Goal: Task Accomplishment & Management: Complete application form

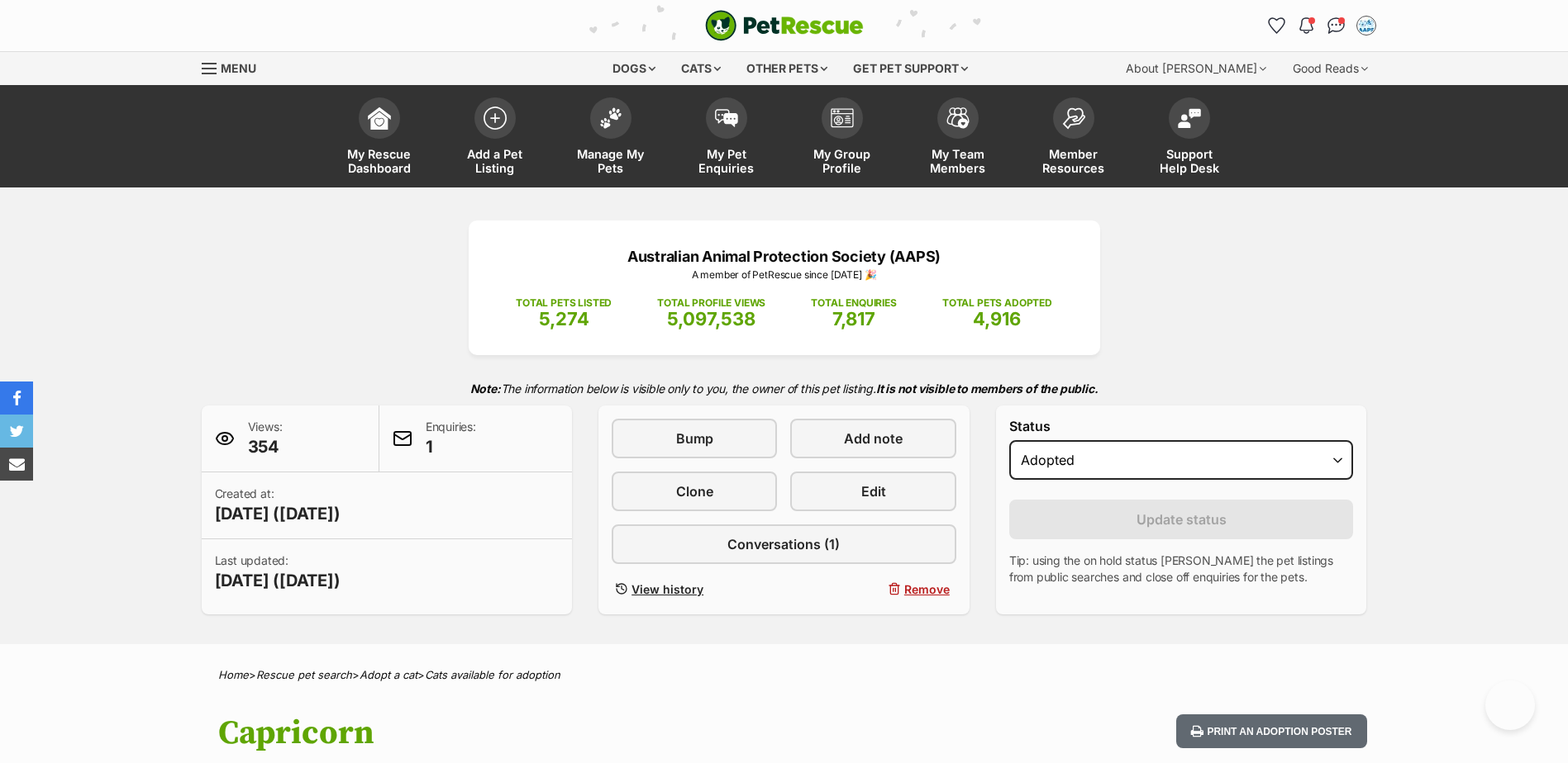
select select "rehomed"
click at [494, 122] on img at bounding box center [495, 114] width 23 height 23
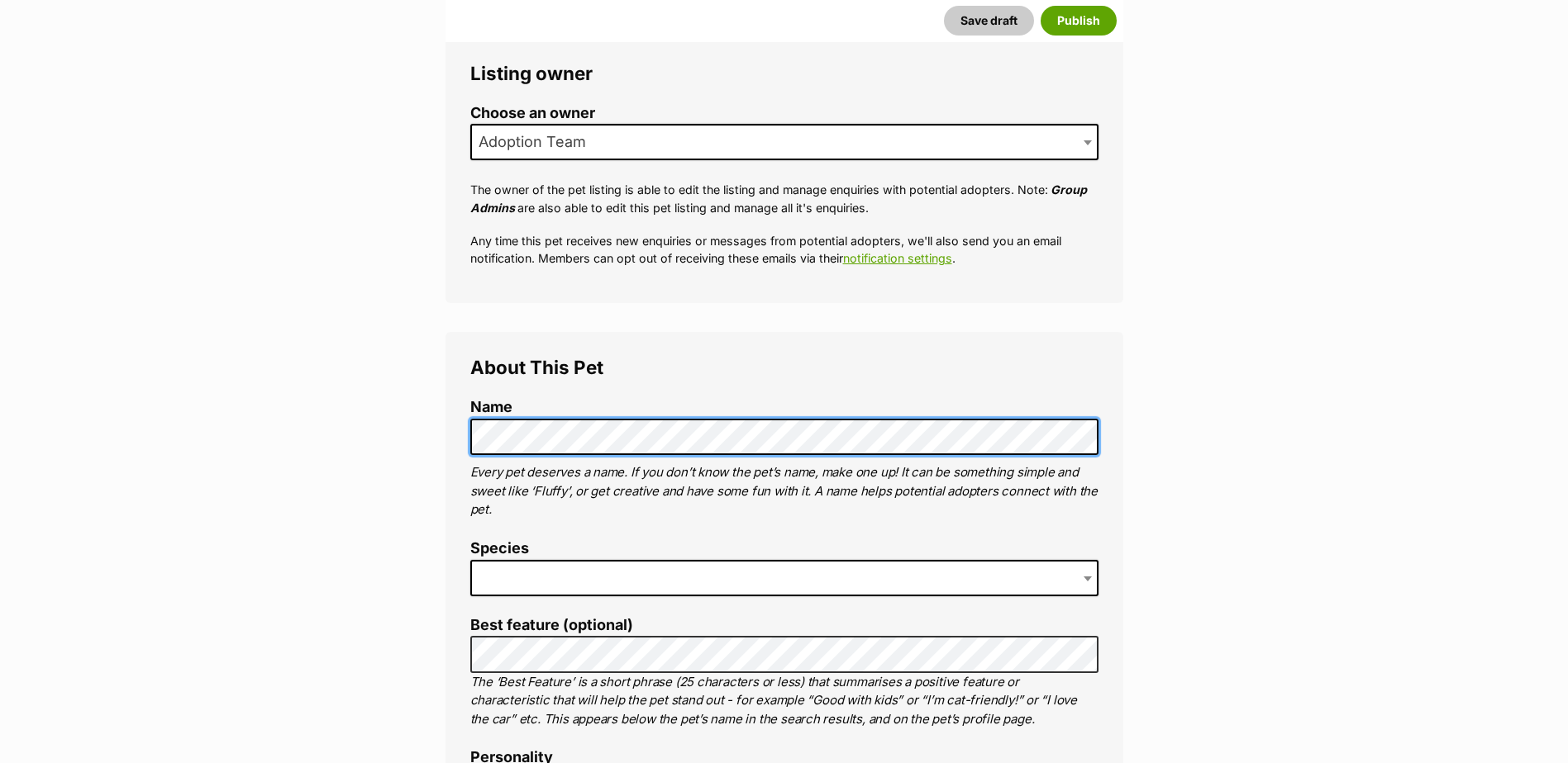
scroll to position [330, 0]
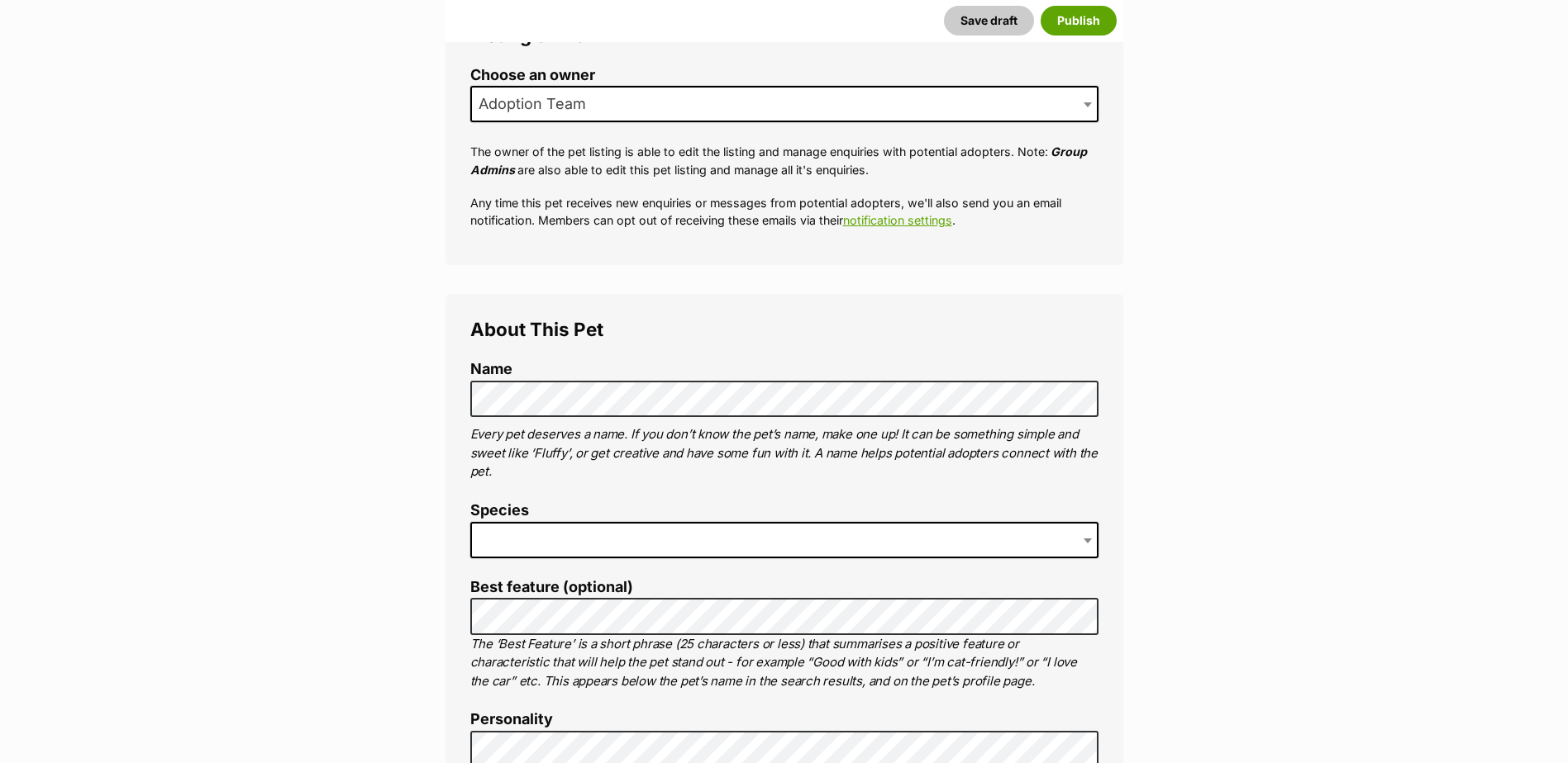
click at [540, 538] on span at bounding box center [784, 540] width 628 height 36
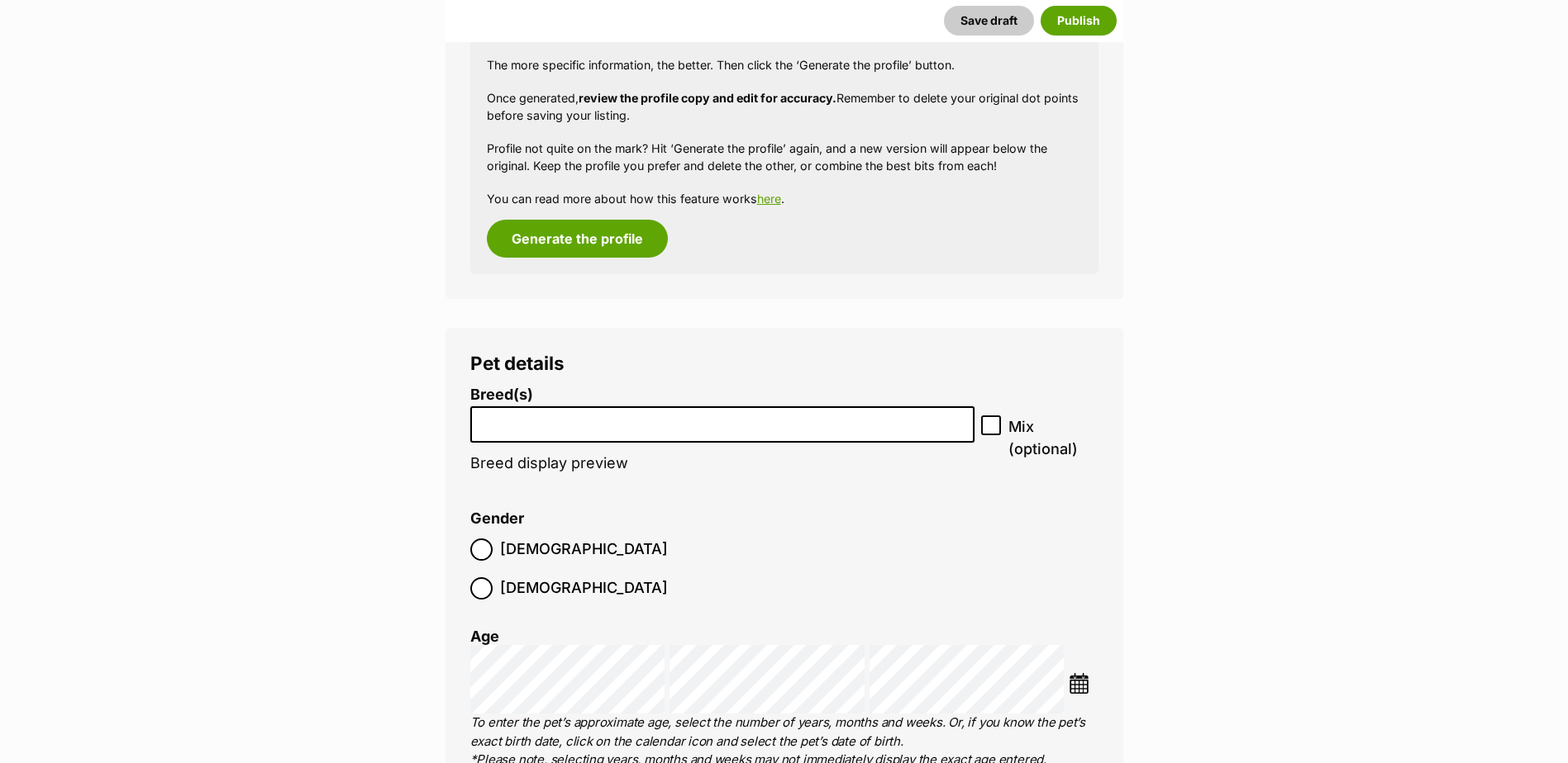
scroll to position [1738, 0]
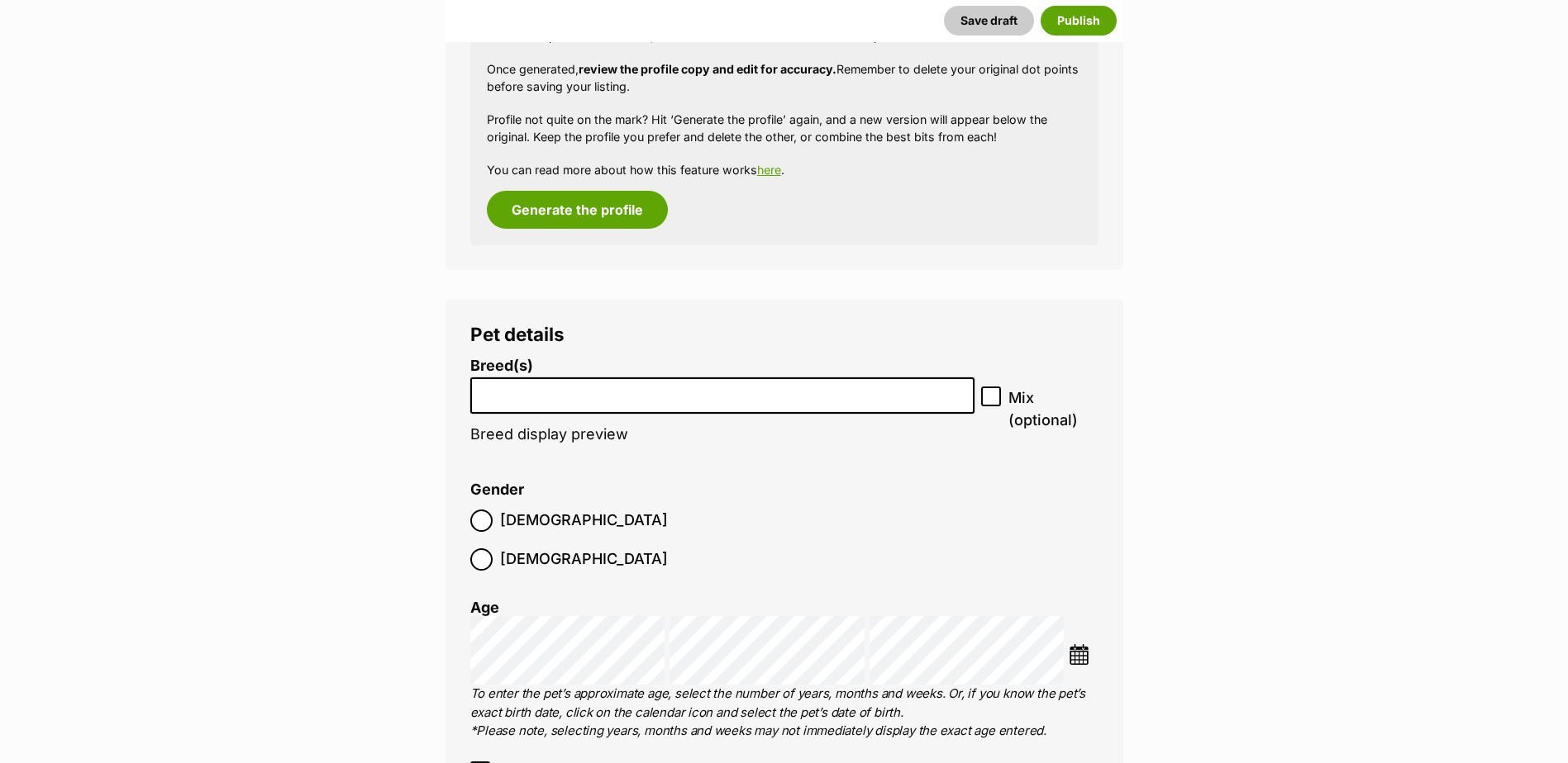
click at [942, 402] on li at bounding box center [722, 396] width 493 height 34
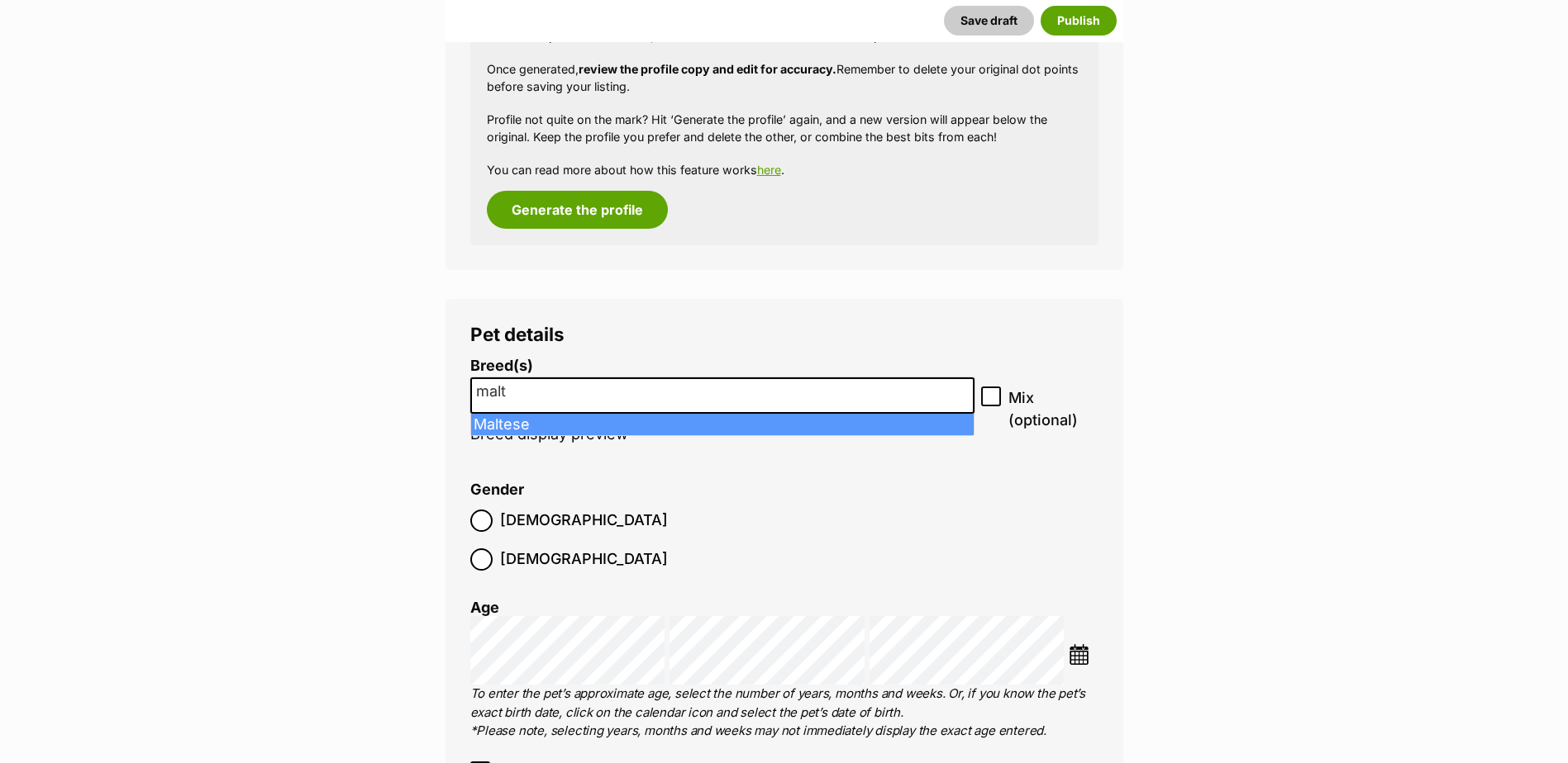
type input "malt"
select select "138"
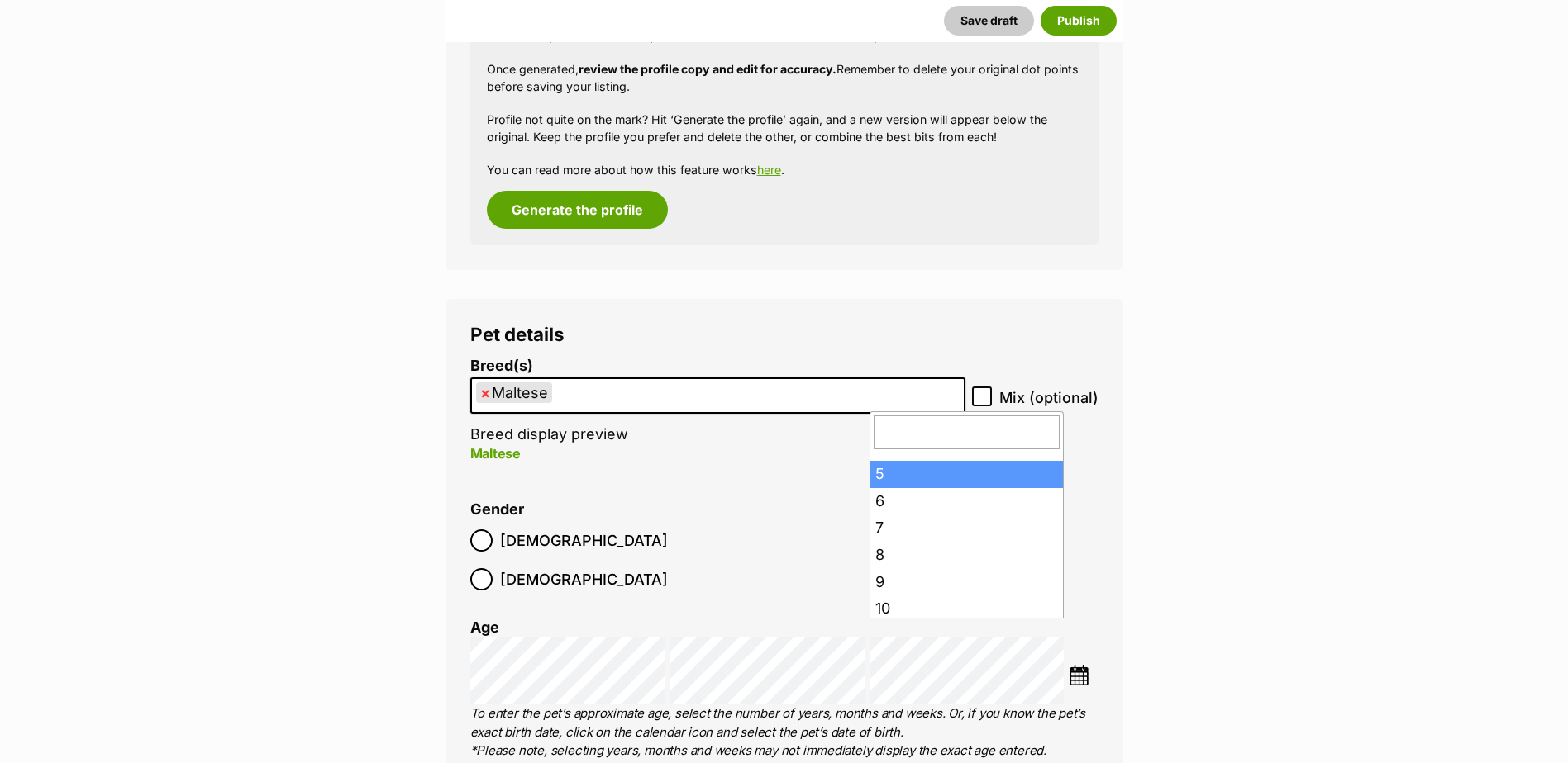
scroll to position [248, 0]
drag, startPoint x: 890, startPoint y: 489, endPoint x: 989, endPoint y: 514, distance: 102.1
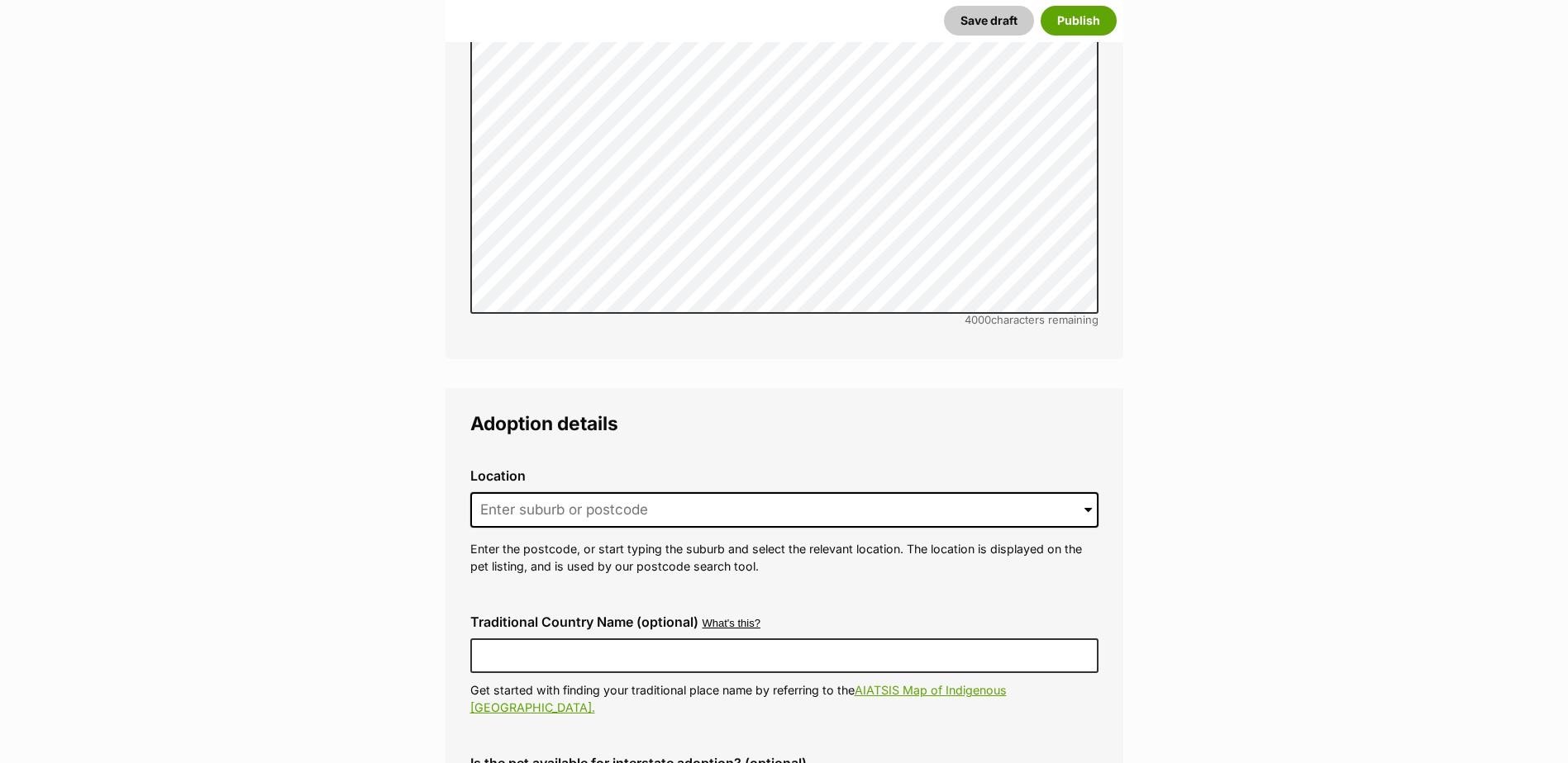
scroll to position [3473, 0]
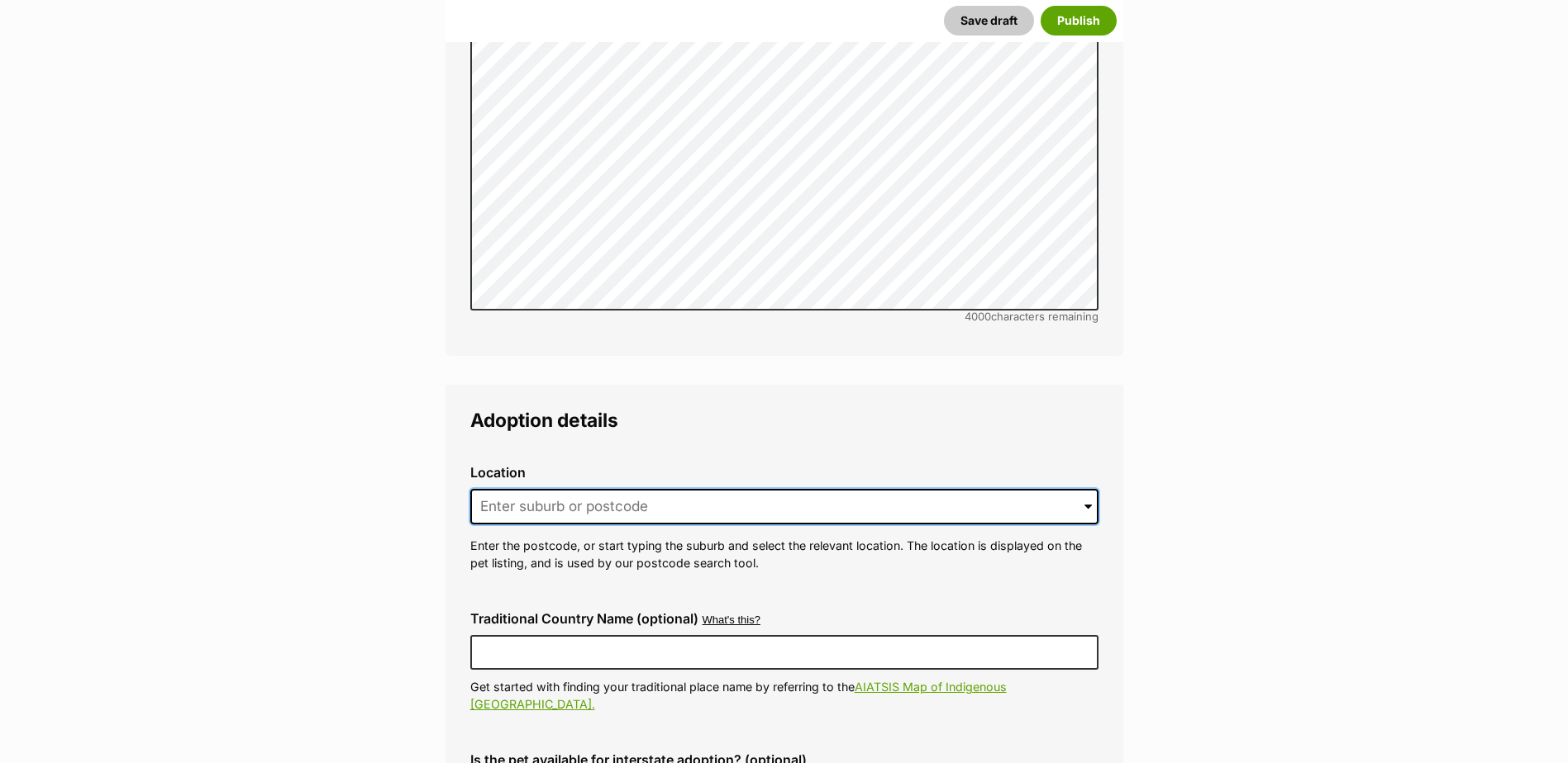
click at [503, 489] on input at bounding box center [784, 508] width 628 height 36
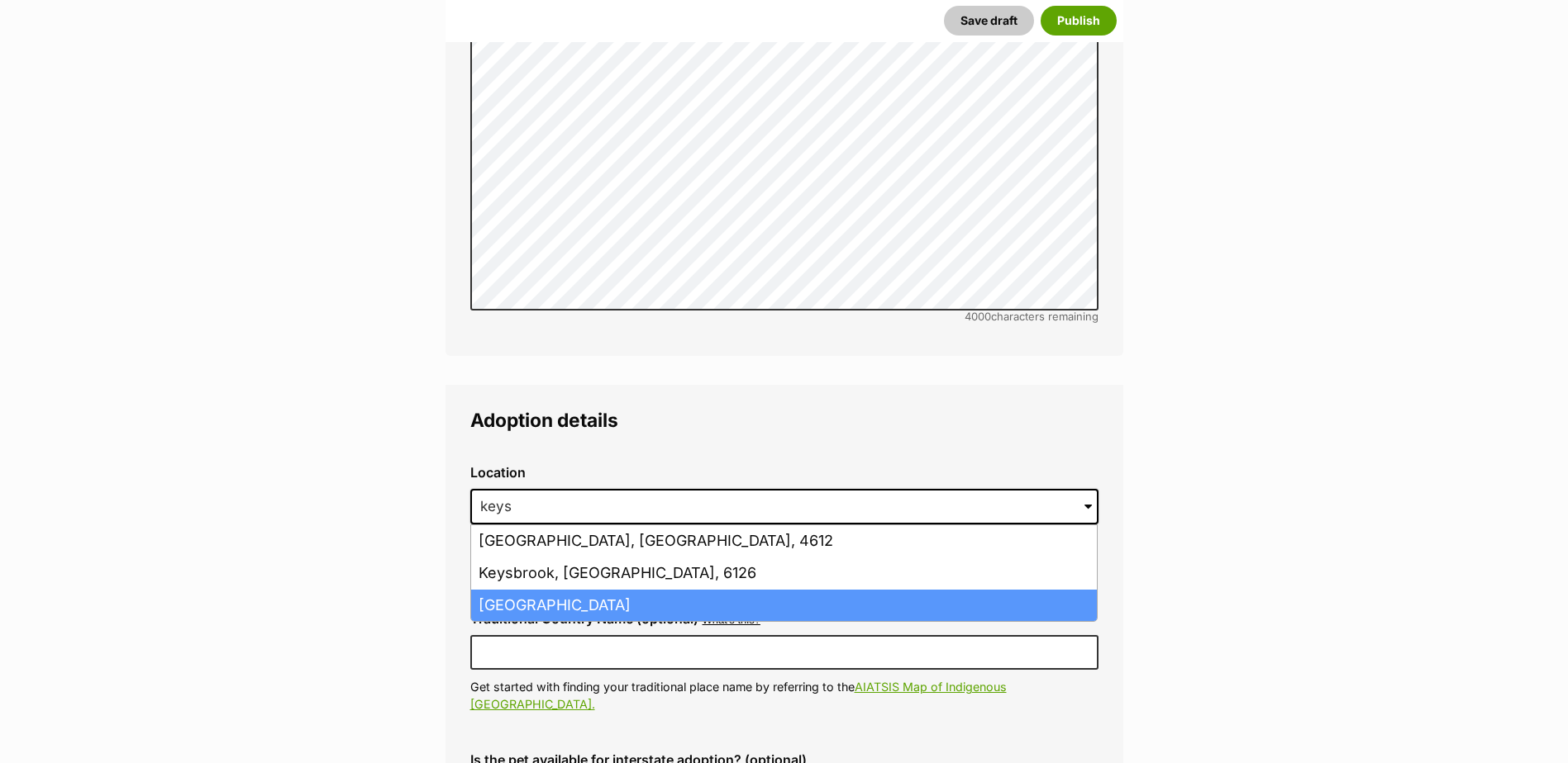
click at [585, 590] on li "Keysborough, Victoria, 3173" at bounding box center [783, 606] width 626 height 32
type input "Keysborough, Victoria, 3173"
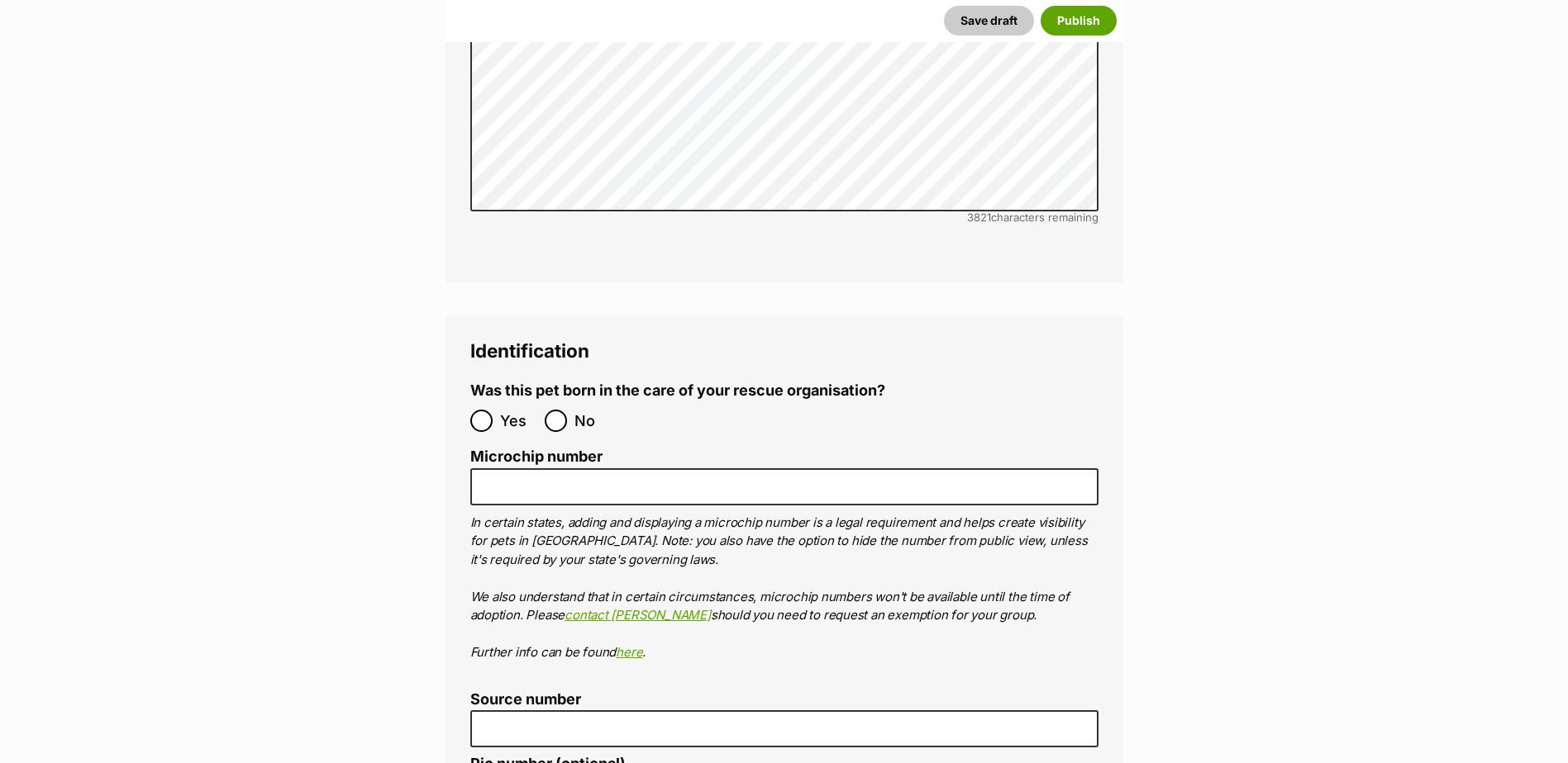
scroll to position [5208, 0]
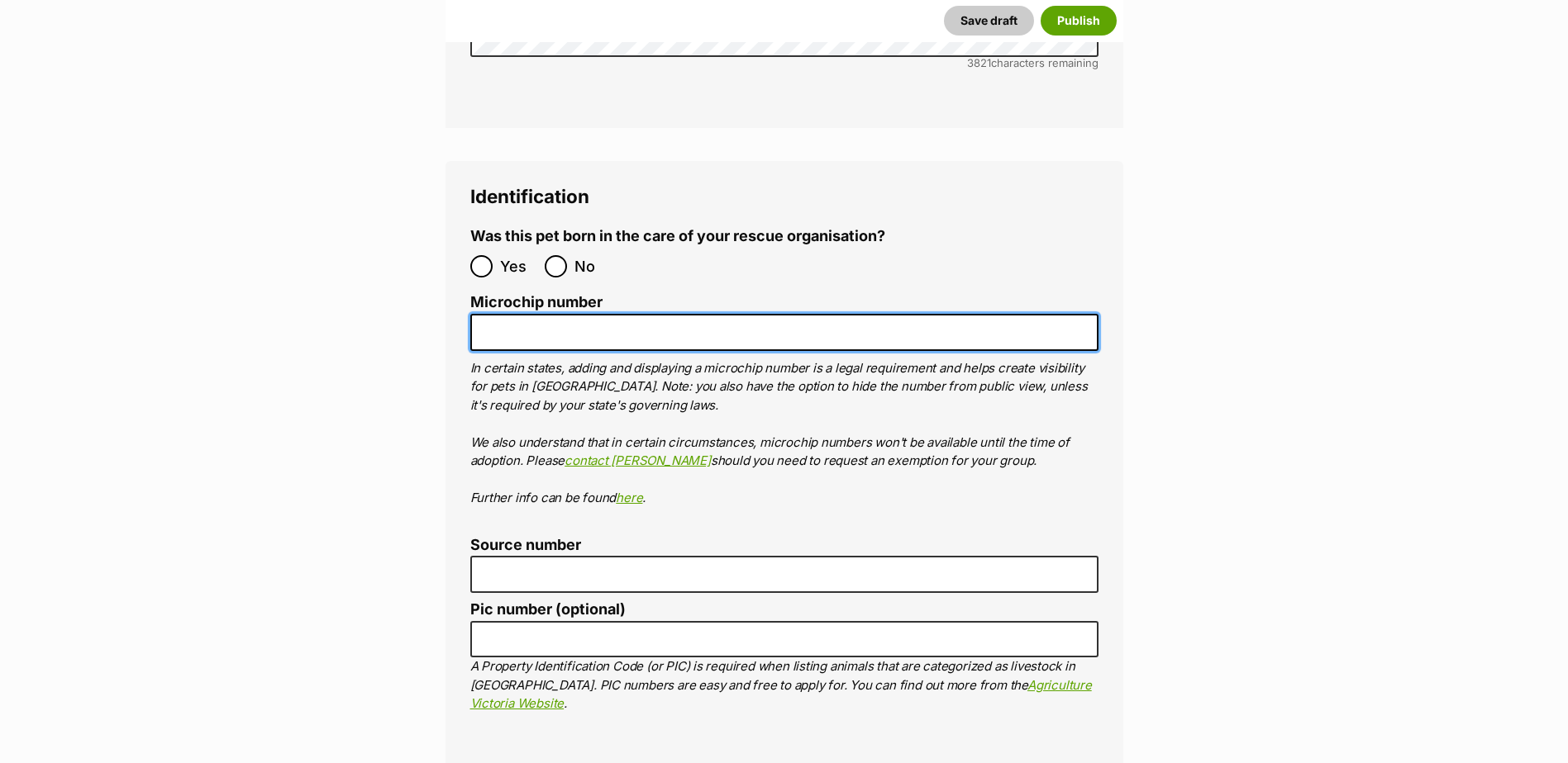
click at [505, 314] on input "Microchip number" at bounding box center [784, 332] width 628 height 37
paste input "956000018859751"
type input "956000018859751"
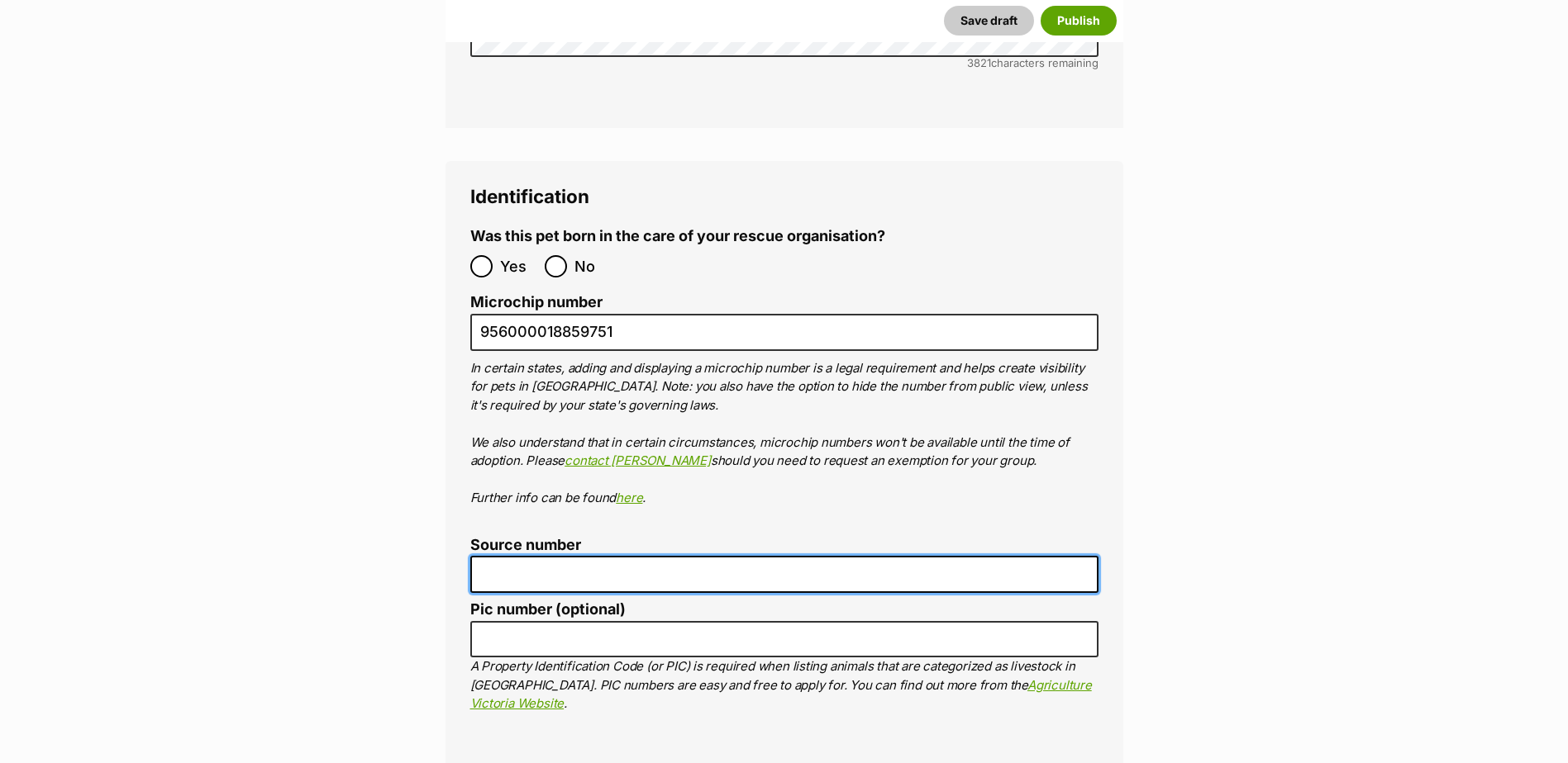
click at [525, 556] on input "Source number" at bounding box center [784, 574] width 628 height 37
paste input "Br100702"
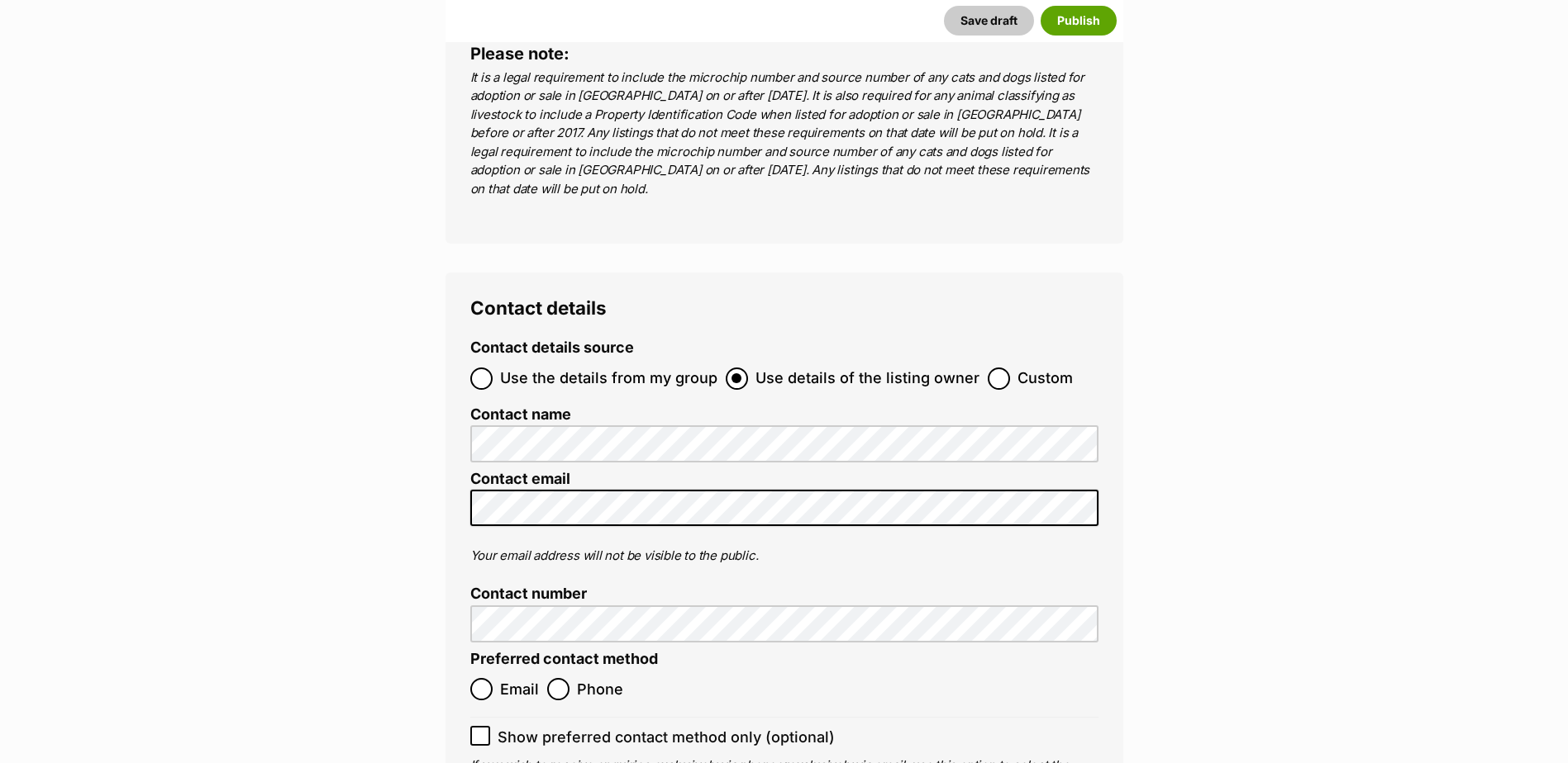
scroll to position [6033, 0]
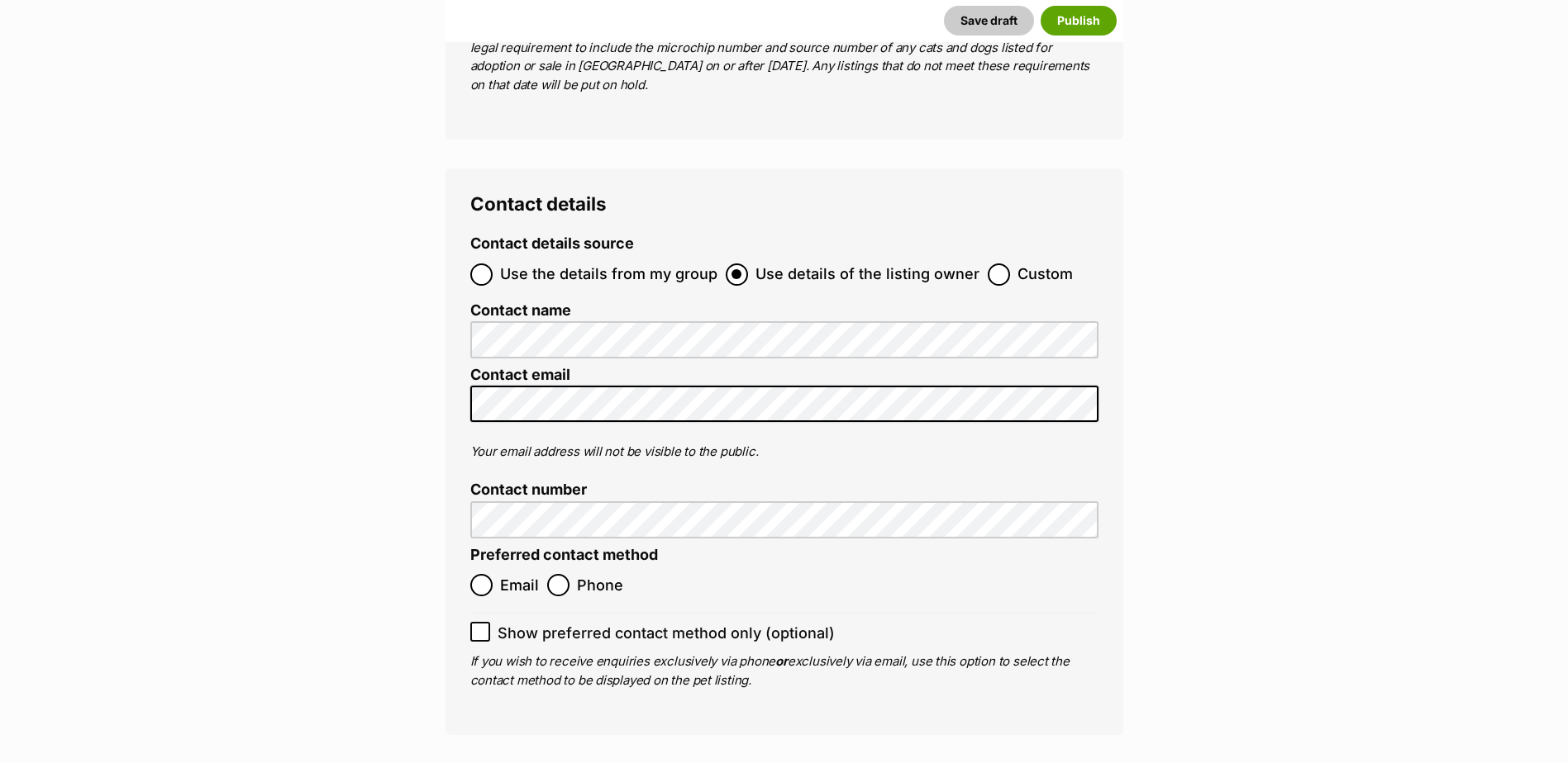
type input "Br100702"
drag, startPoint x: 482, startPoint y: 489, endPoint x: 498, endPoint y: 492, distance: 16.3
click at [485, 574] on input "Email" at bounding box center [481, 585] width 22 height 22
radio input "true"
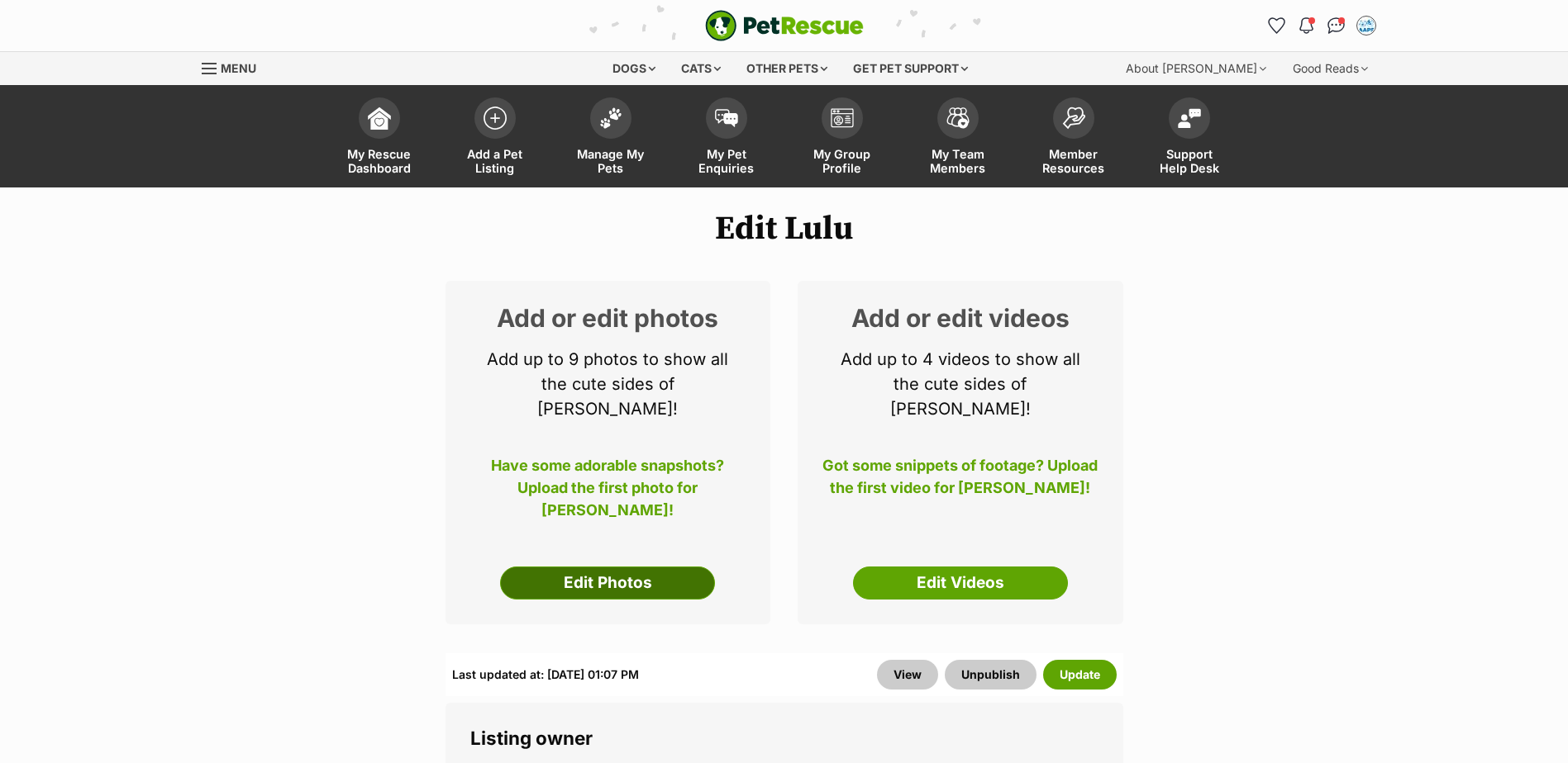
click at [577, 567] on link "Edit Photos" at bounding box center [608, 583] width 215 height 33
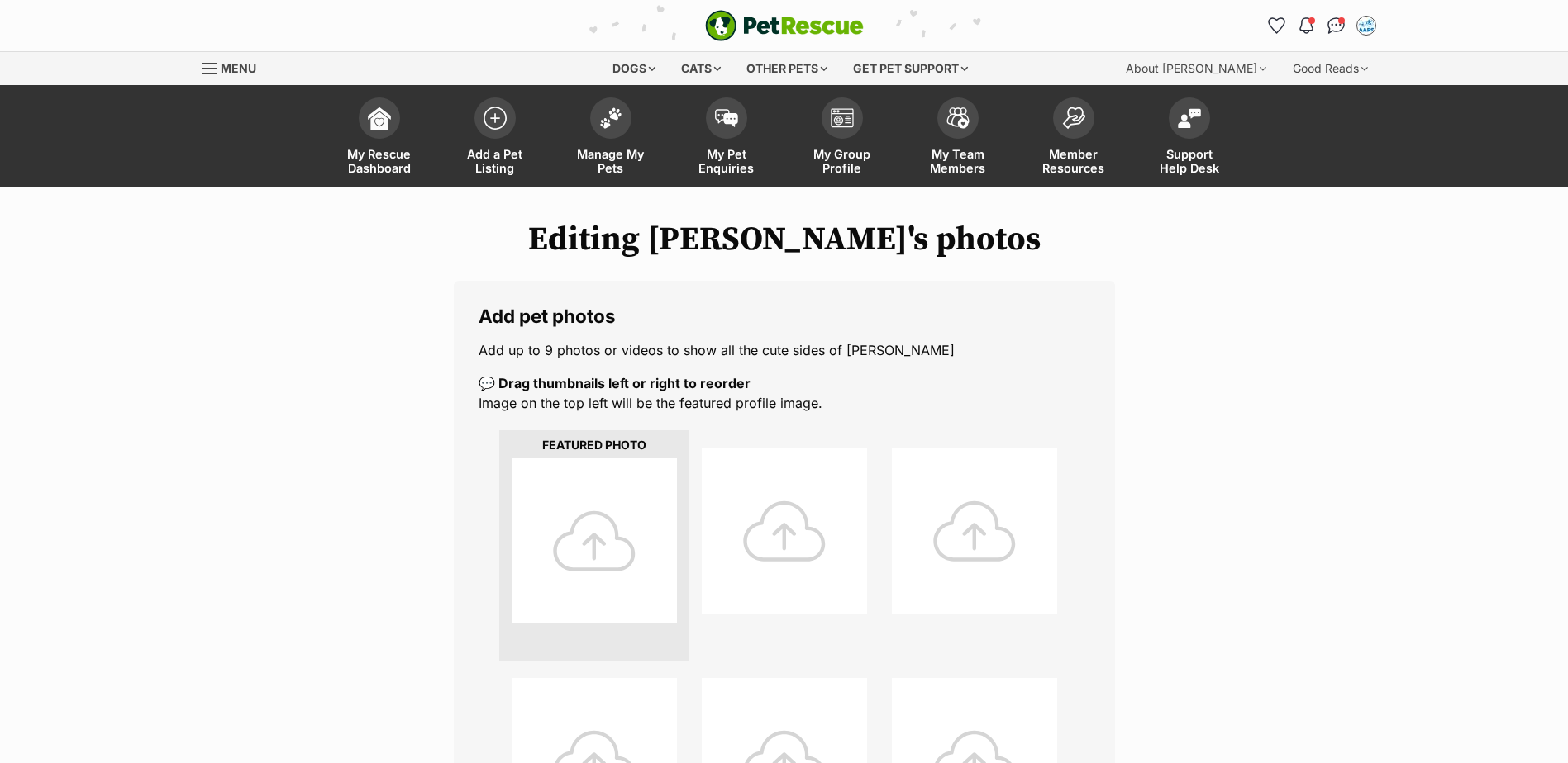
click at [593, 549] on div at bounding box center [594, 541] width 165 height 165
click at [596, 544] on div at bounding box center [594, 541] width 165 height 165
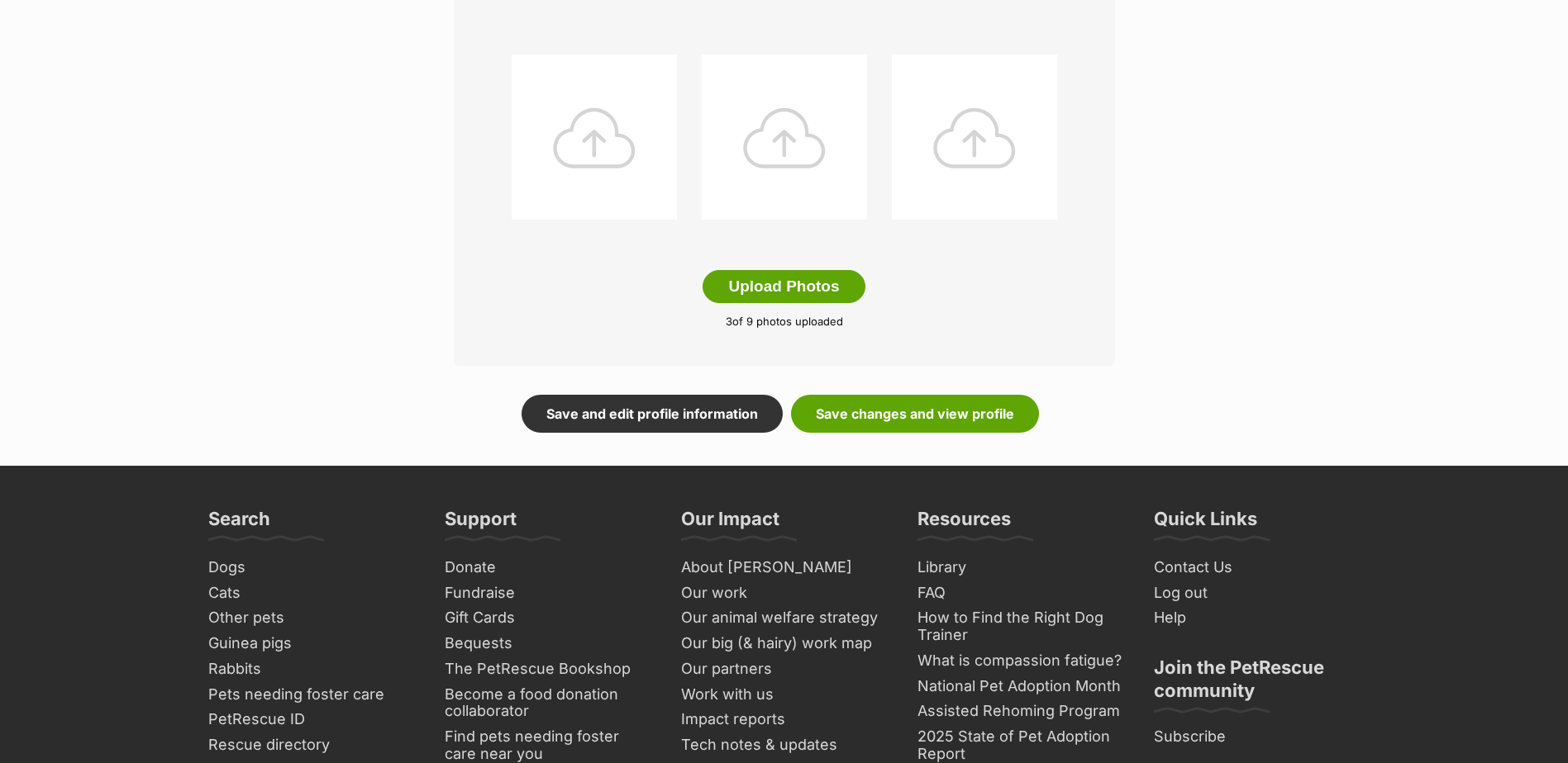
scroll to position [908, 0]
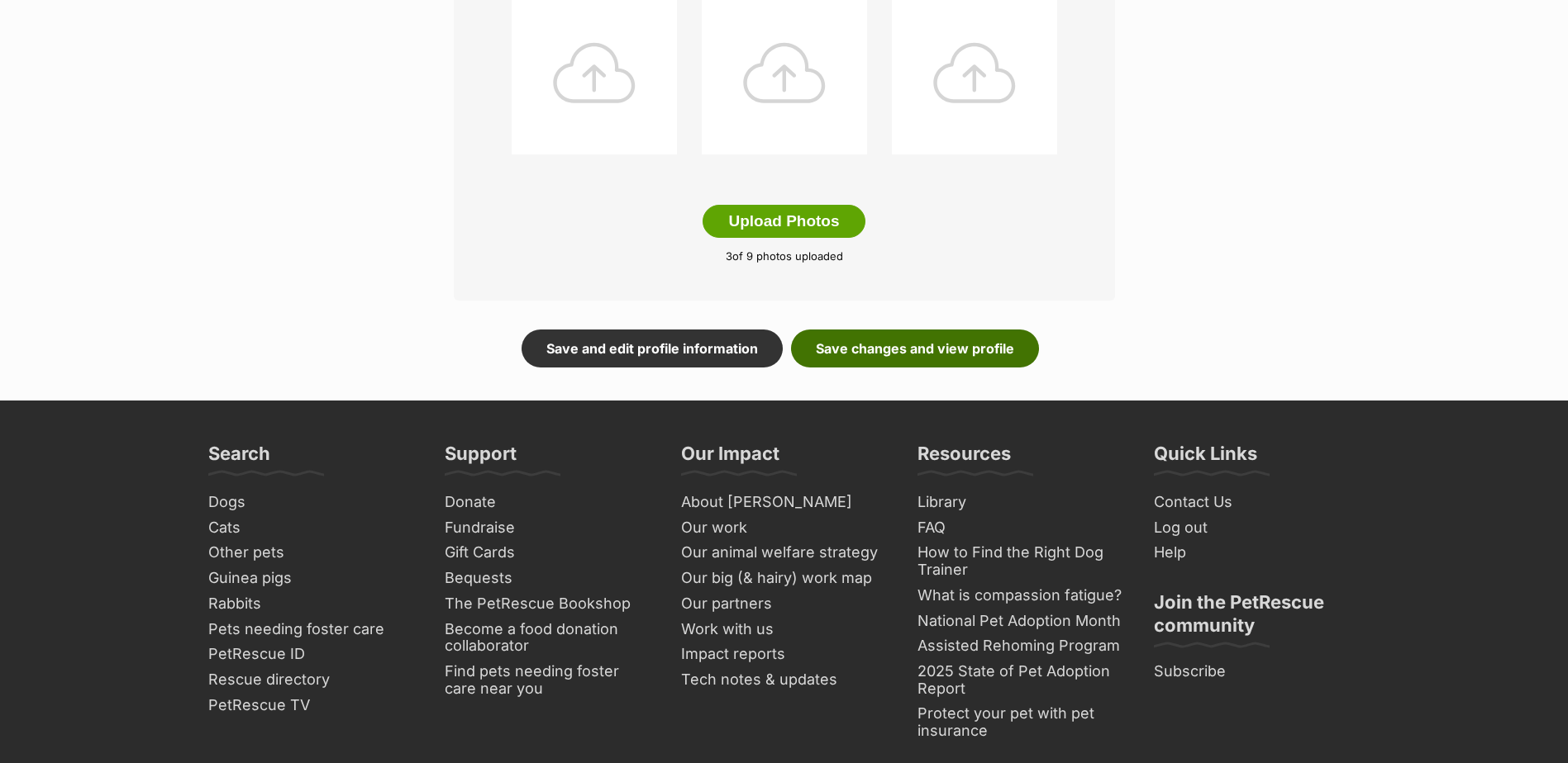
click at [950, 349] on link "Save changes and view profile" at bounding box center [915, 348] width 248 height 38
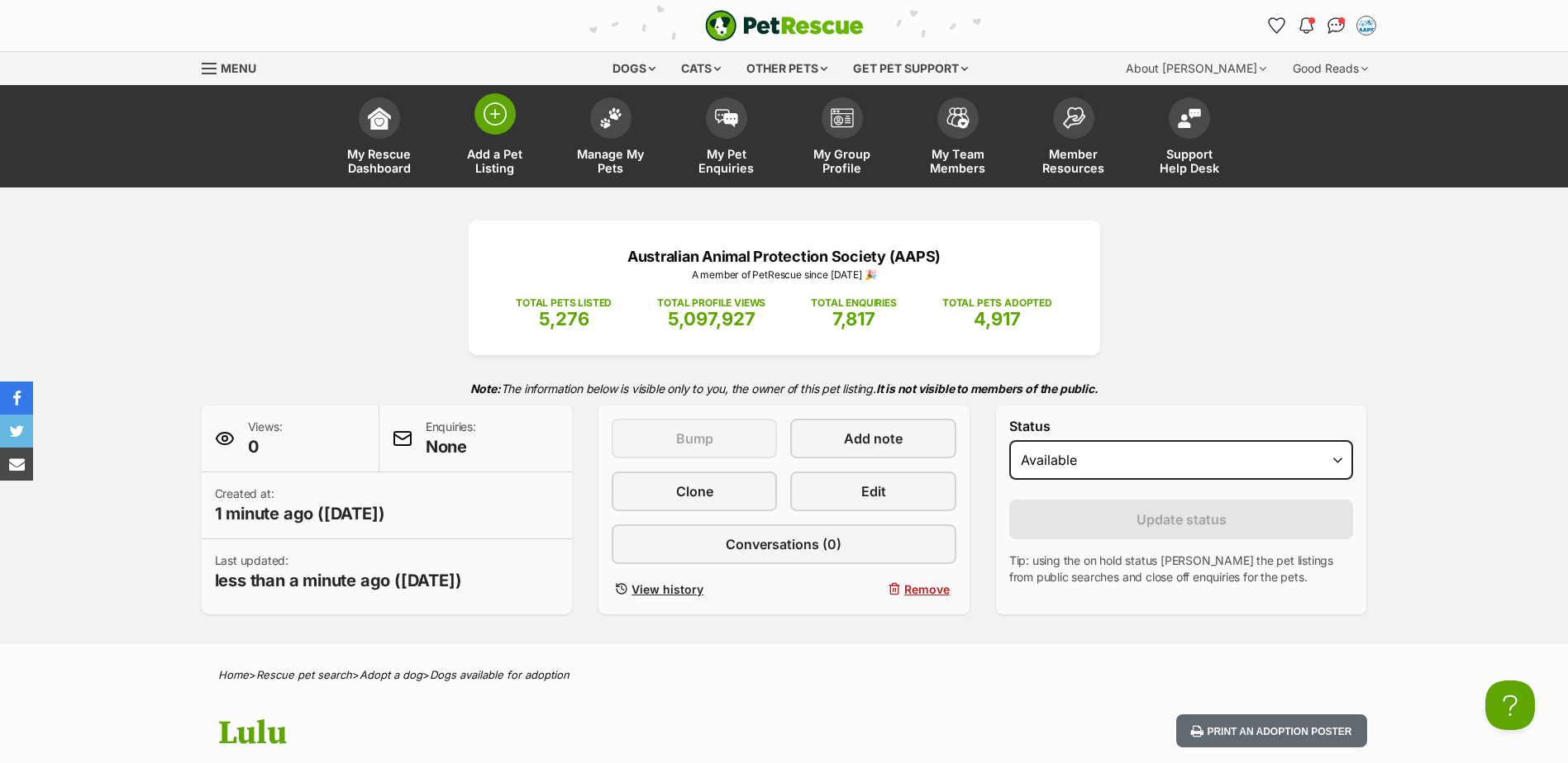
click at [502, 126] on span at bounding box center [495, 114] width 41 height 41
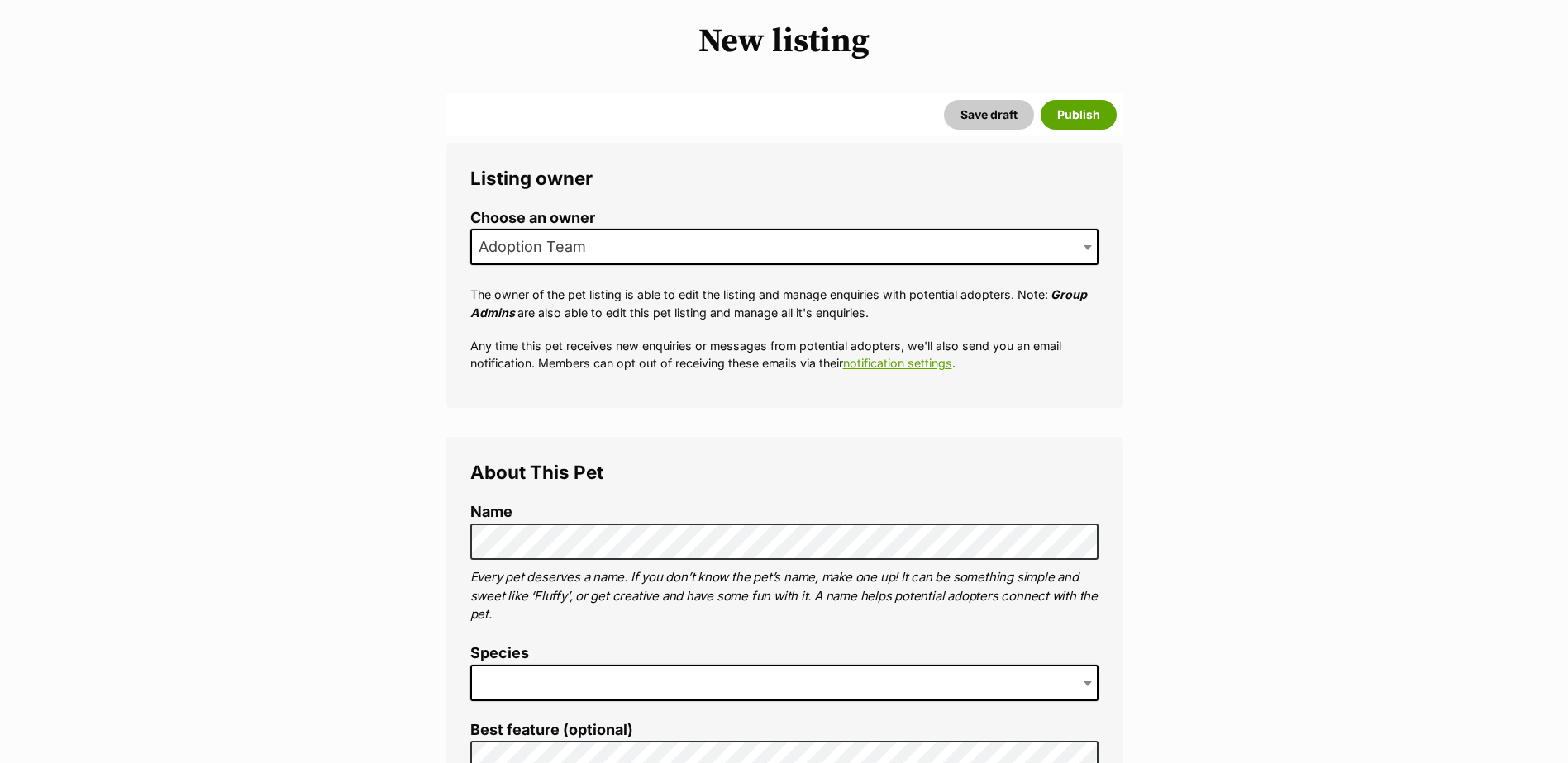
scroll to position [248, 0]
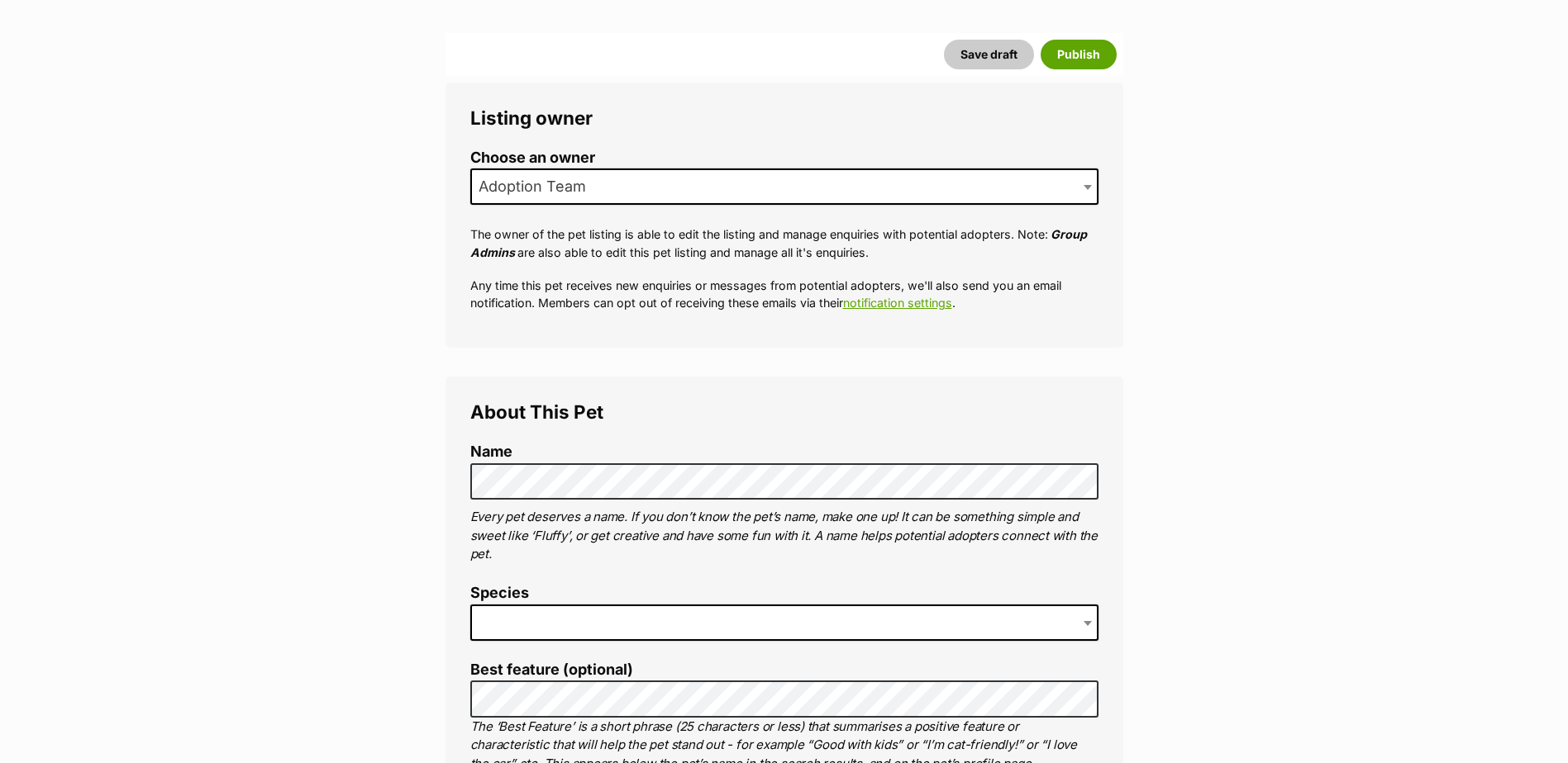
click at [553, 613] on span at bounding box center [784, 623] width 628 height 36
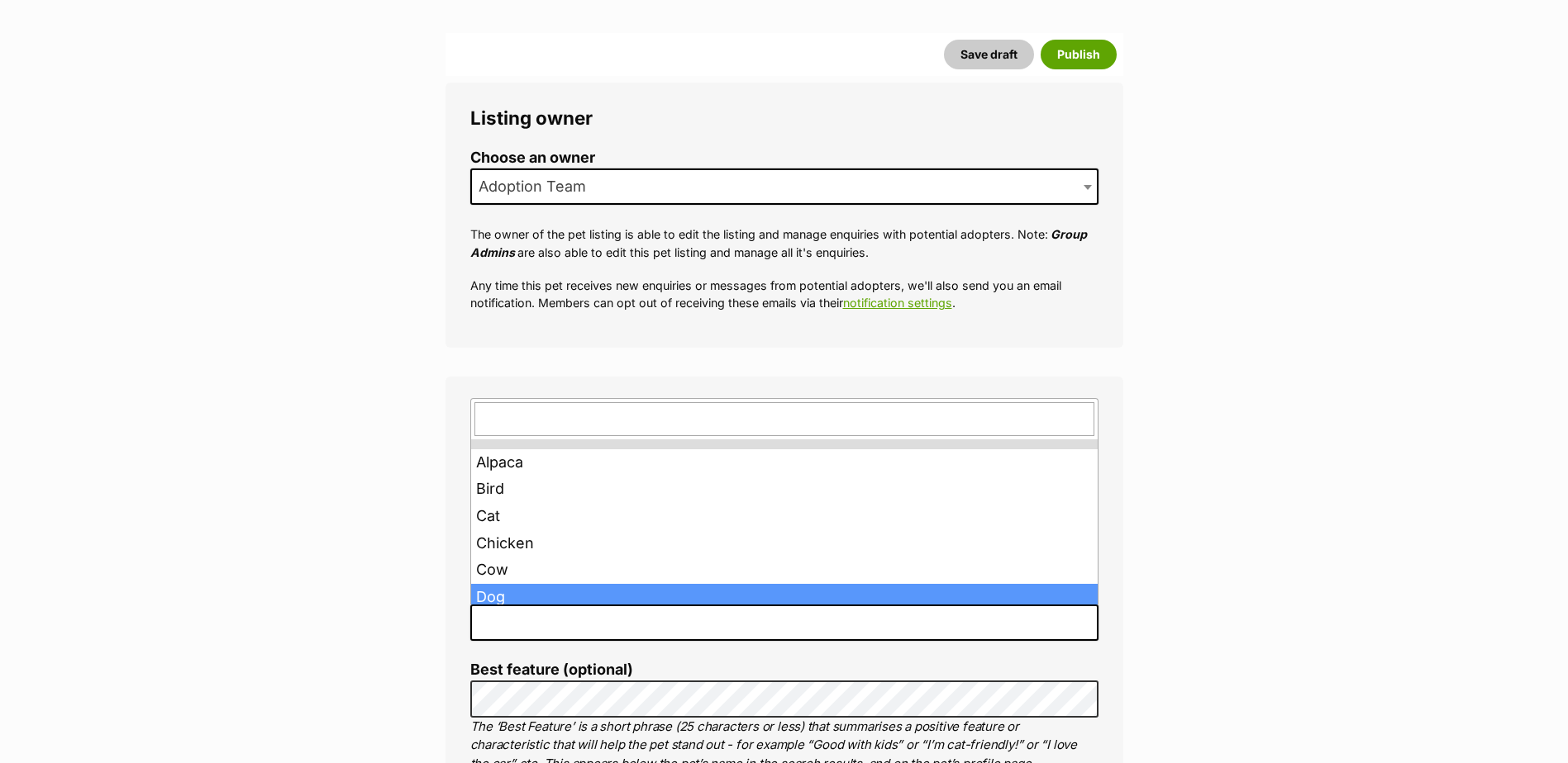
drag, startPoint x: 503, startPoint y: 595, endPoint x: 528, endPoint y: 669, distance: 78.1
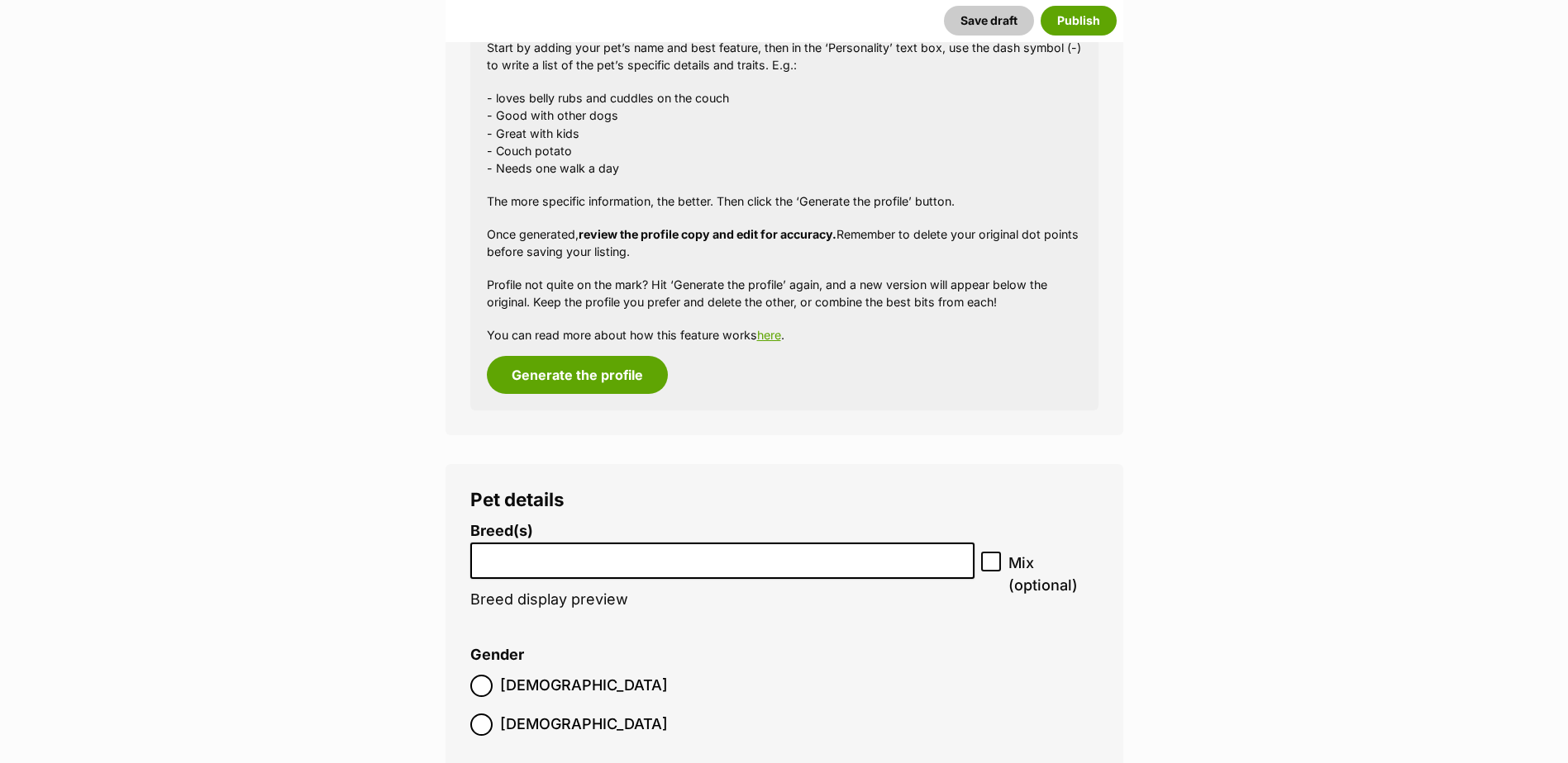
scroll to position [1821, 0]
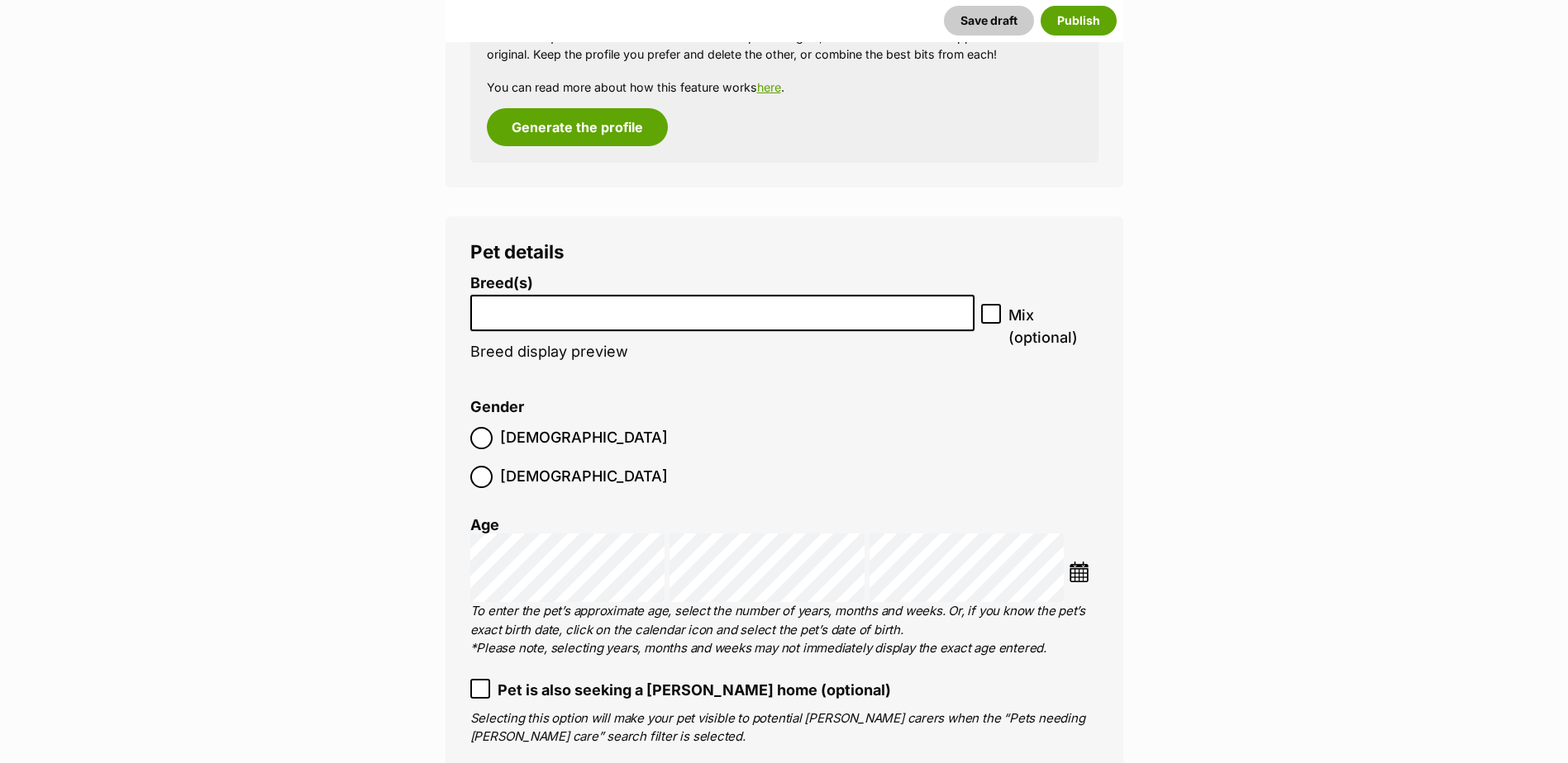
click at [514, 323] on li at bounding box center [722, 313] width 493 height 34
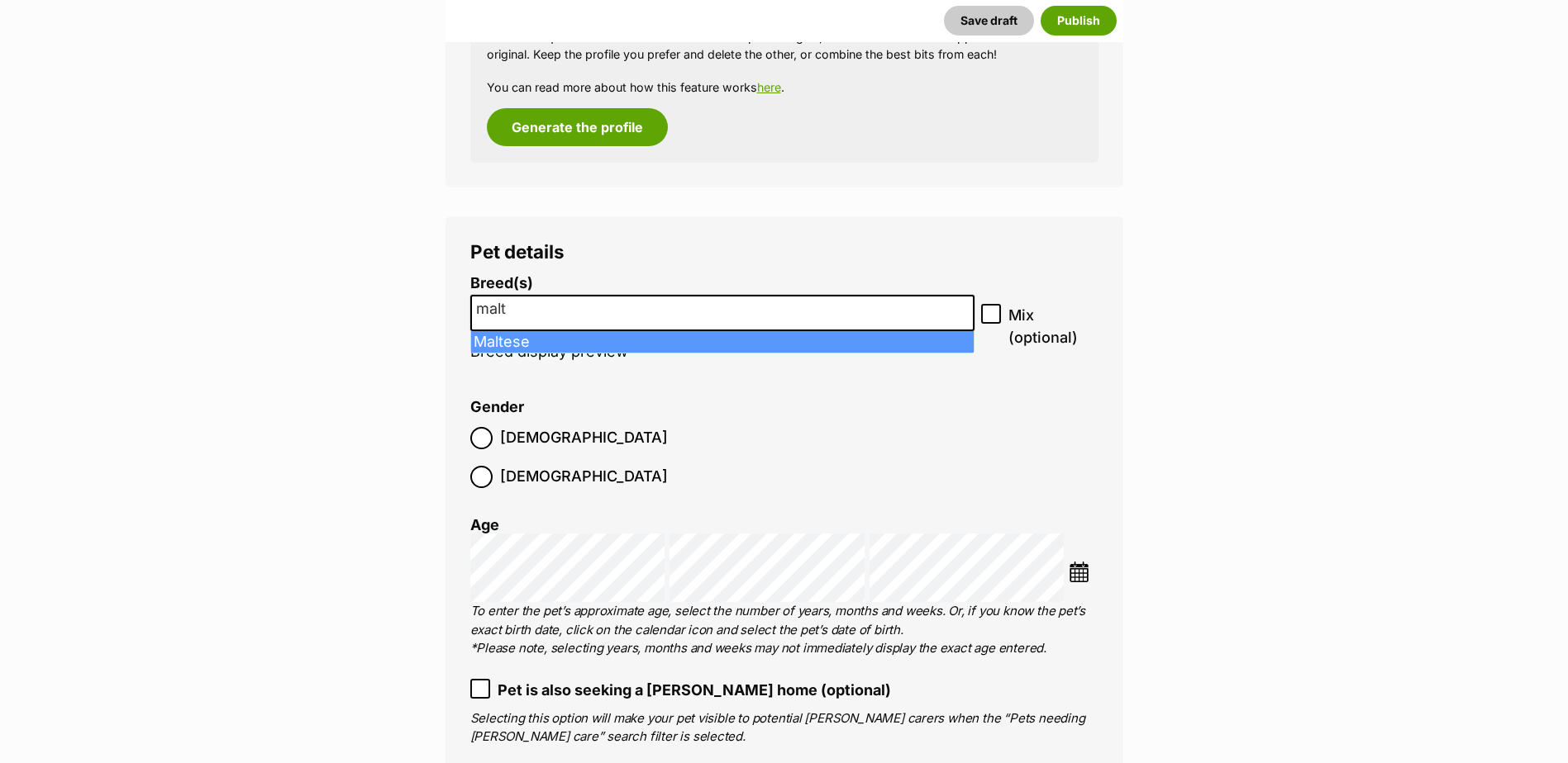
type input "malt"
select select "138"
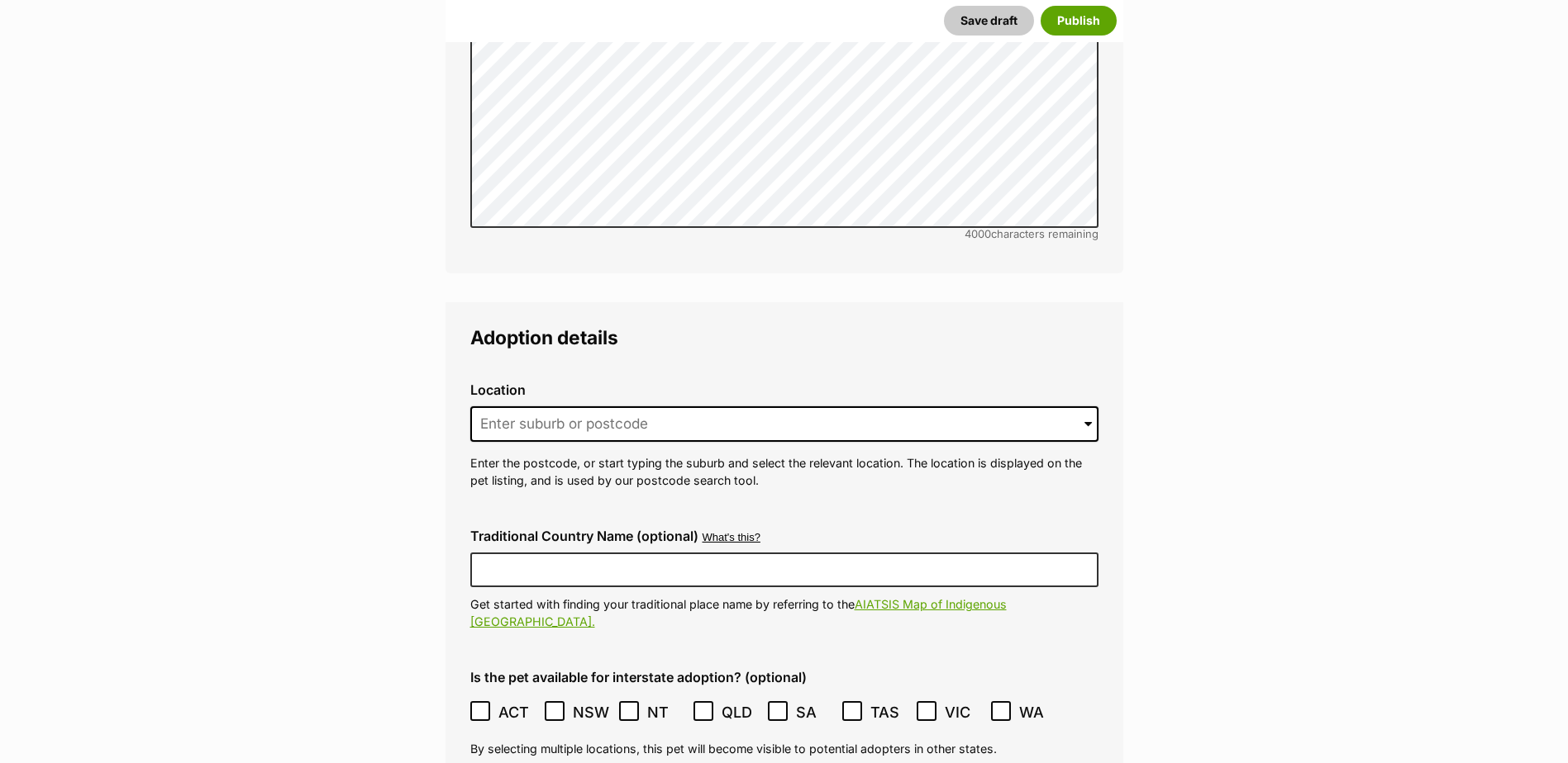
scroll to position [3720, 0]
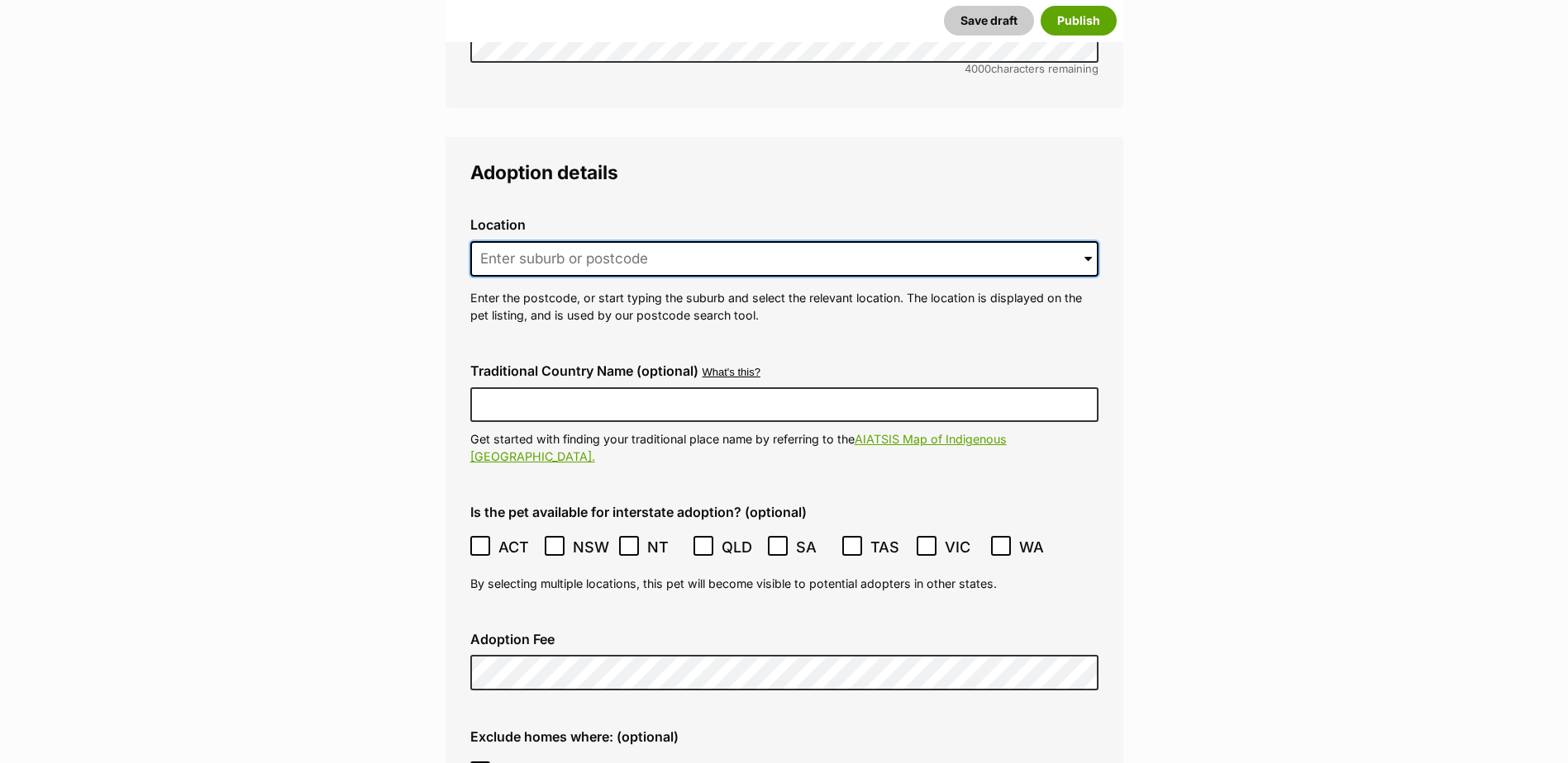
click at [517, 241] on input at bounding box center [784, 259] width 628 height 36
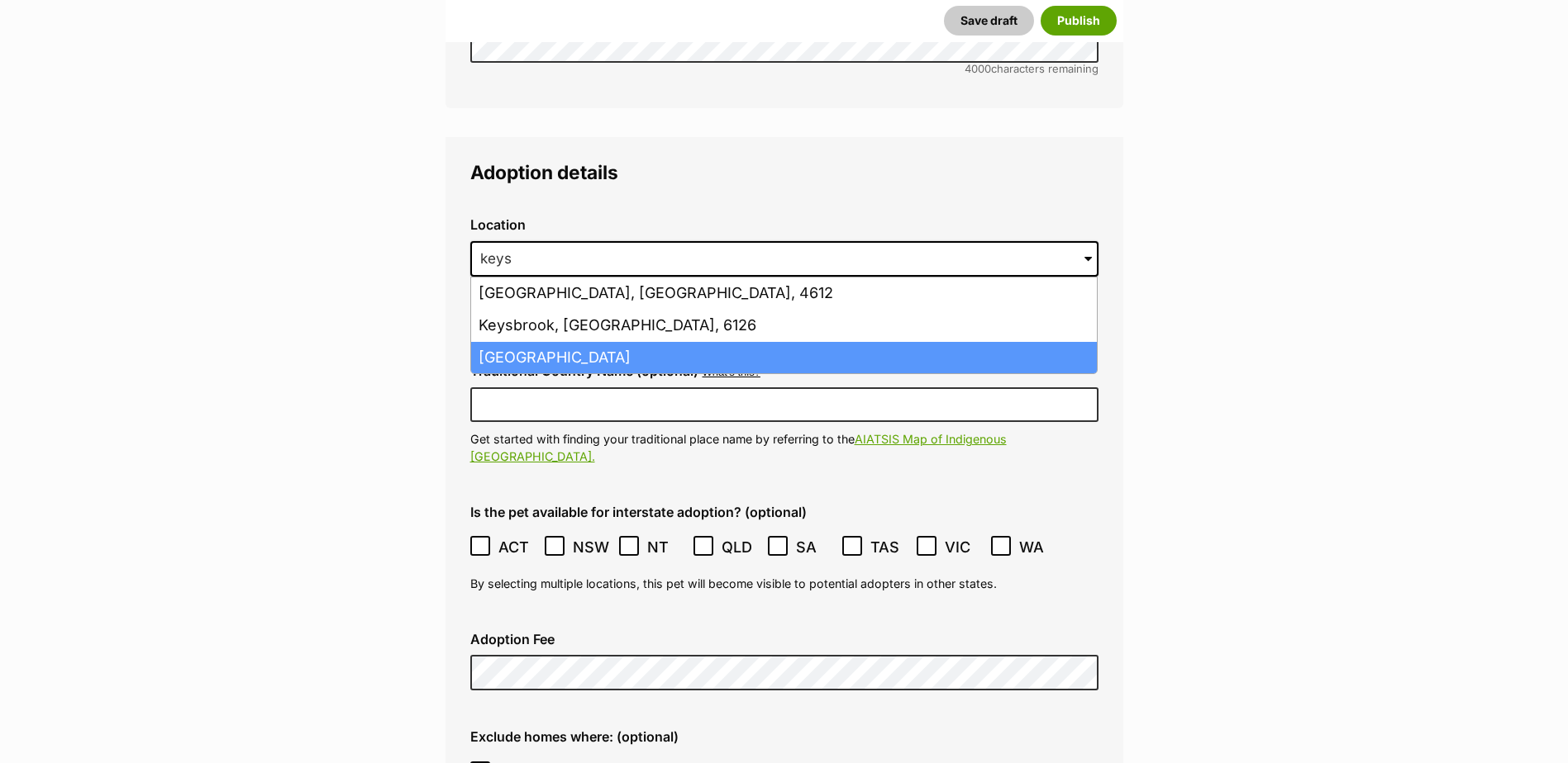
click at [545, 342] on li "Keysborough, Victoria, 3173" at bounding box center [783, 358] width 626 height 32
type input "Keysborough, Victoria, 3173"
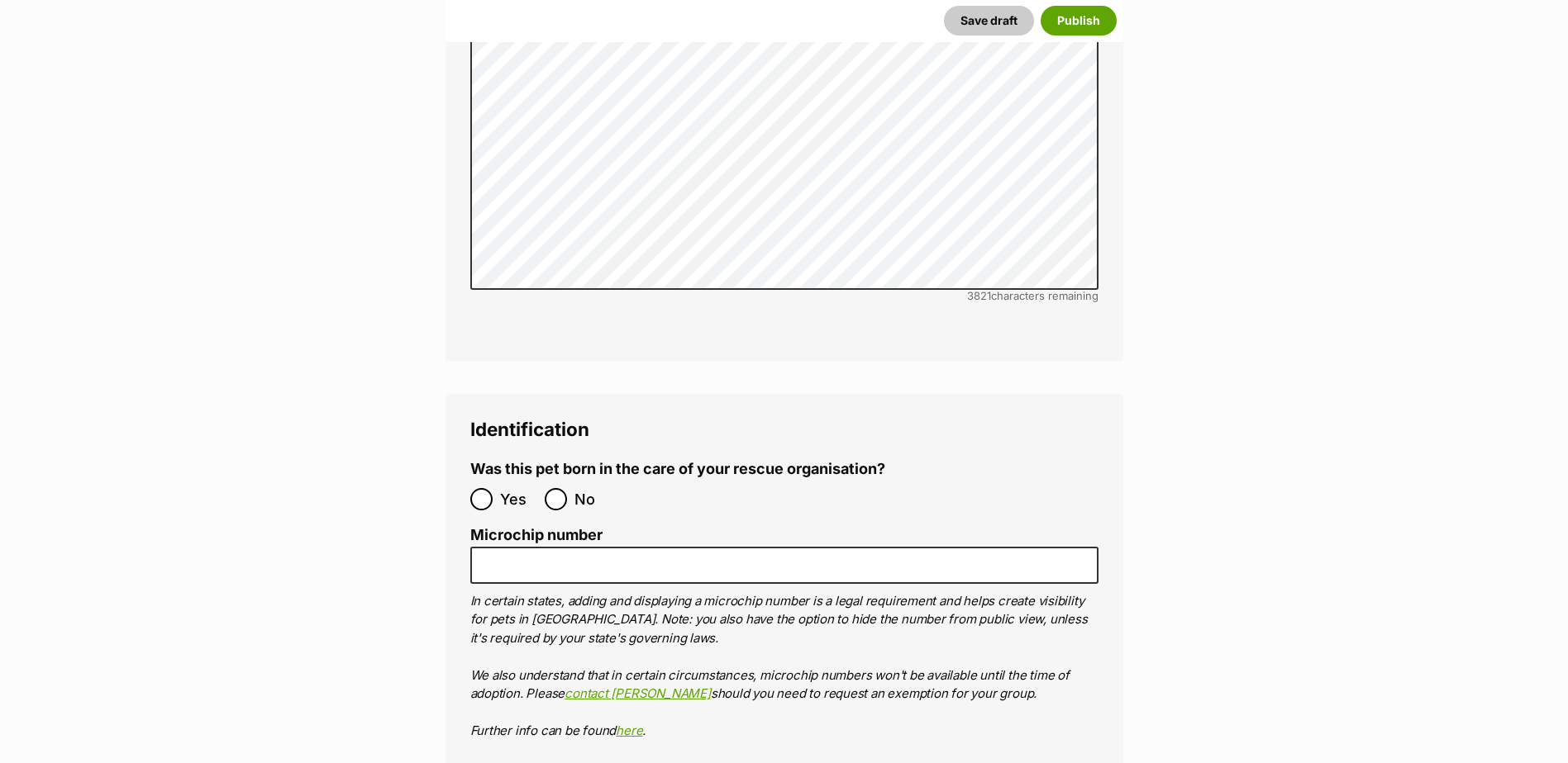
scroll to position [5125, 0]
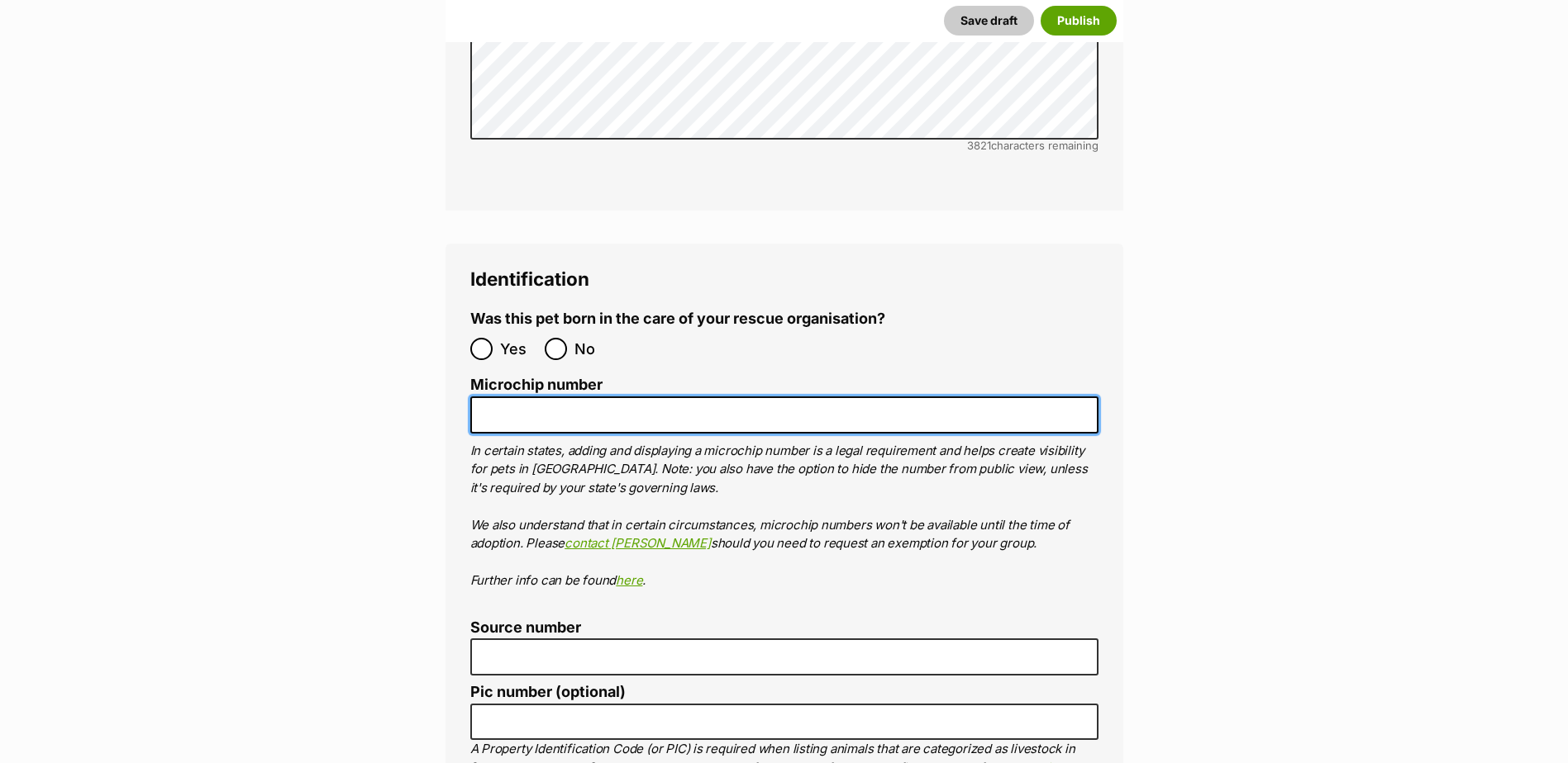
click at [529, 397] on input "Microchip number" at bounding box center [784, 415] width 628 height 37
paste input "956000017223089"
type input "956000017223089"
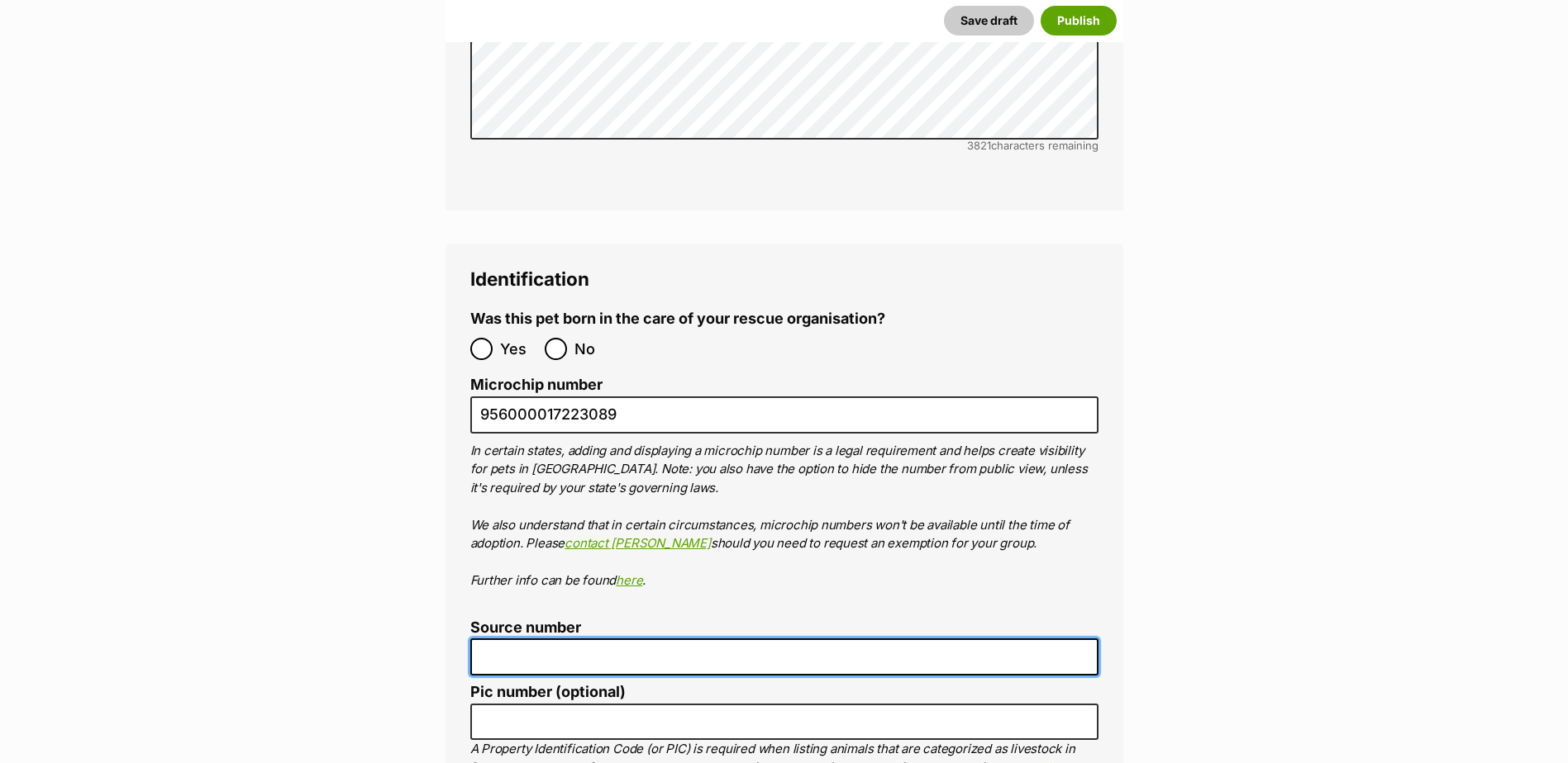
click at [494, 638] on input "Source number" at bounding box center [784, 656] width 628 height 37
paste input "Br100702"
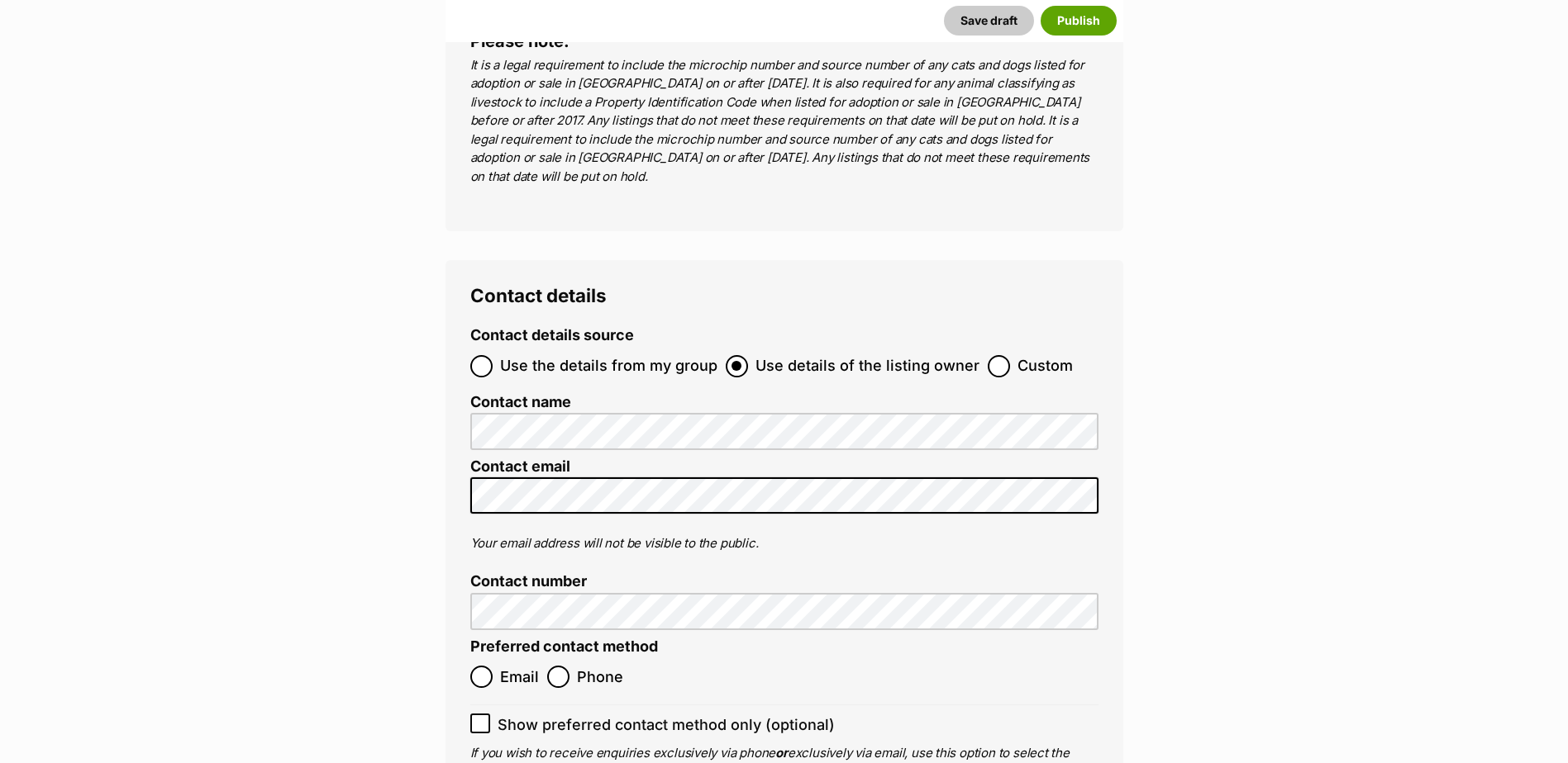
scroll to position [6033, 0]
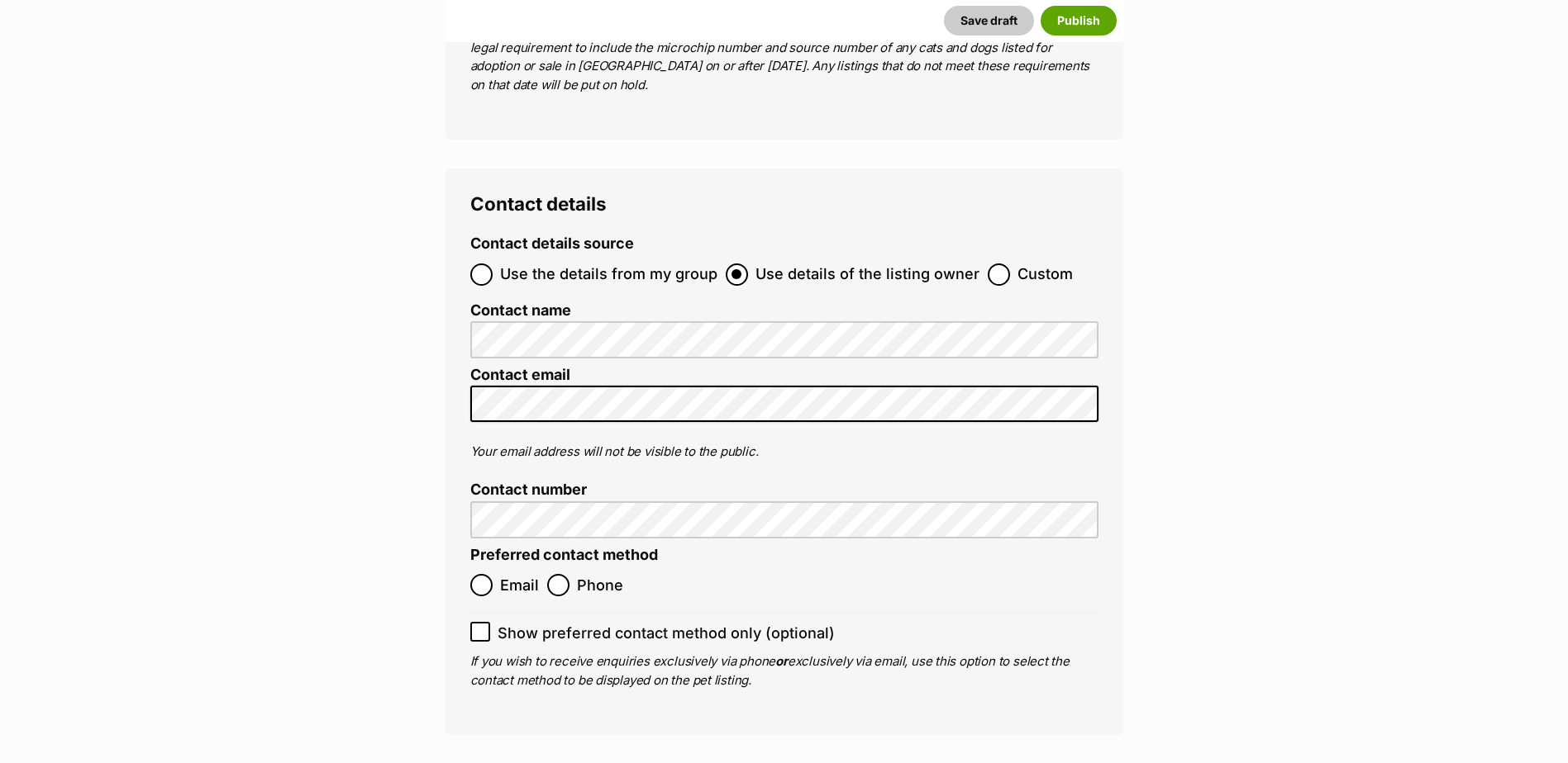
type input "Br100702"
drag, startPoint x: 485, startPoint y: 491, endPoint x: 532, endPoint y: 501, distance: 48.1
click at [486, 574] on input "Email" at bounding box center [481, 585] width 22 height 22
radio input "true"
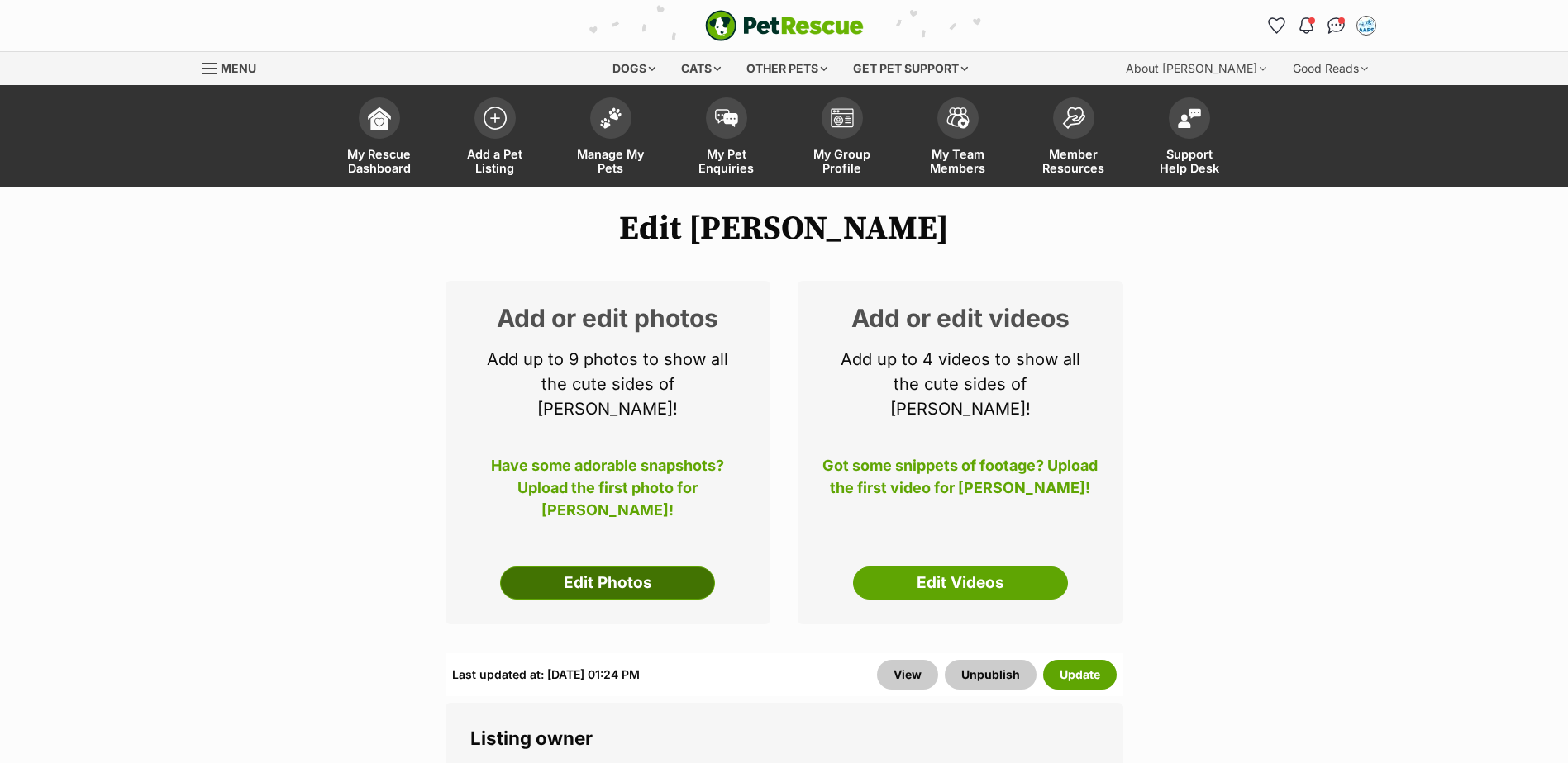
click at [628, 567] on link "Edit Photos" at bounding box center [608, 583] width 215 height 33
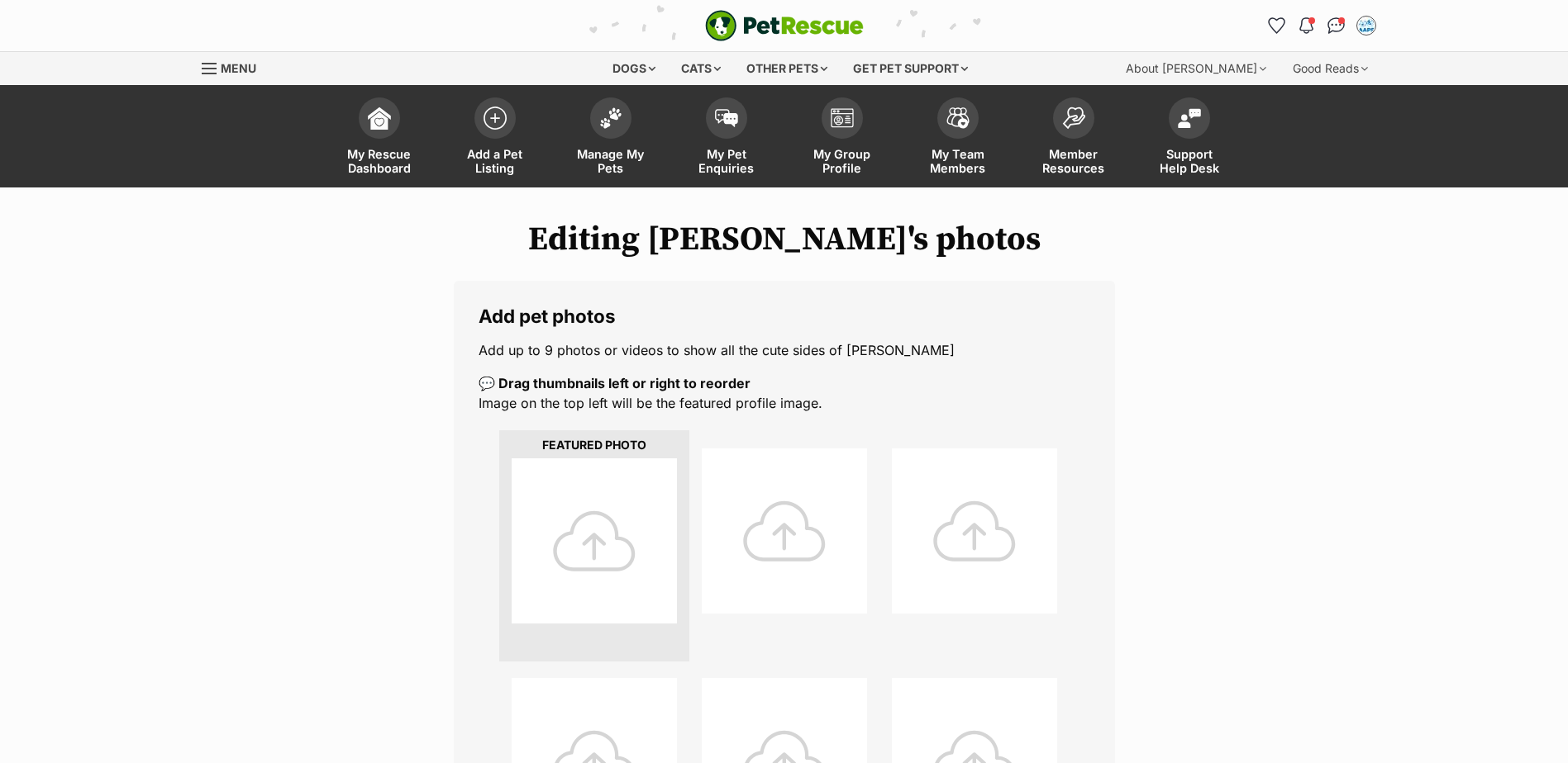
click at [587, 526] on div at bounding box center [594, 541] width 165 height 165
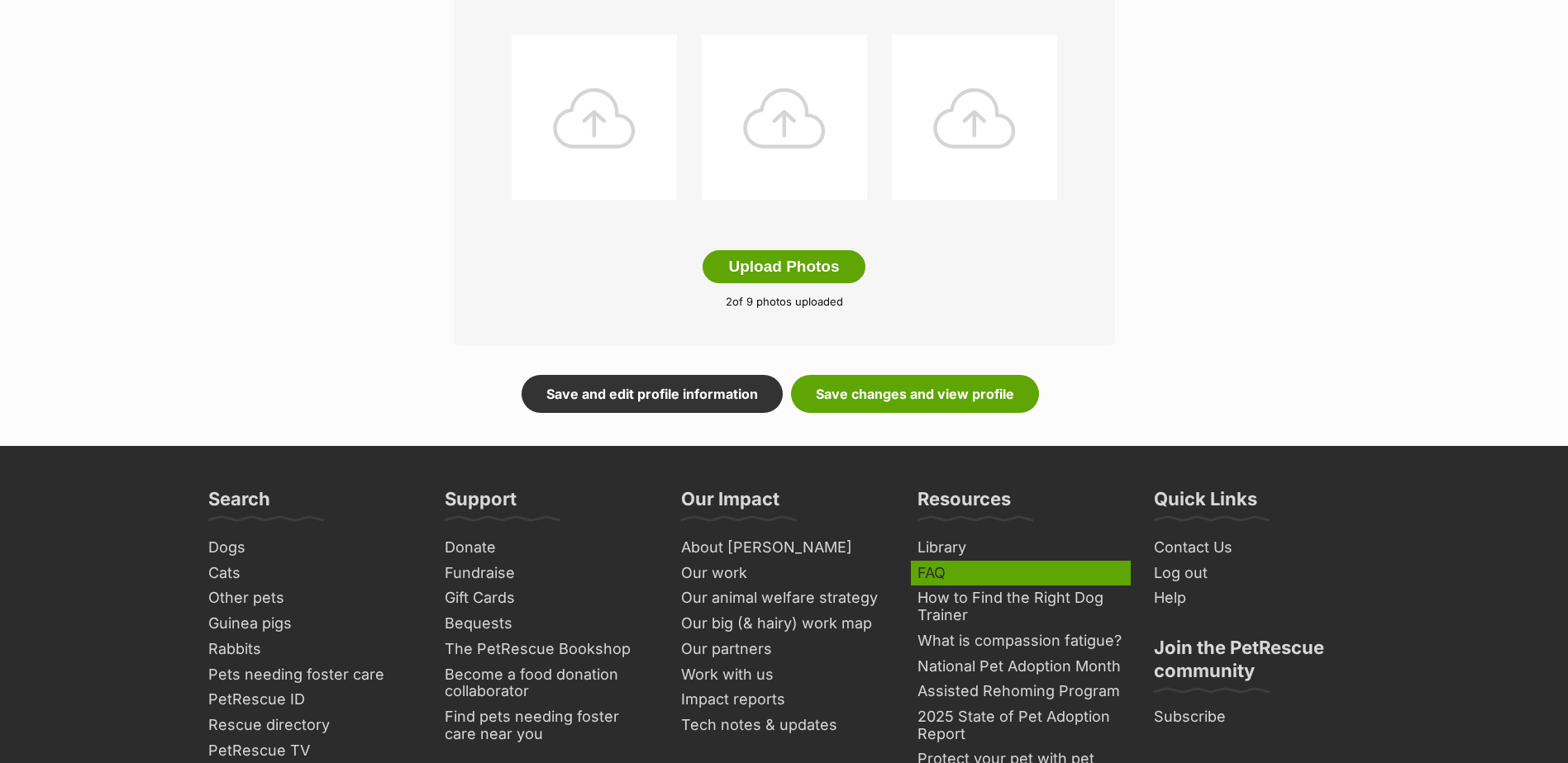
scroll to position [991, 0]
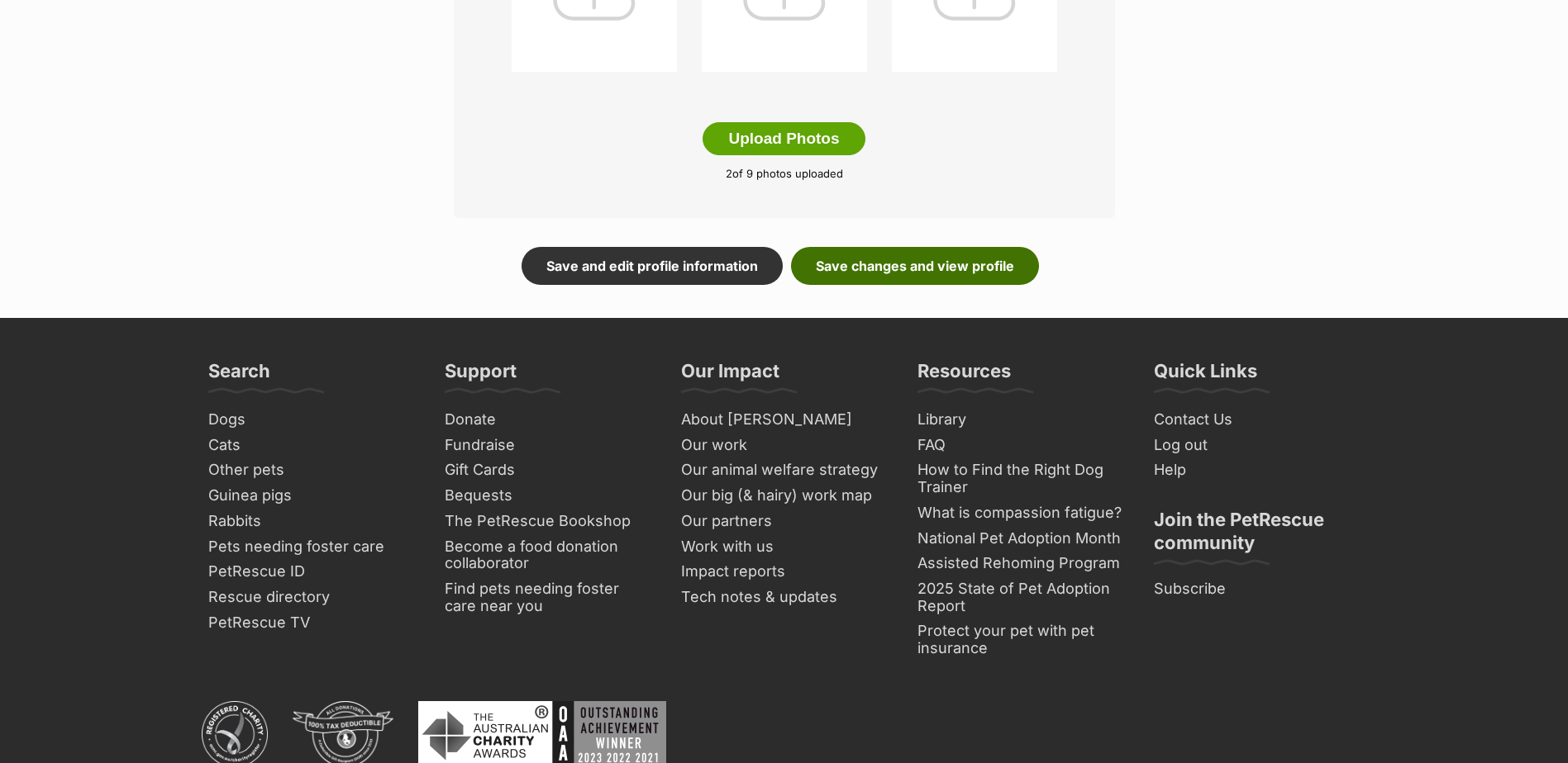
click at [898, 277] on link "Save changes and view profile" at bounding box center [915, 266] width 248 height 38
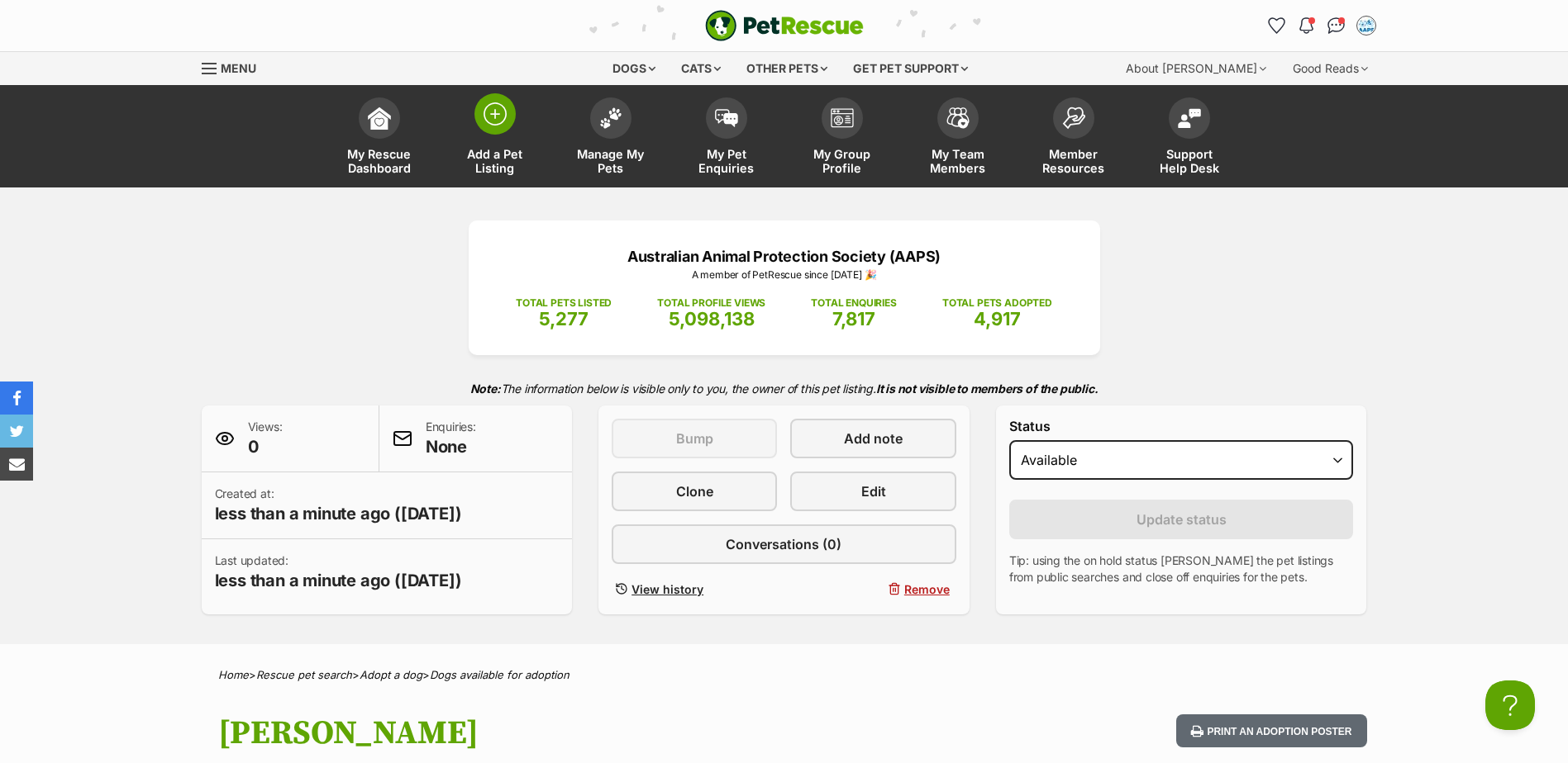
click at [505, 121] on img at bounding box center [495, 114] width 23 height 23
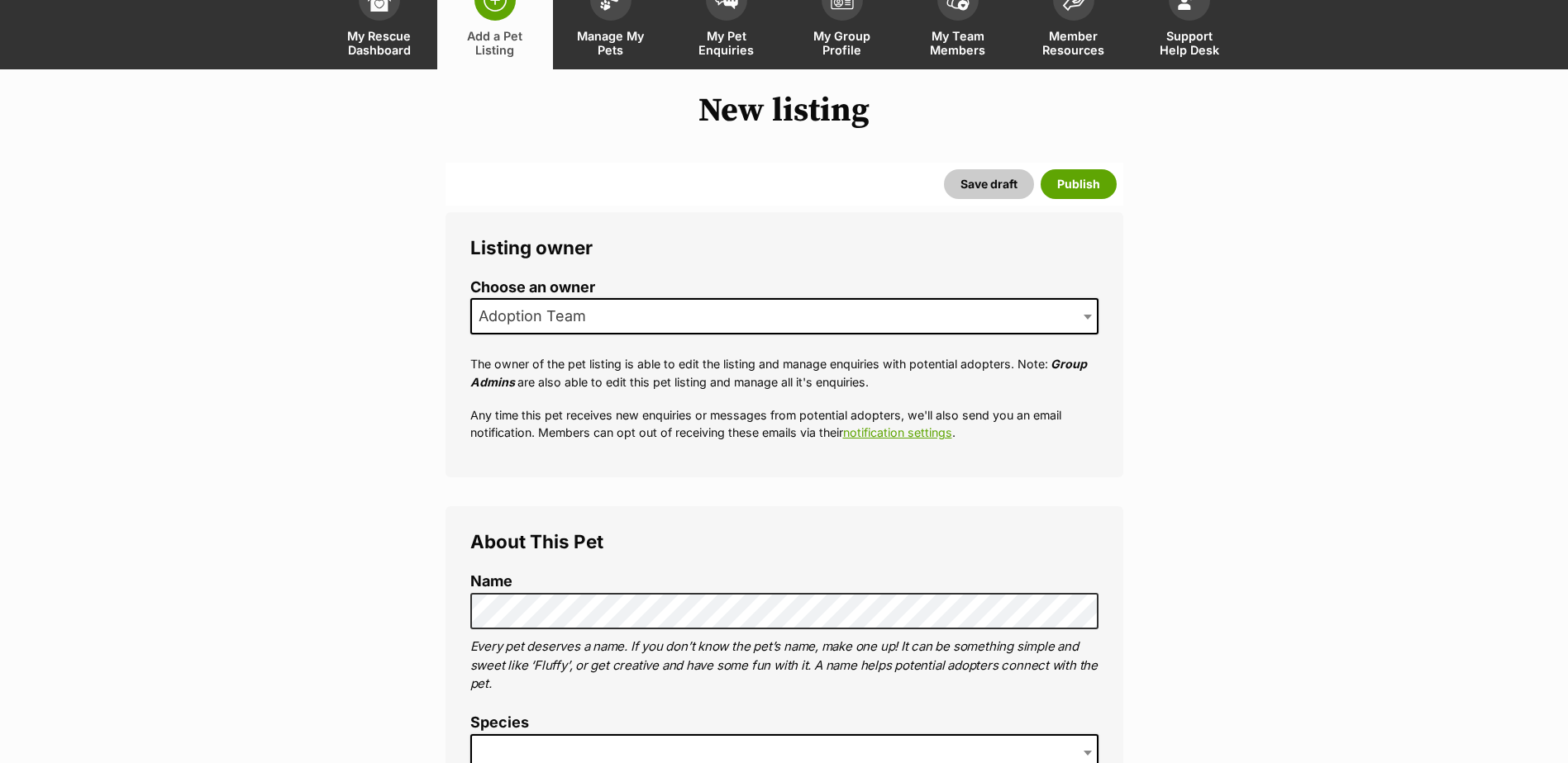
scroll to position [248, 0]
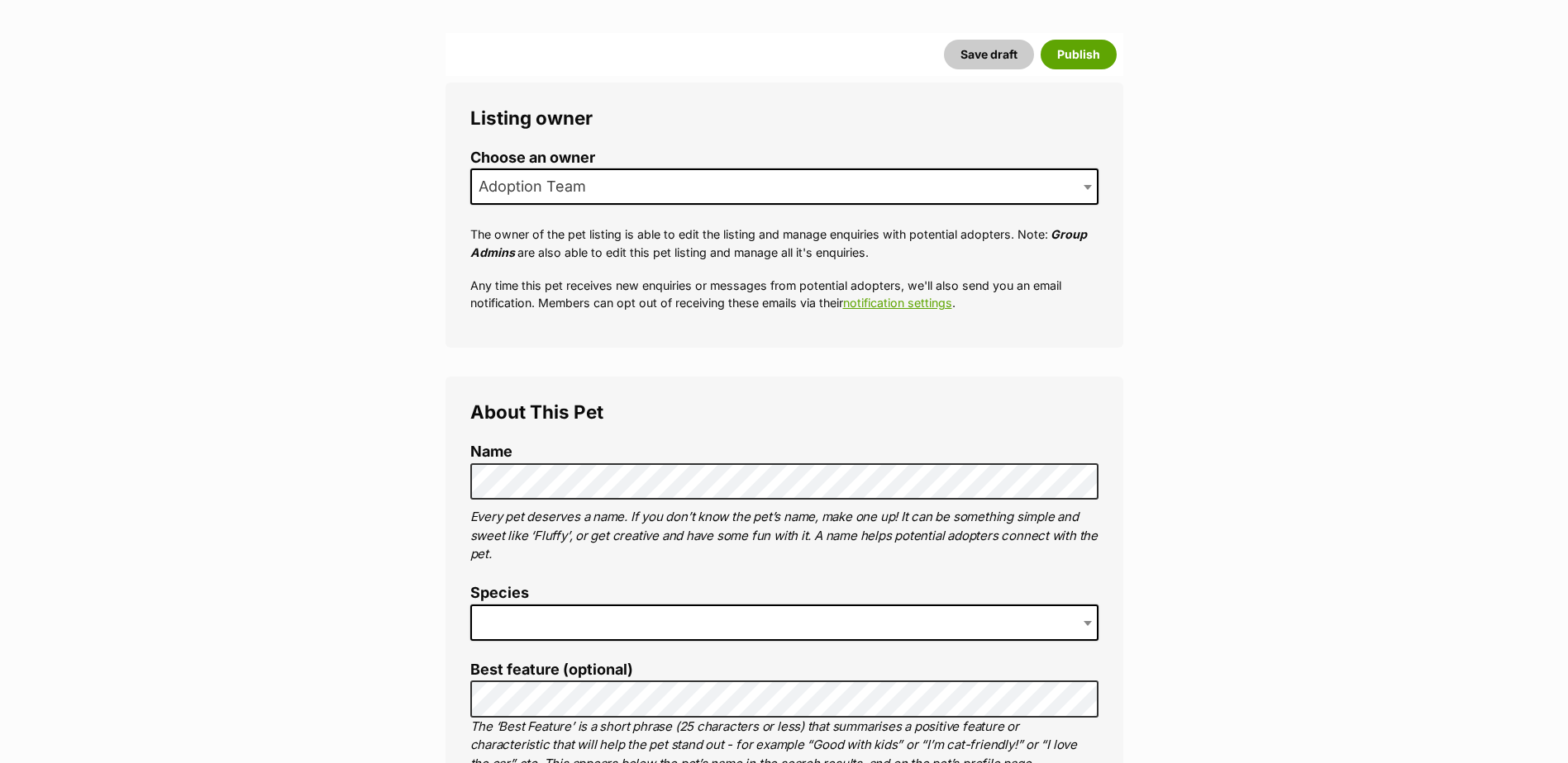
click at [531, 611] on span at bounding box center [784, 623] width 628 height 36
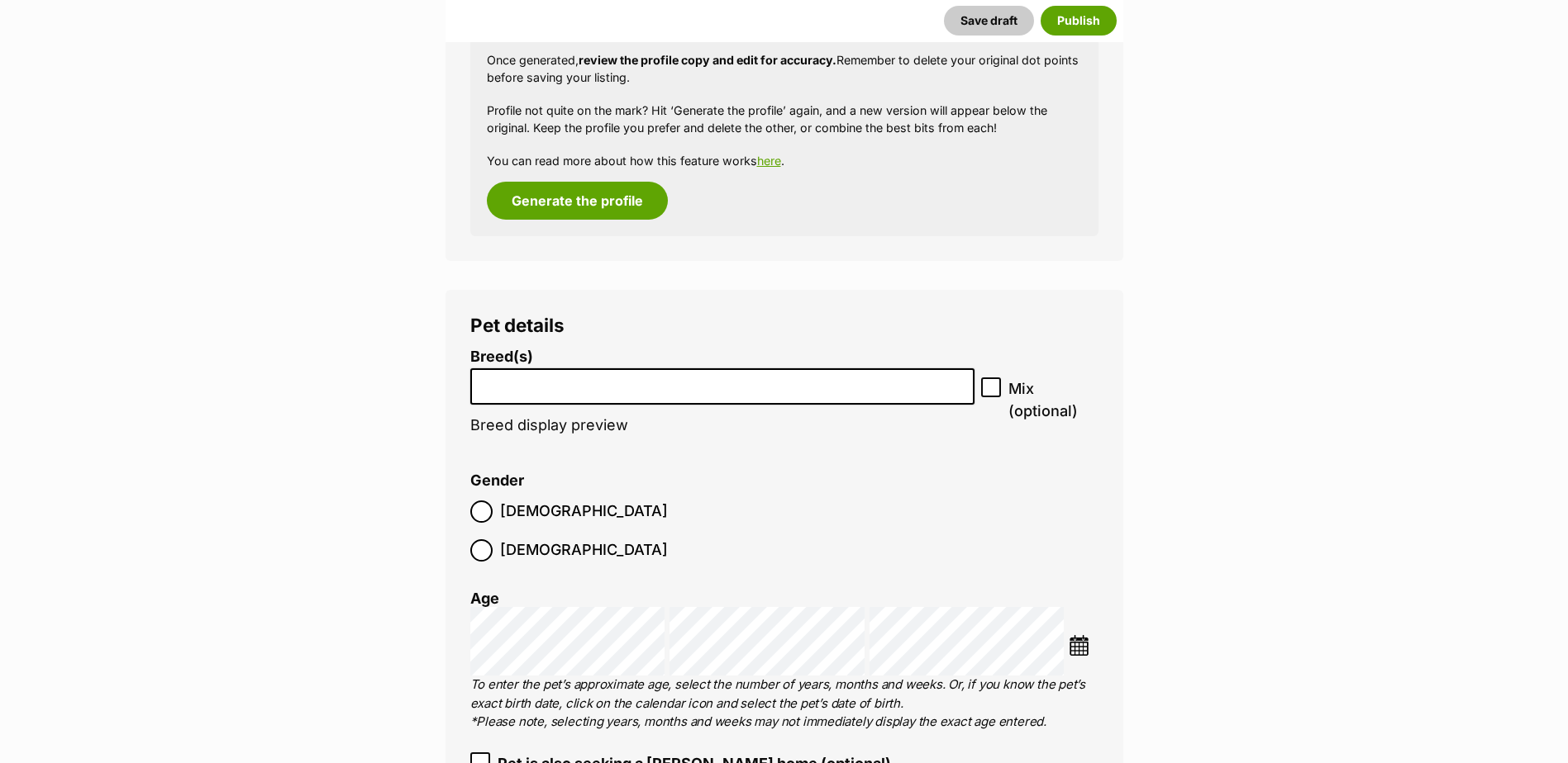
scroll to position [1818, 0]
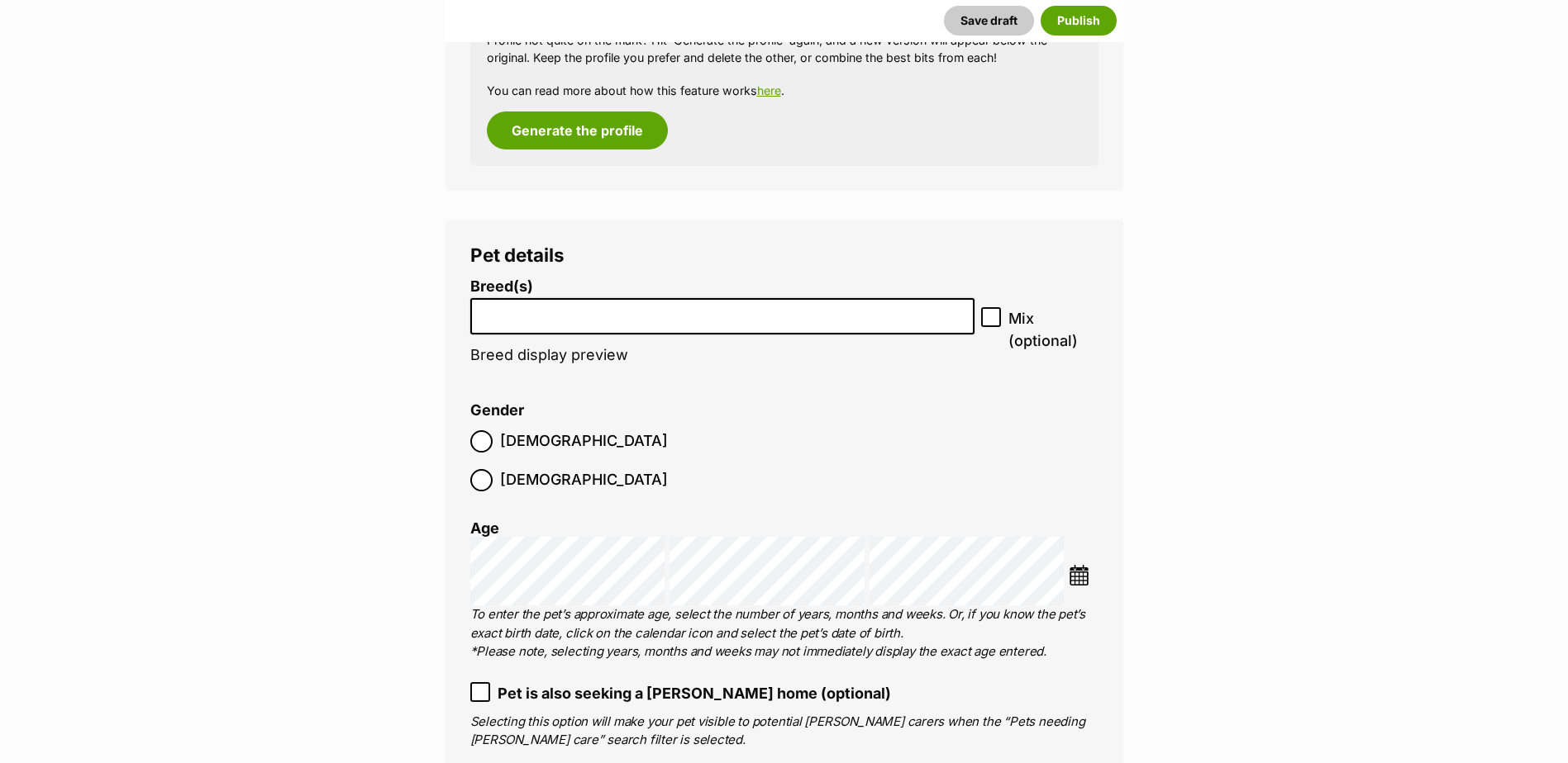
click at [531, 324] on li at bounding box center [722, 317] width 493 height 34
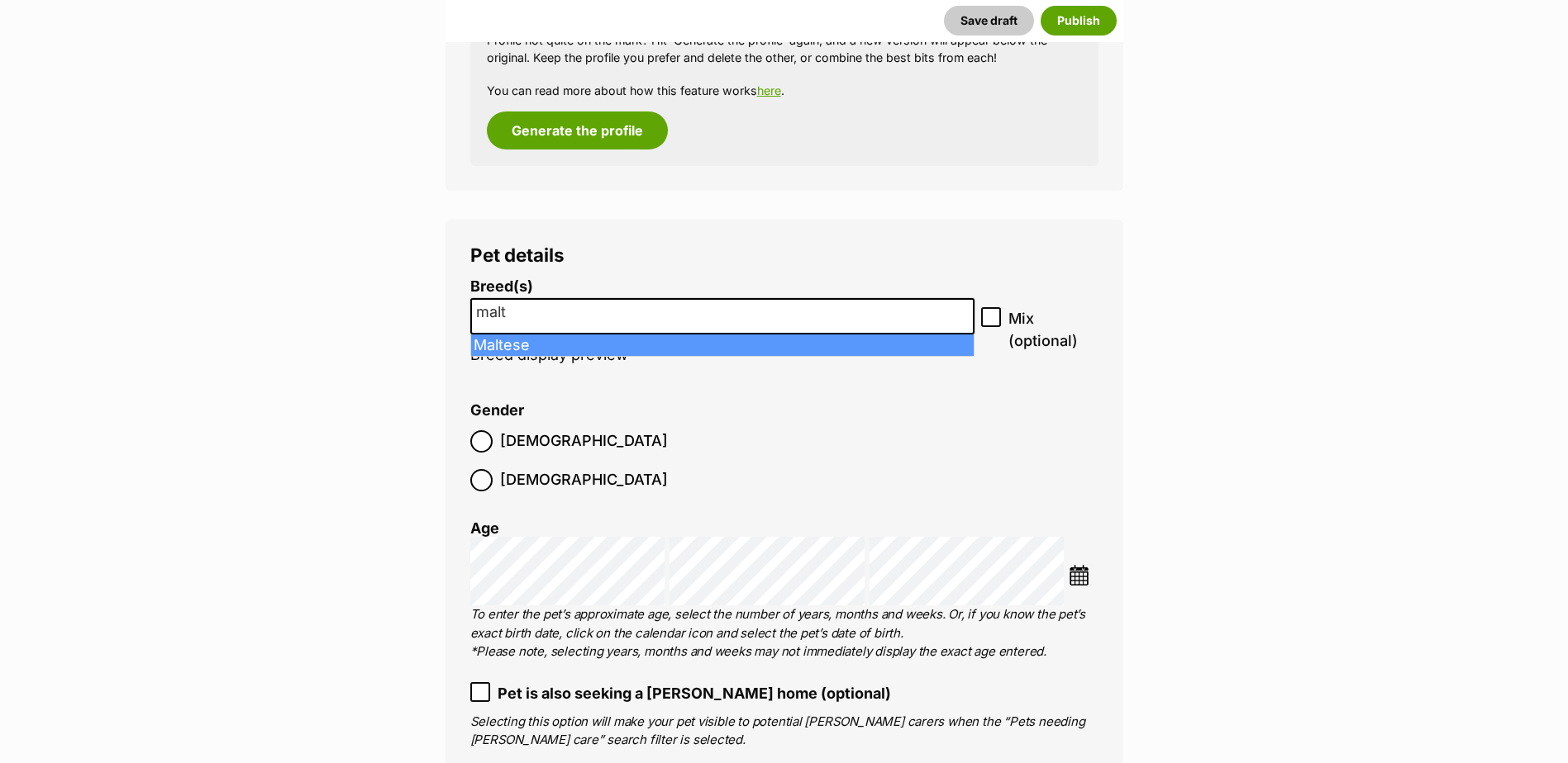
type input "malt"
select select "138"
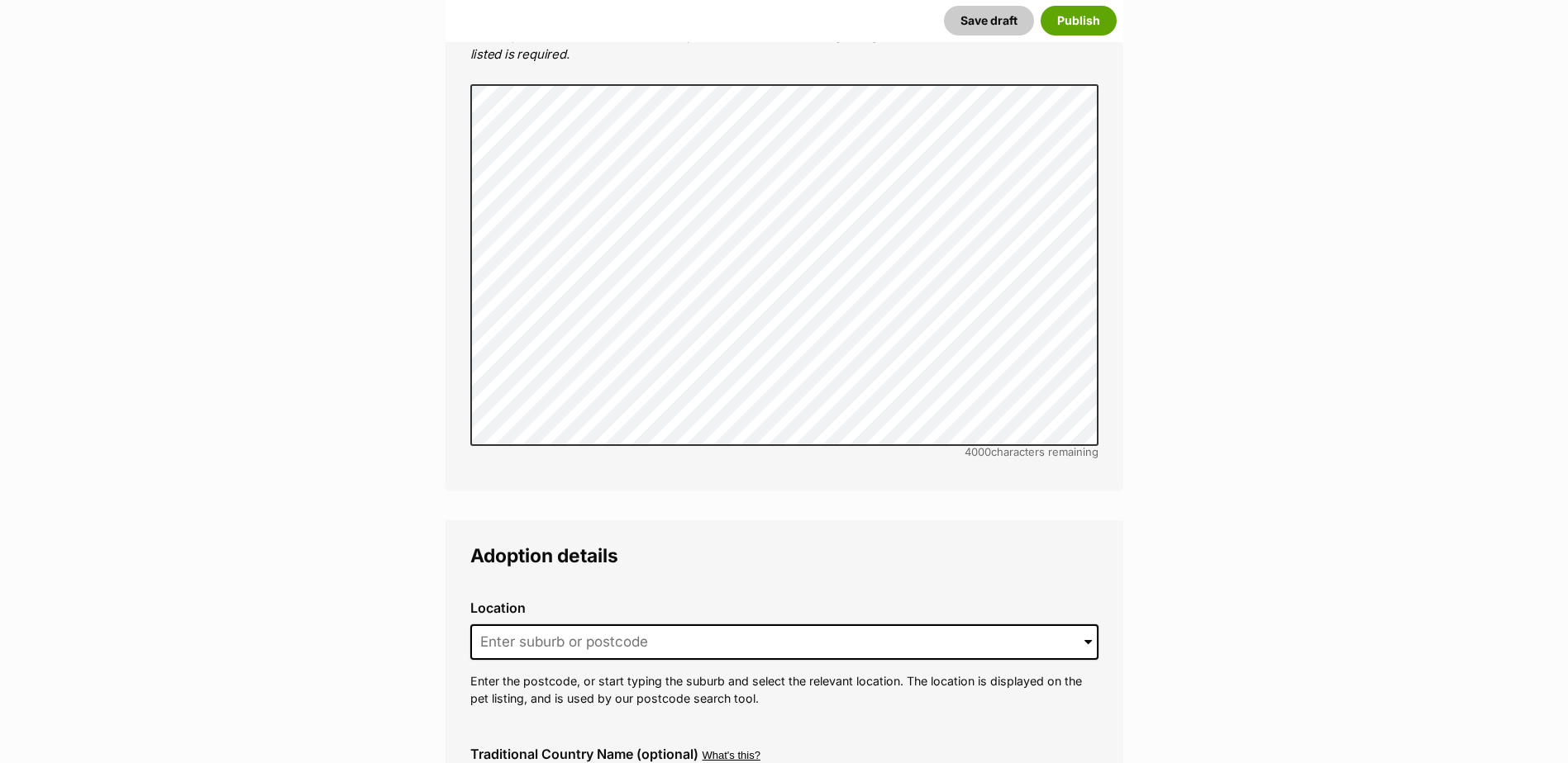
scroll to position [3469, 0]
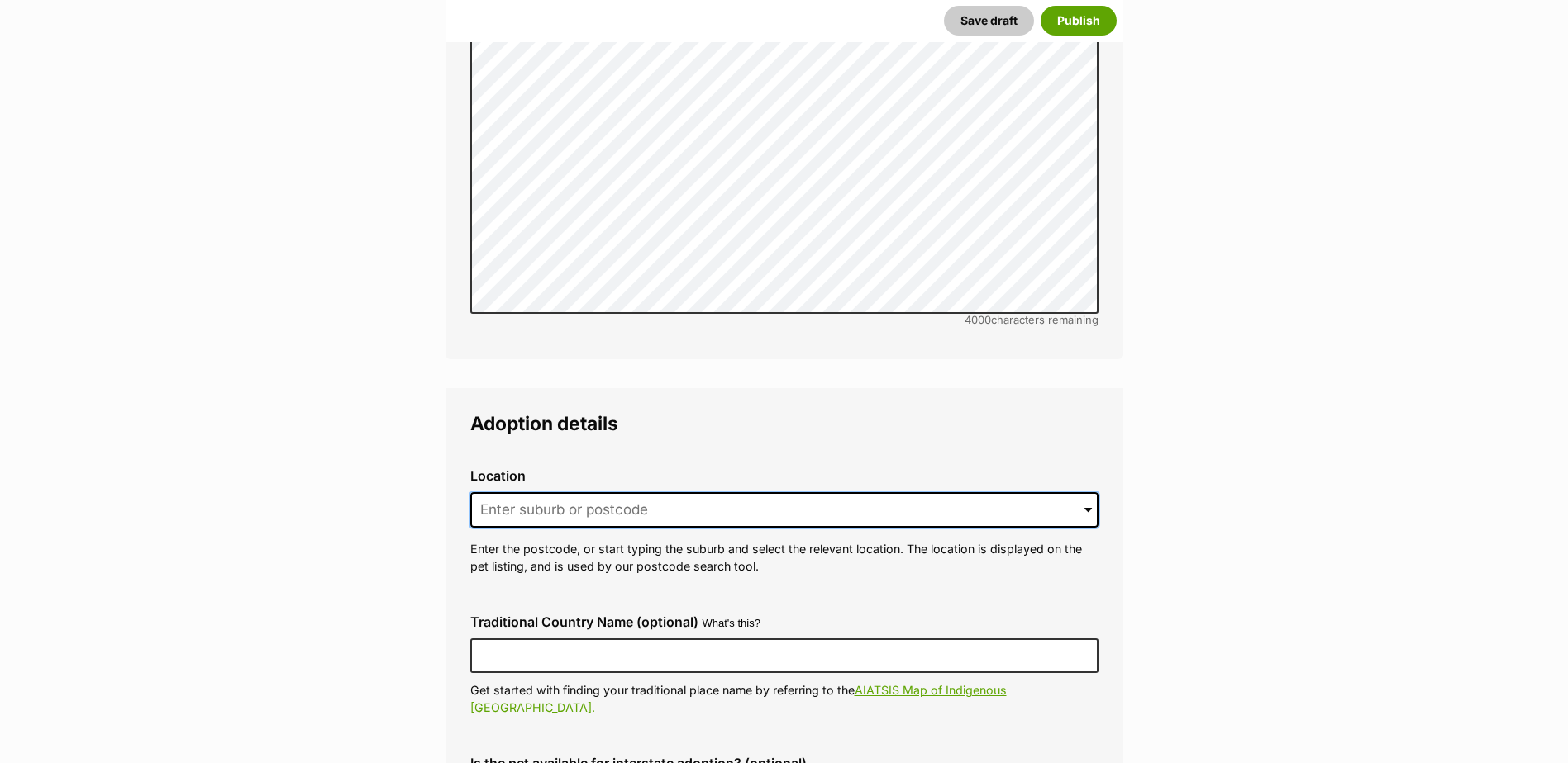
click at [534, 492] on input at bounding box center [784, 510] width 628 height 36
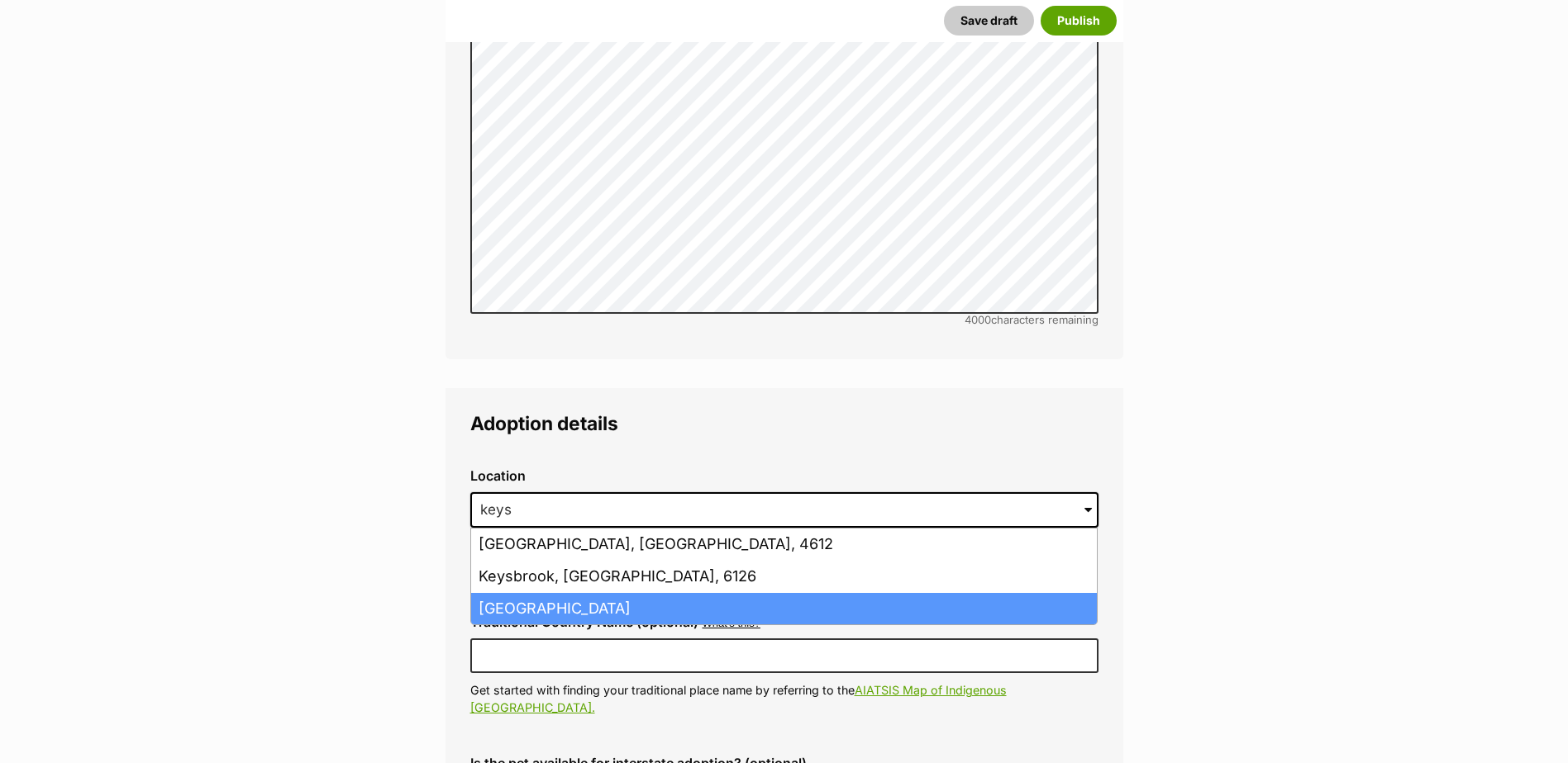
click at [593, 593] on li "Keysborough, Victoria, 3173" at bounding box center [783, 608] width 626 height 32
type input "Keysborough, Victoria, 3173"
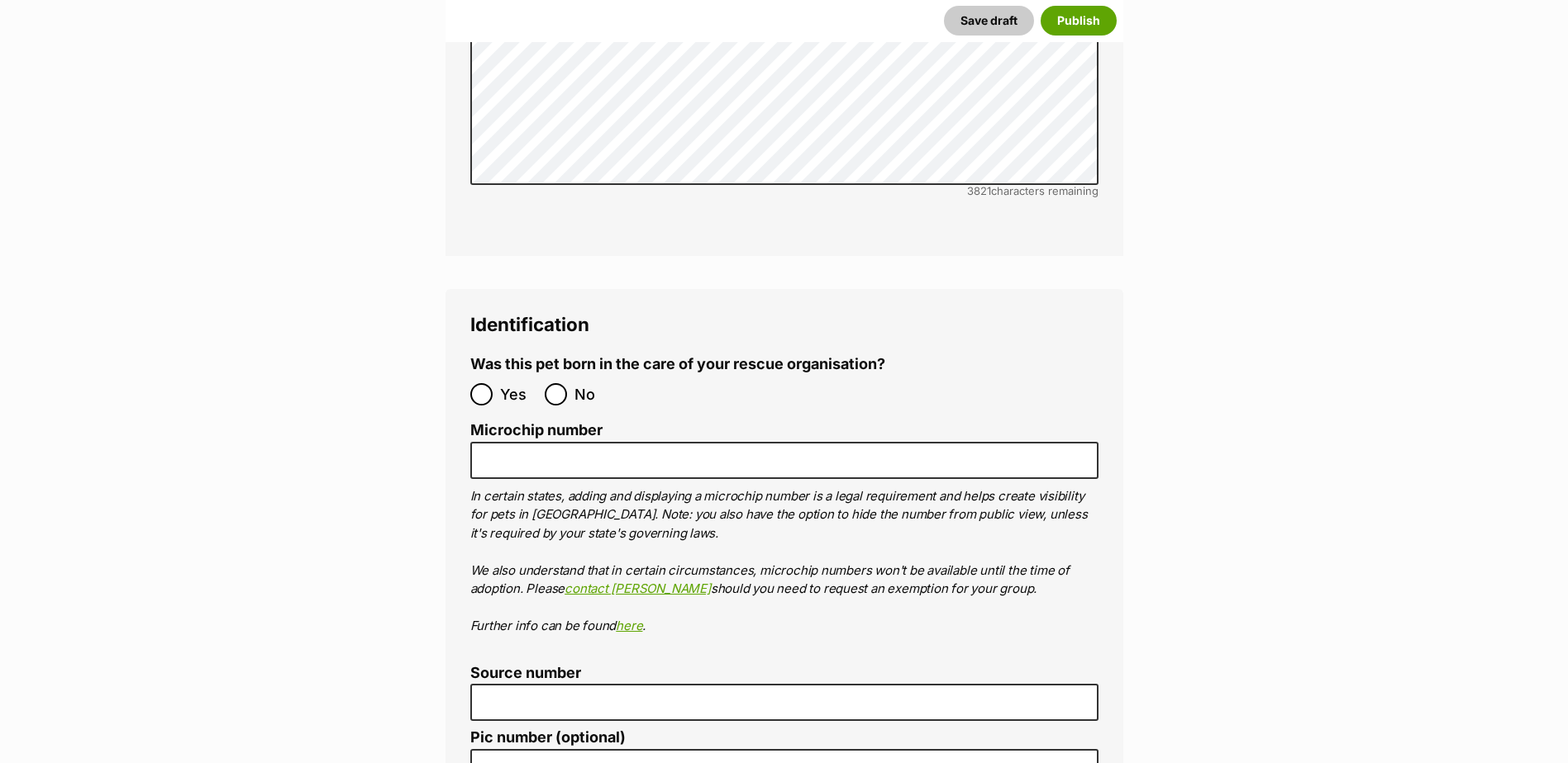
scroll to position [5204, 0]
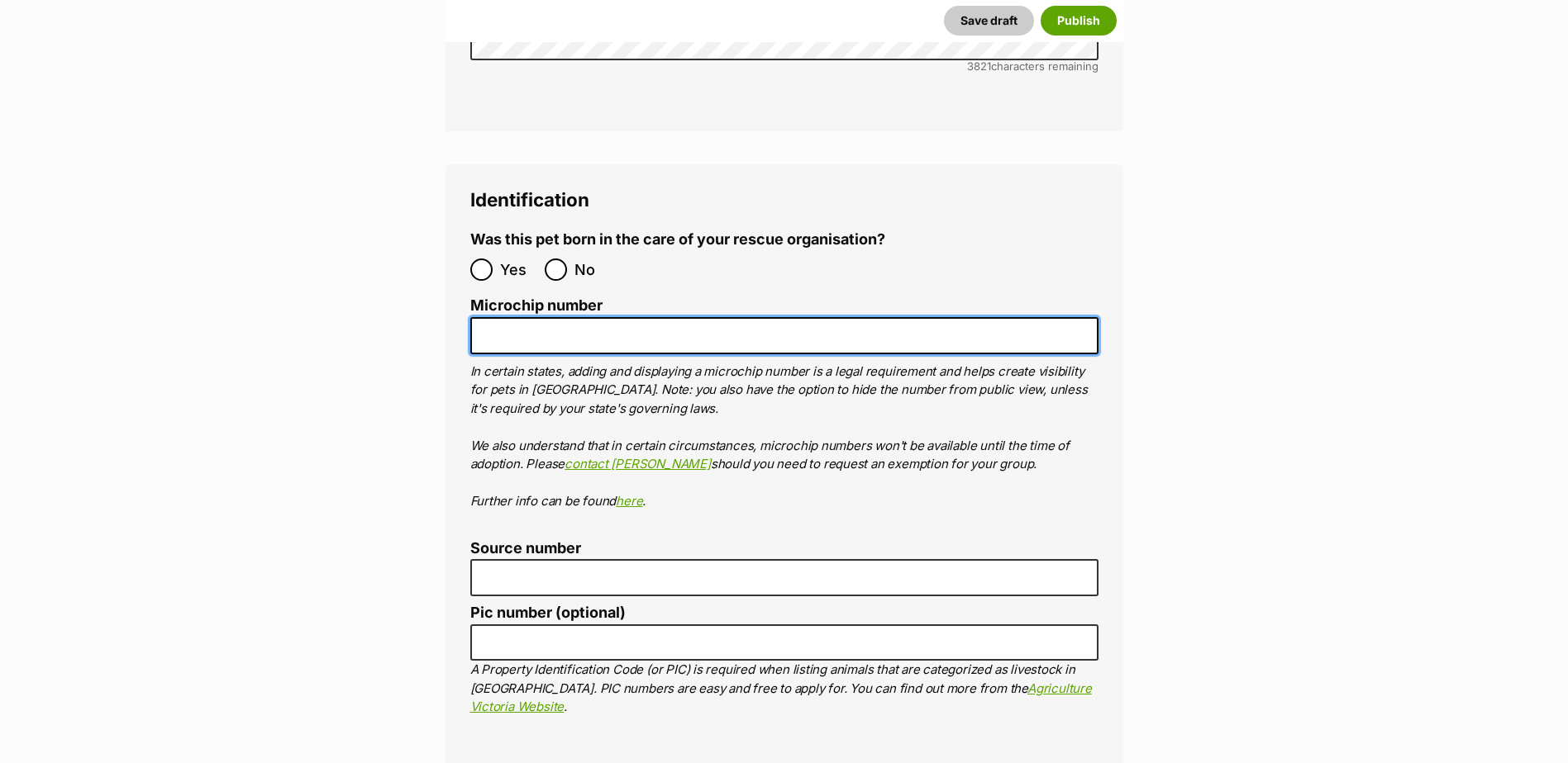
click at [509, 317] on input "Microchip number" at bounding box center [784, 335] width 628 height 37
paste input "956000018862684"
type input "956000018862684"
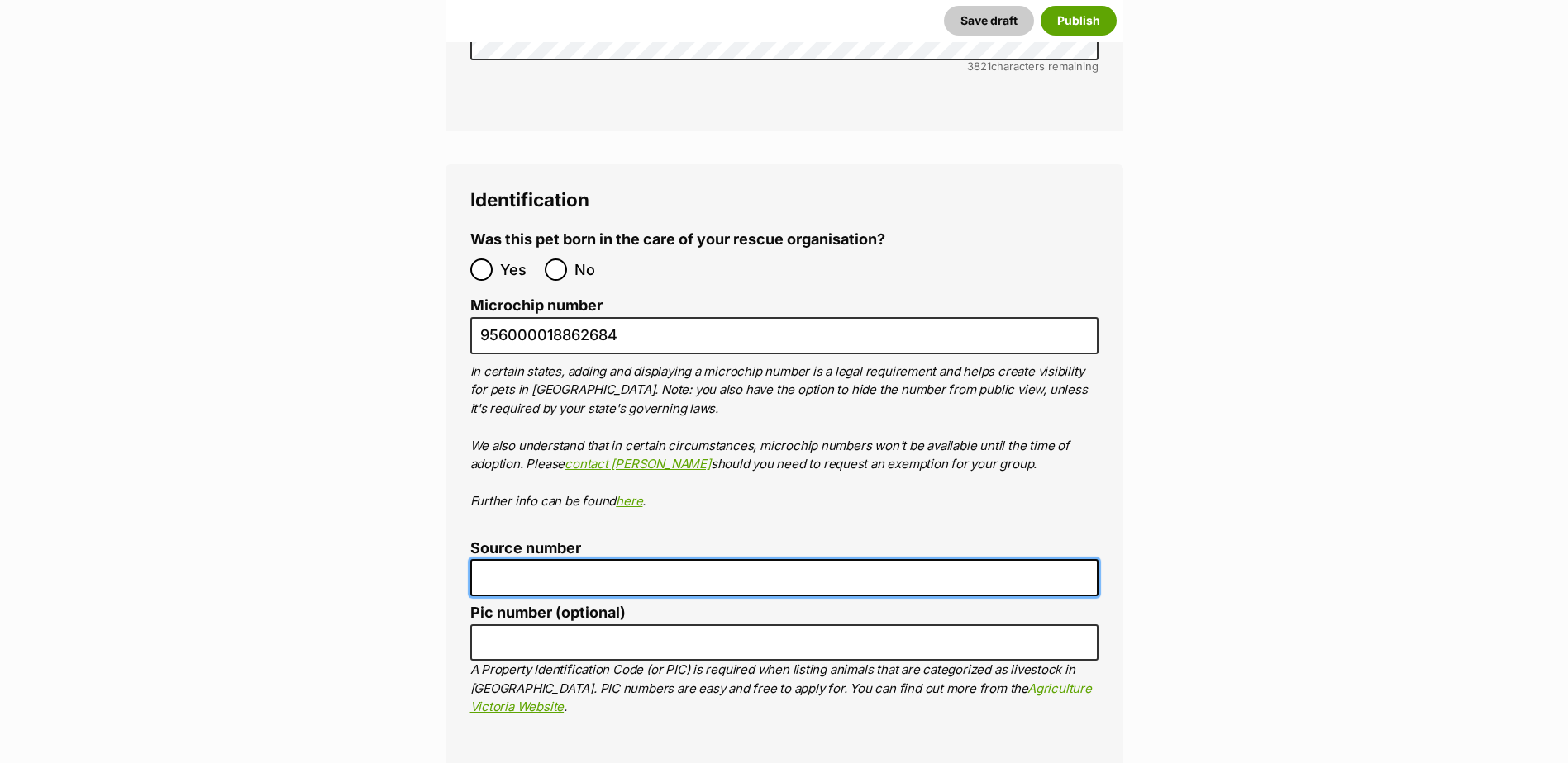
click at [546, 559] on input "Source number" at bounding box center [784, 577] width 628 height 37
paste input "Br100702"
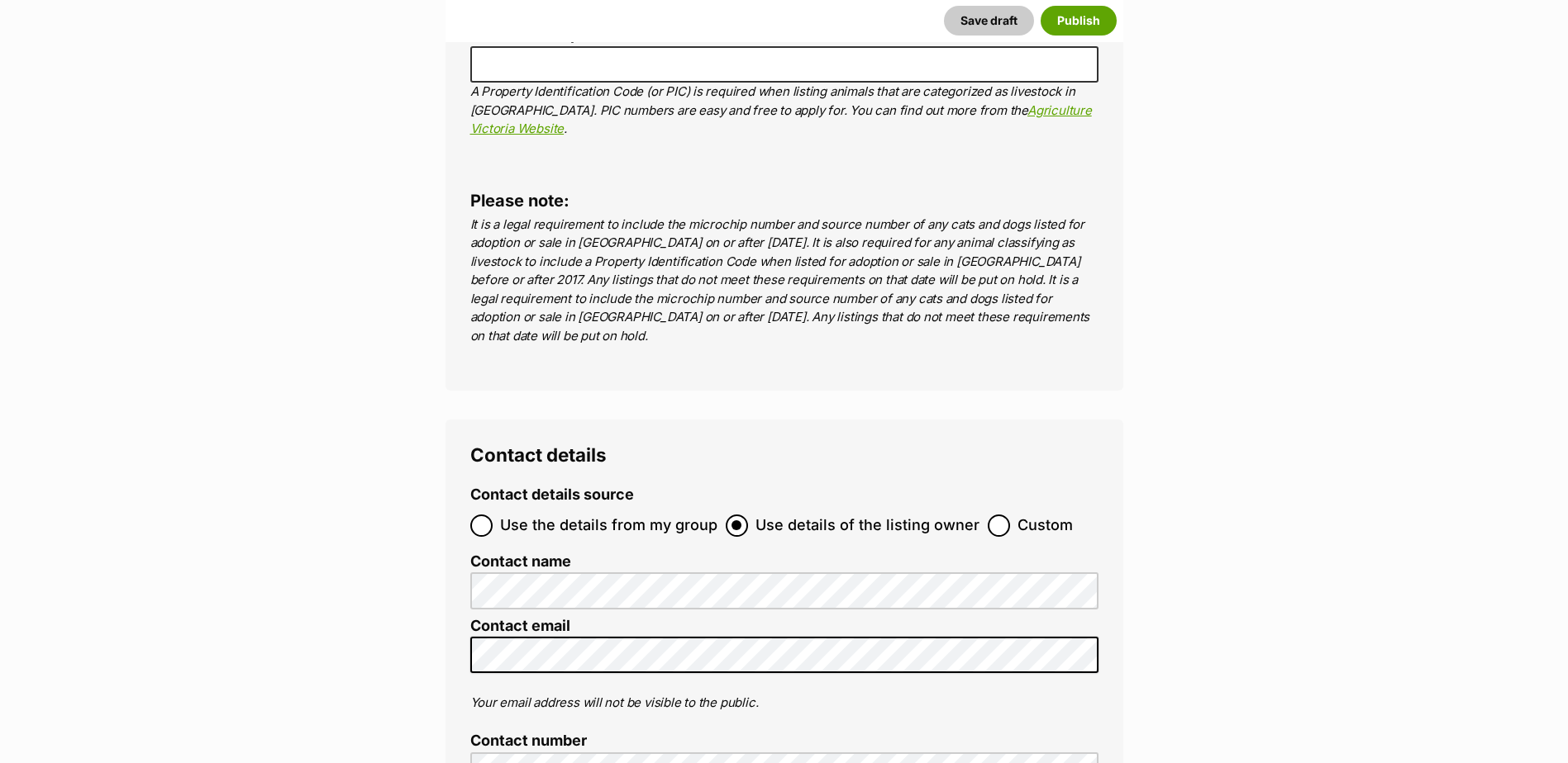
scroll to position [6030, 0]
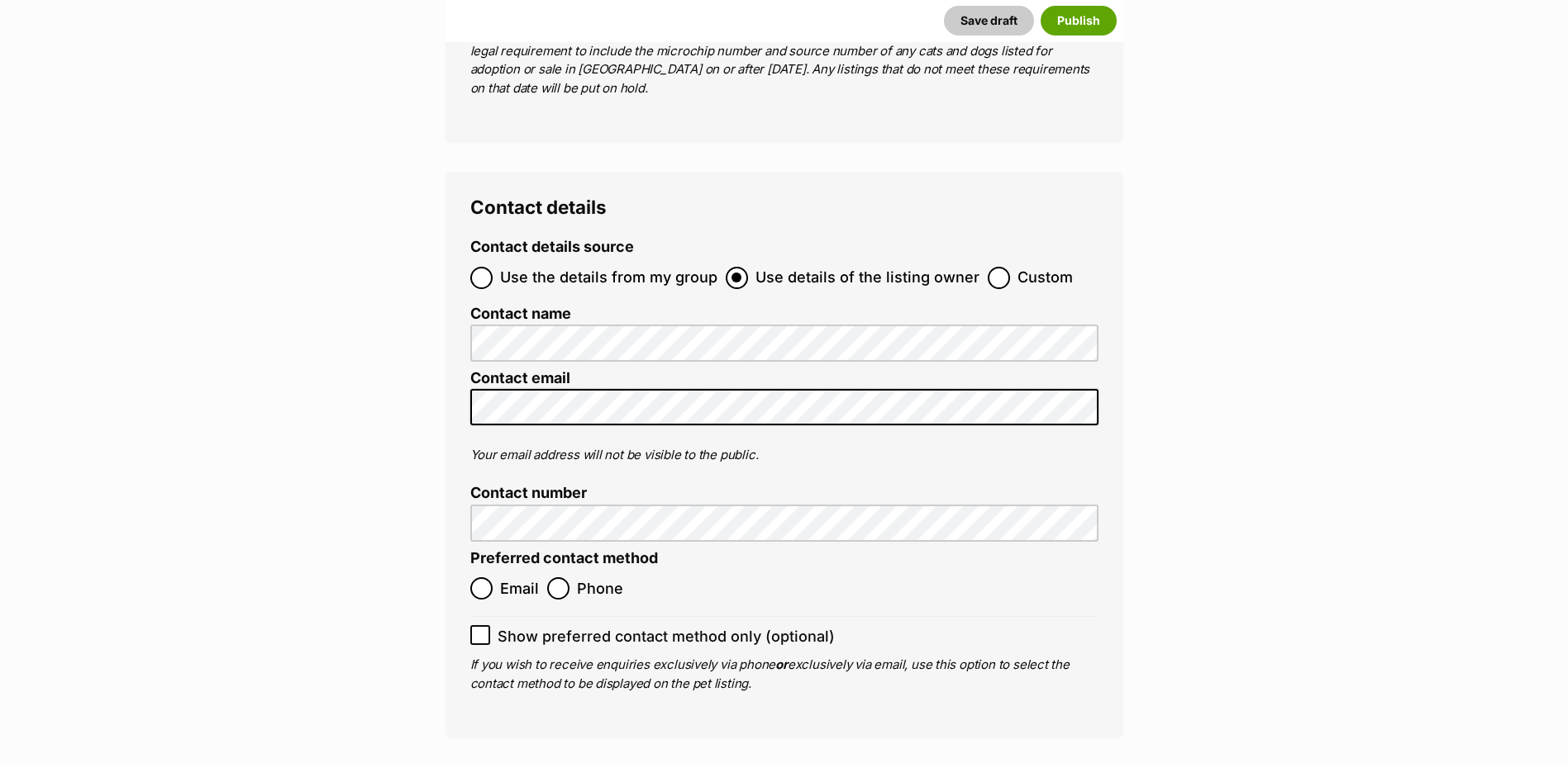
type input "Br100702"
drag, startPoint x: 474, startPoint y: 496, endPoint x: 490, endPoint y: 499, distance: 16.3
click at [480, 577] on input "Email" at bounding box center [481, 588] width 22 height 22
radio input "true"
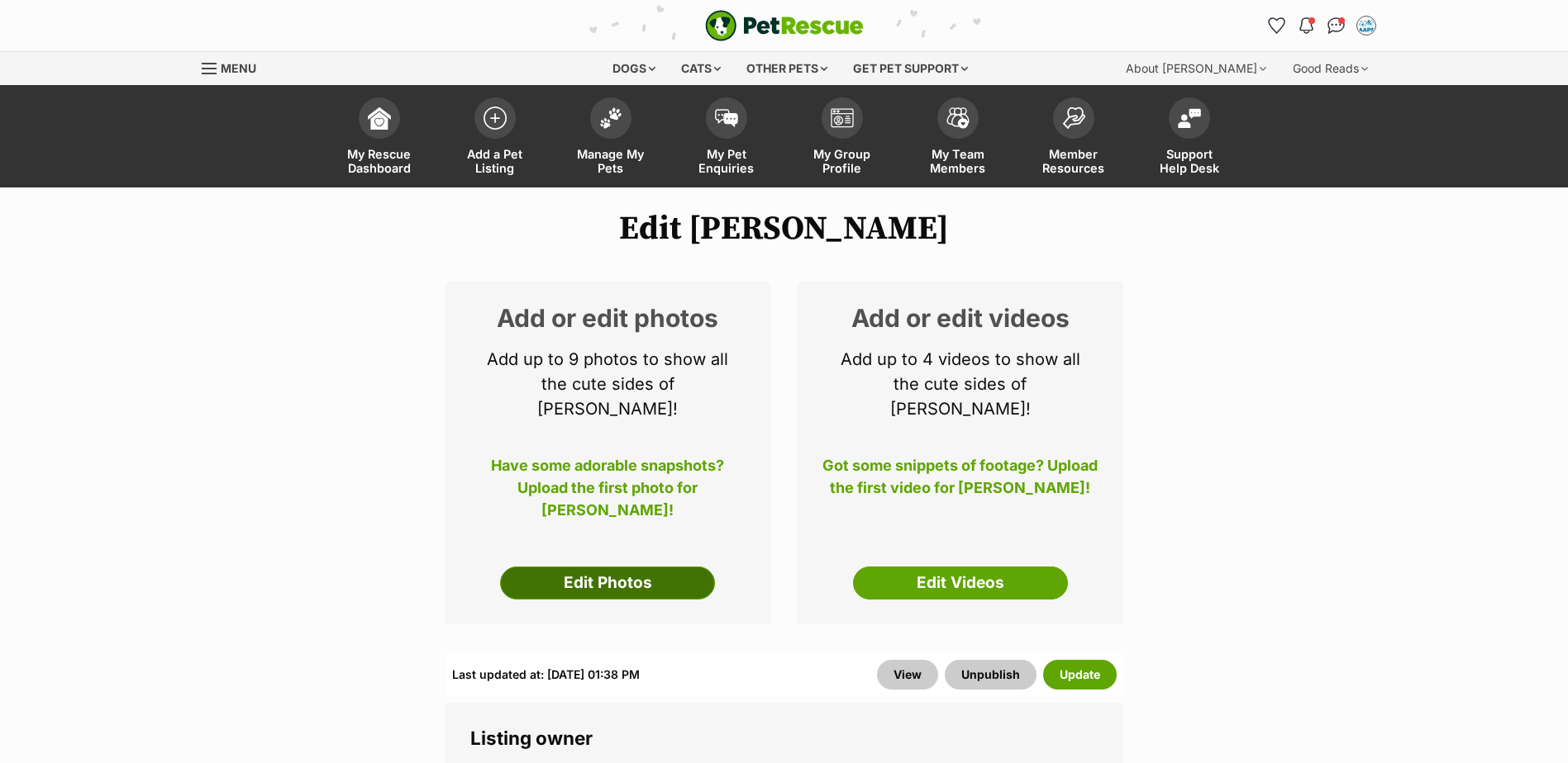
click at [614, 567] on link "Edit Photos" at bounding box center [608, 583] width 215 height 33
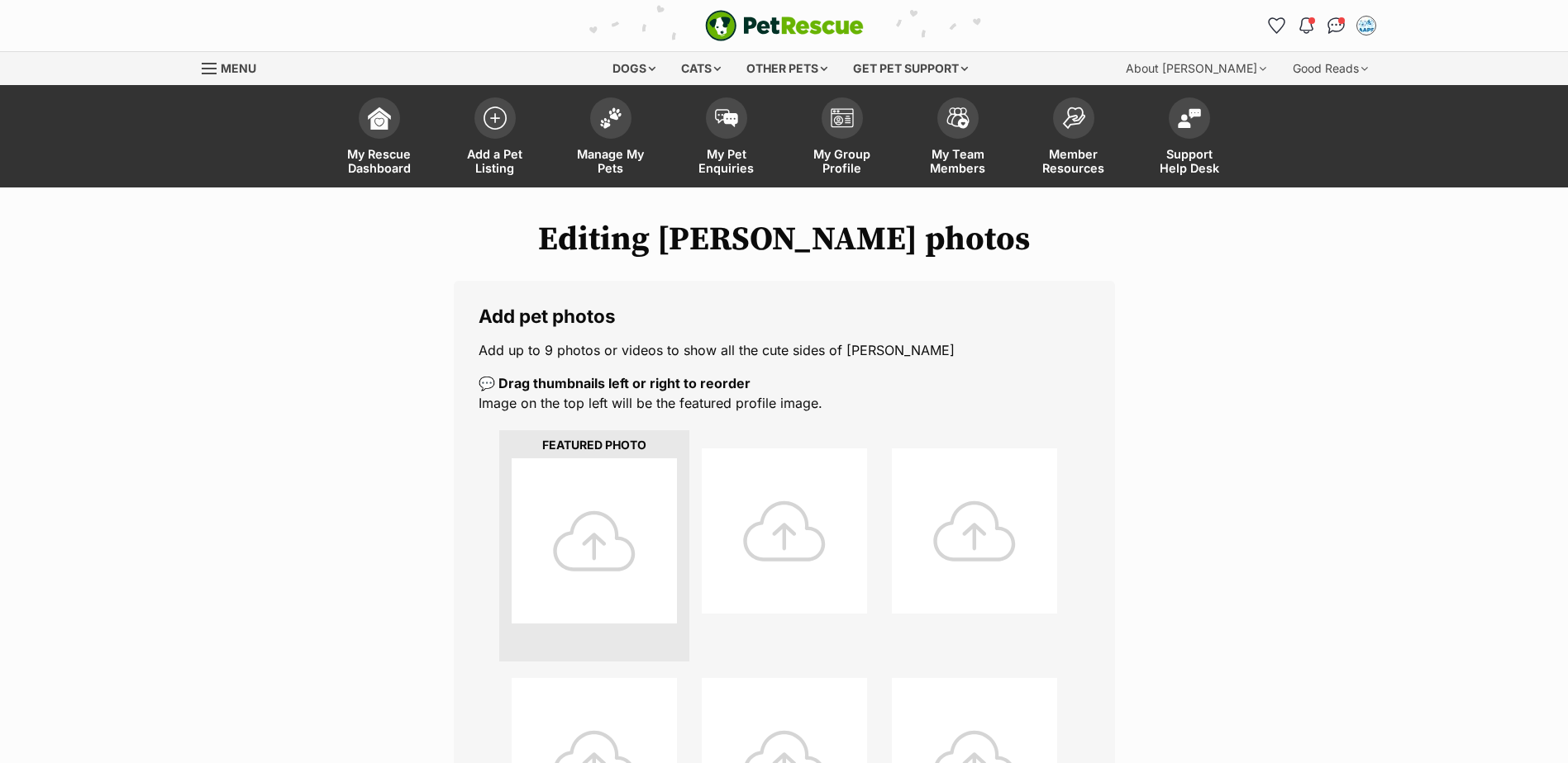
click at [609, 553] on div at bounding box center [594, 541] width 165 height 165
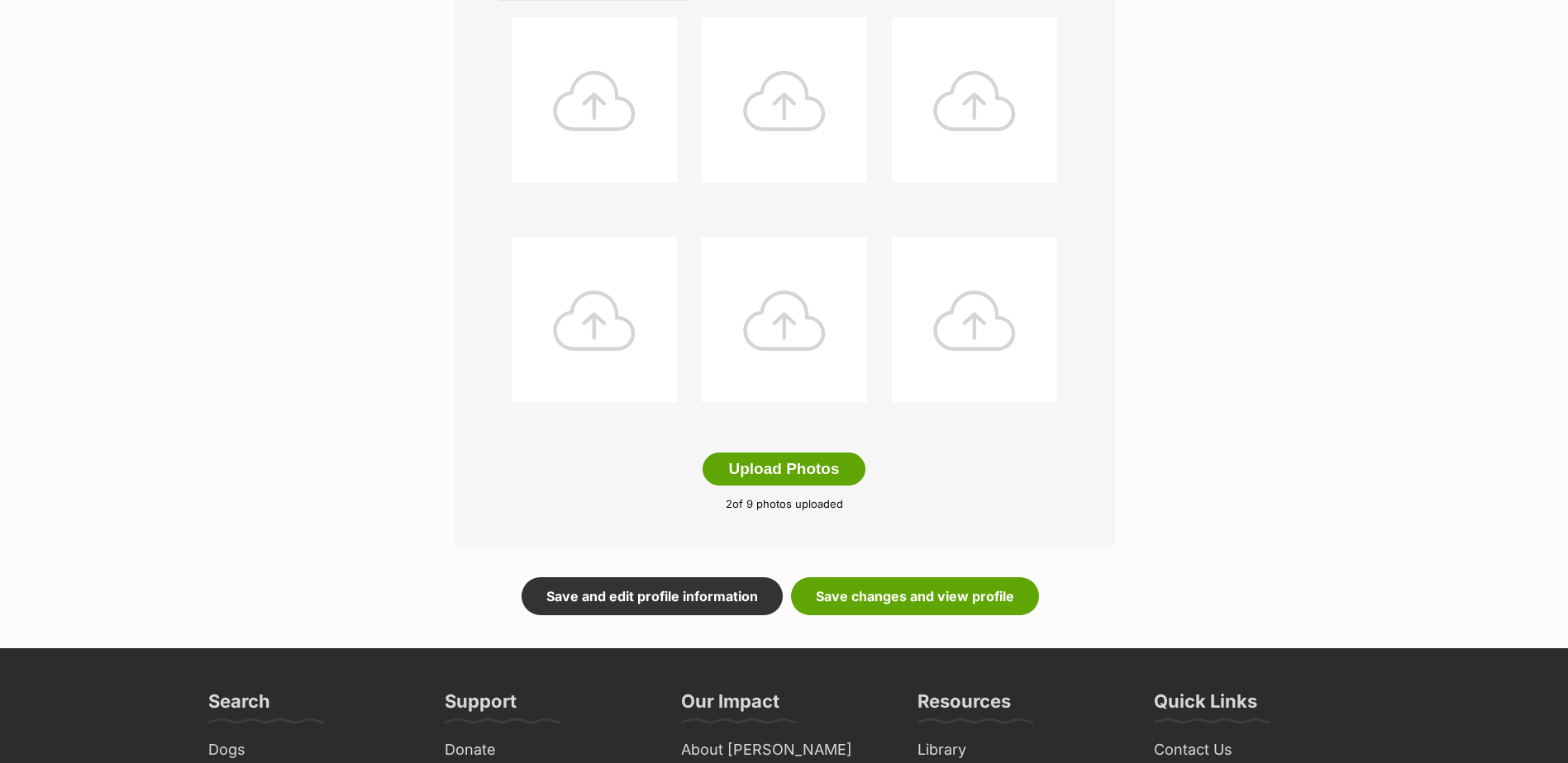
scroll to position [908, 0]
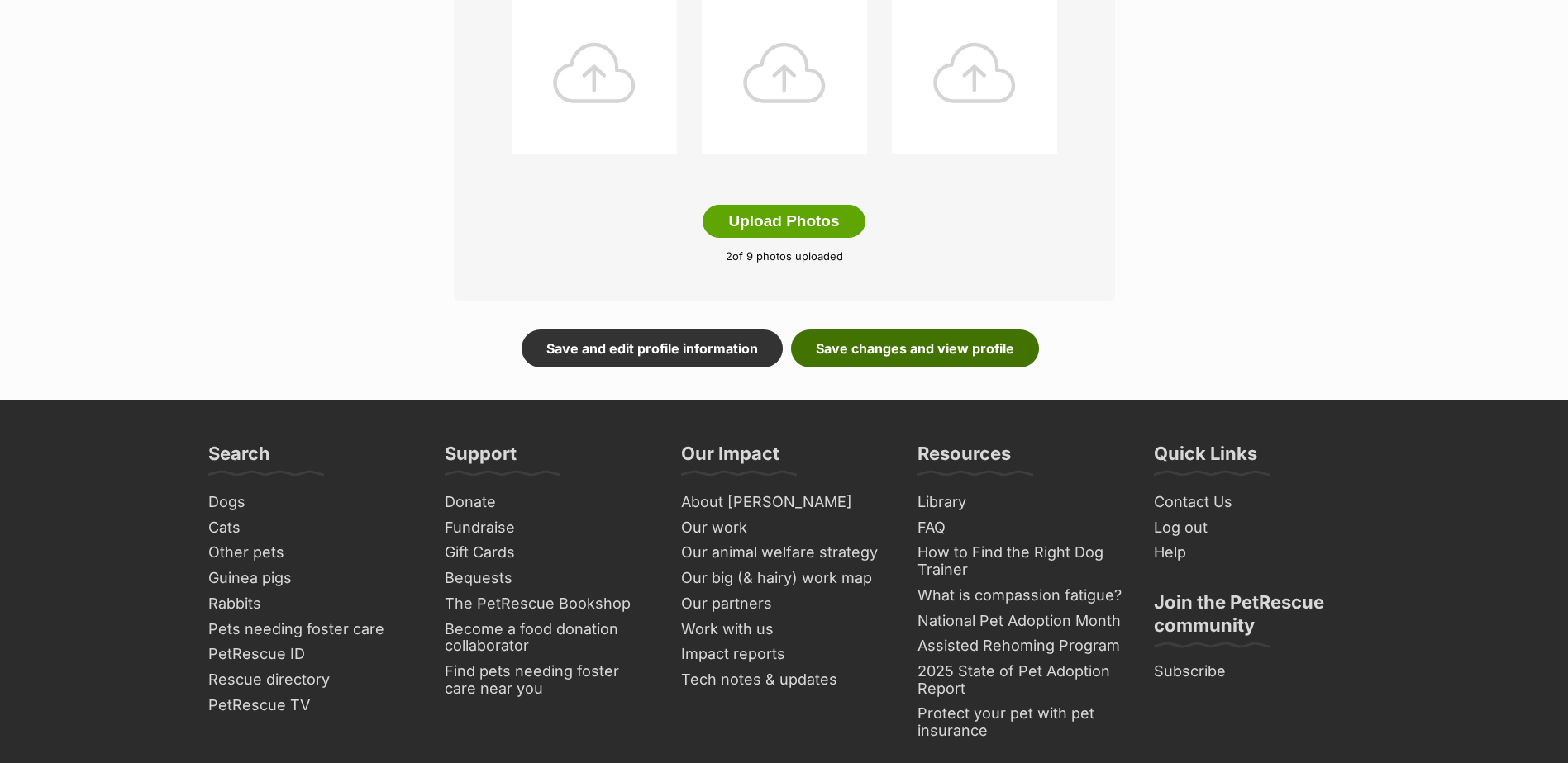
click at [968, 342] on link "Save changes and view profile" at bounding box center [915, 348] width 248 height 38
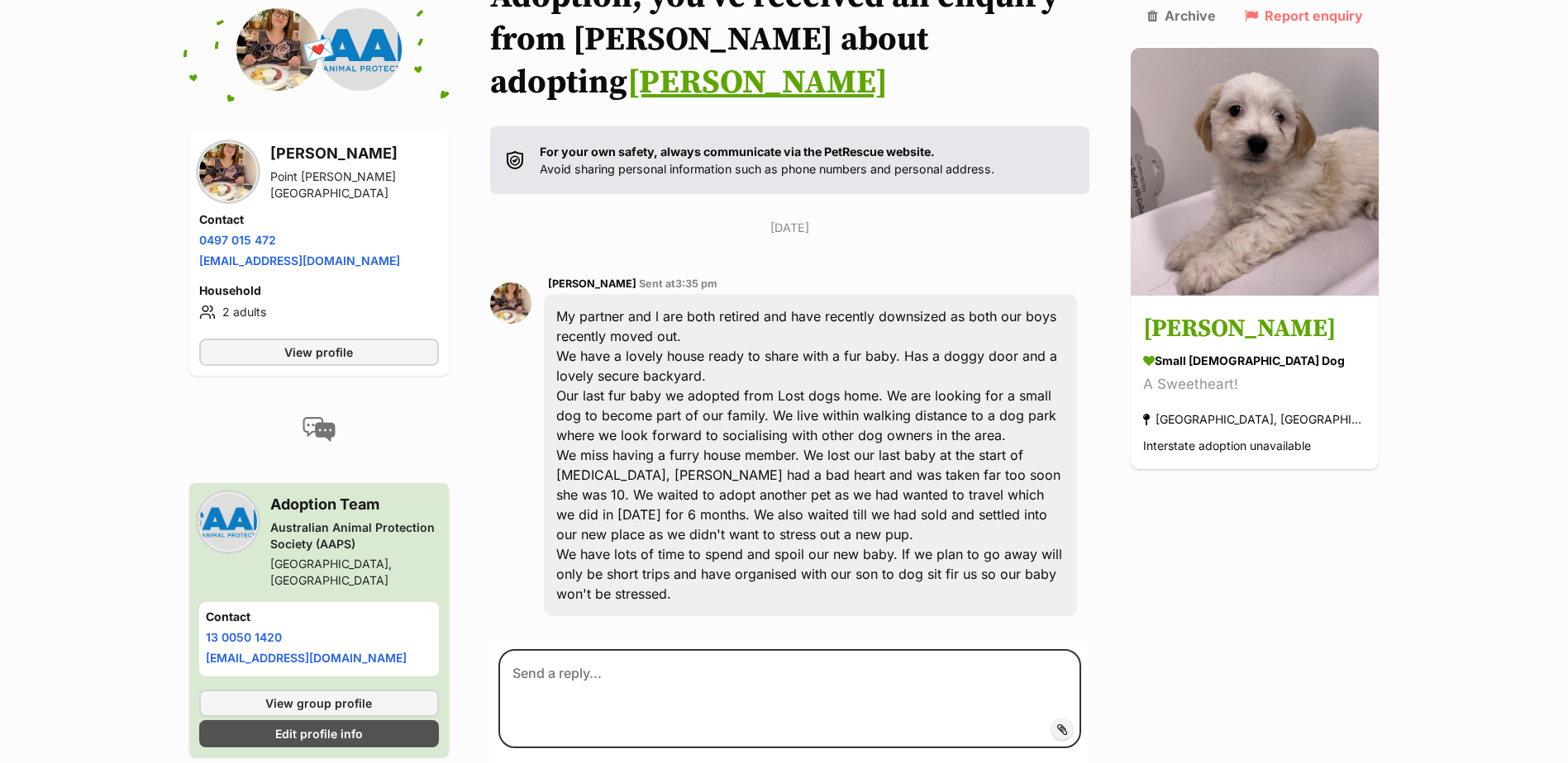
scroll to position [254, 0]
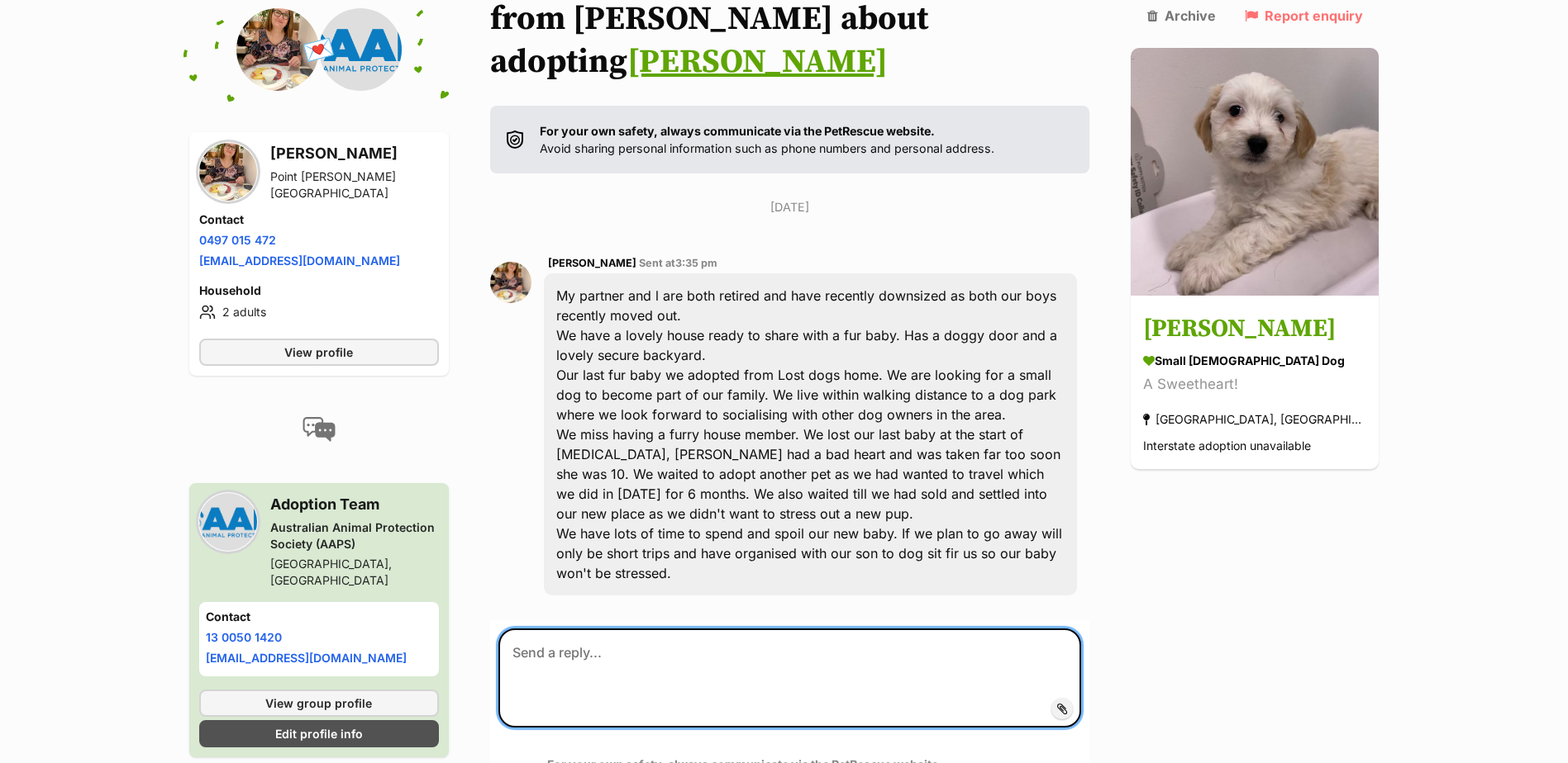
click at [603, 629] on textarea at bounding box center [790, 678] width 583 height 99
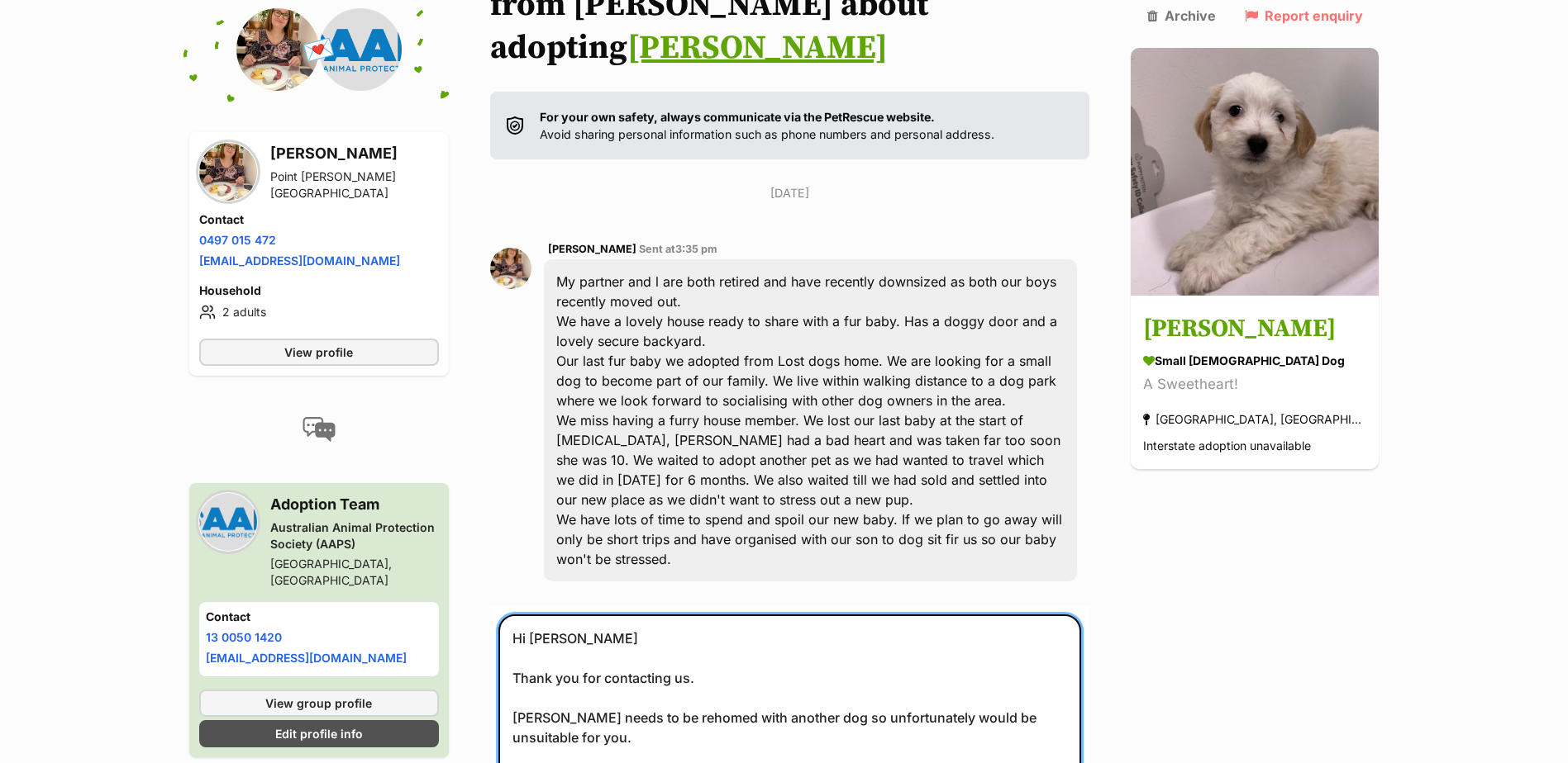
scroll to position [287, 0]
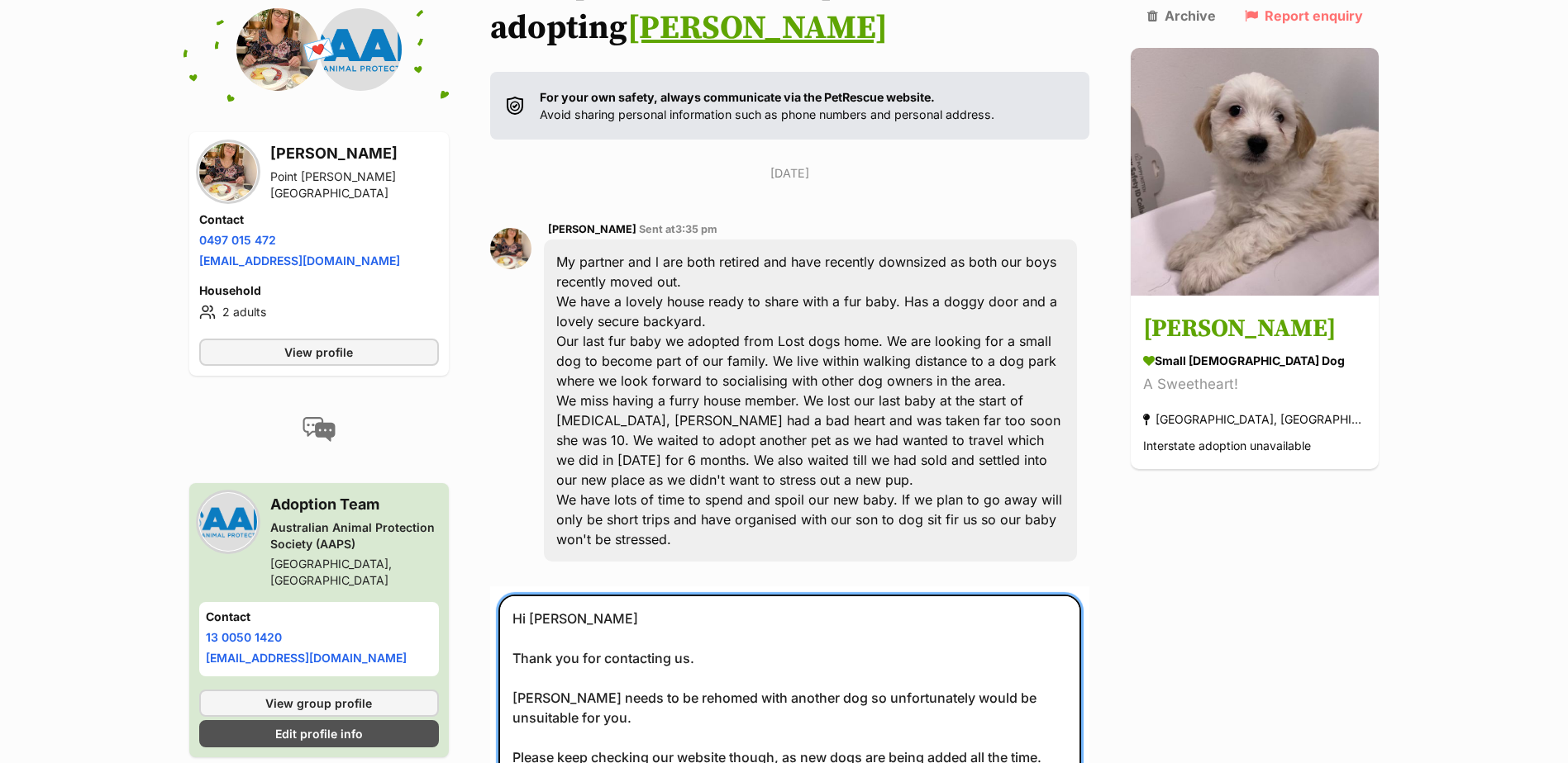
drag, startPoint x: 587, startPoint y: 754, endPoint x: 500, endPoint y: 579, distance: 195.4
click at [500, 581] on div "Back to all conversations 💌 Conversation participant details Maryann Epstein Po…" at bounding box center [785, 424] width 1215 height 1006
click at [867, 622] on textarea "Hi Maryann Thank you for contacting us. Ollie needs to be rehomed with another …" at bounding box center [790, 707] width 583 height 226
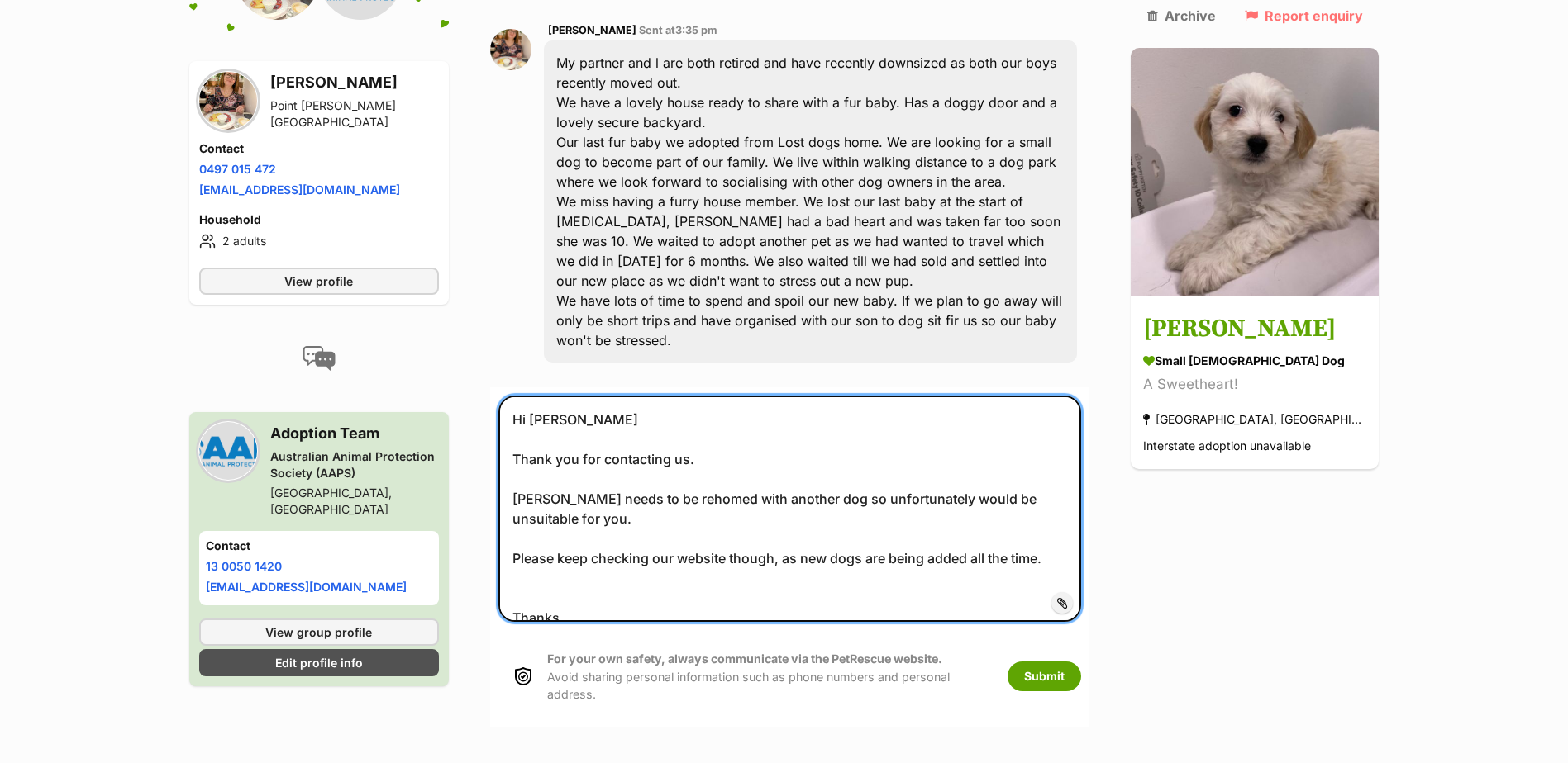
scroll to position [535, 0]
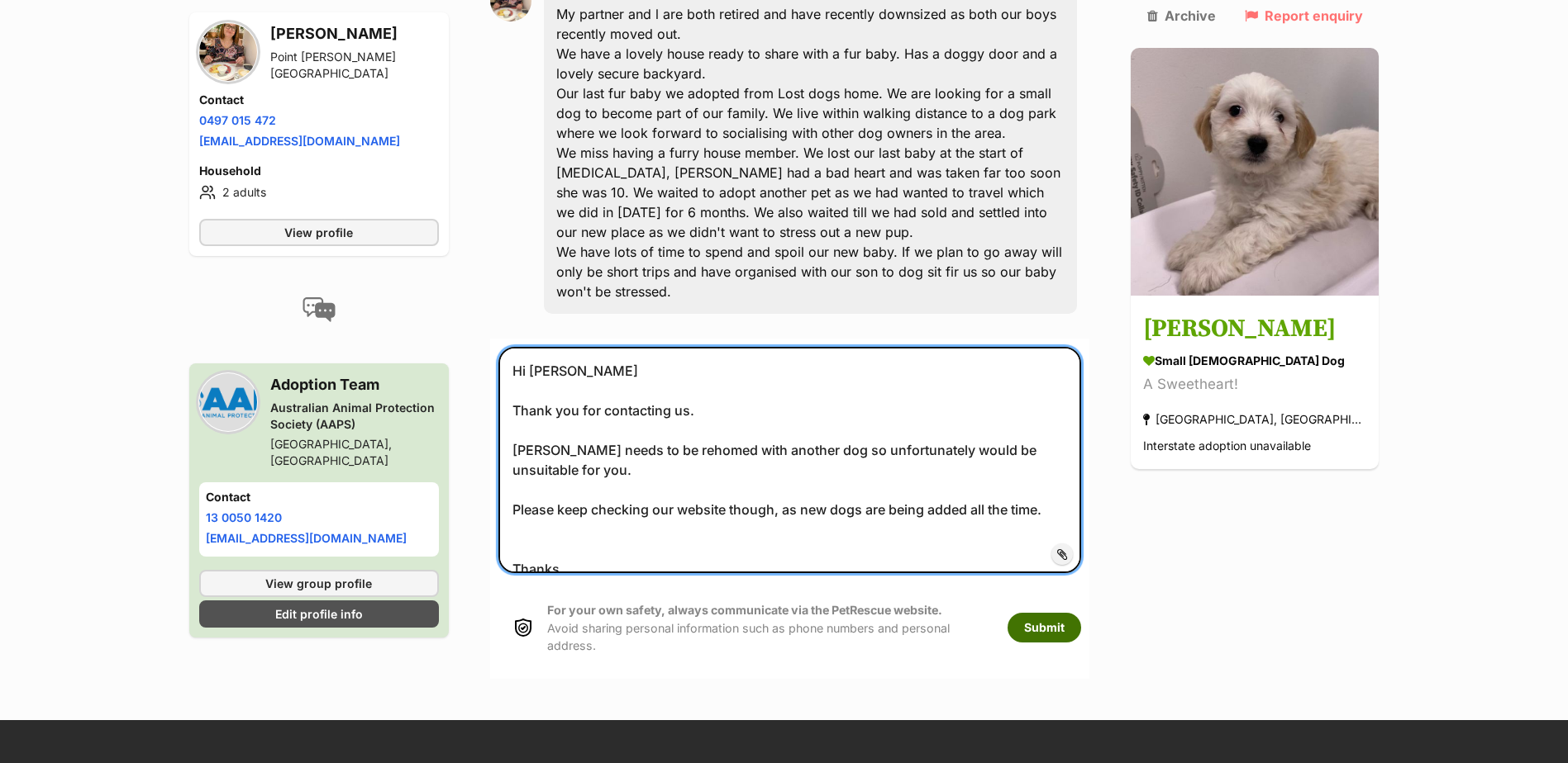
type textarea "Hi Maryann Thank you for contacting us. Ollie needs to be rehomed with another …"
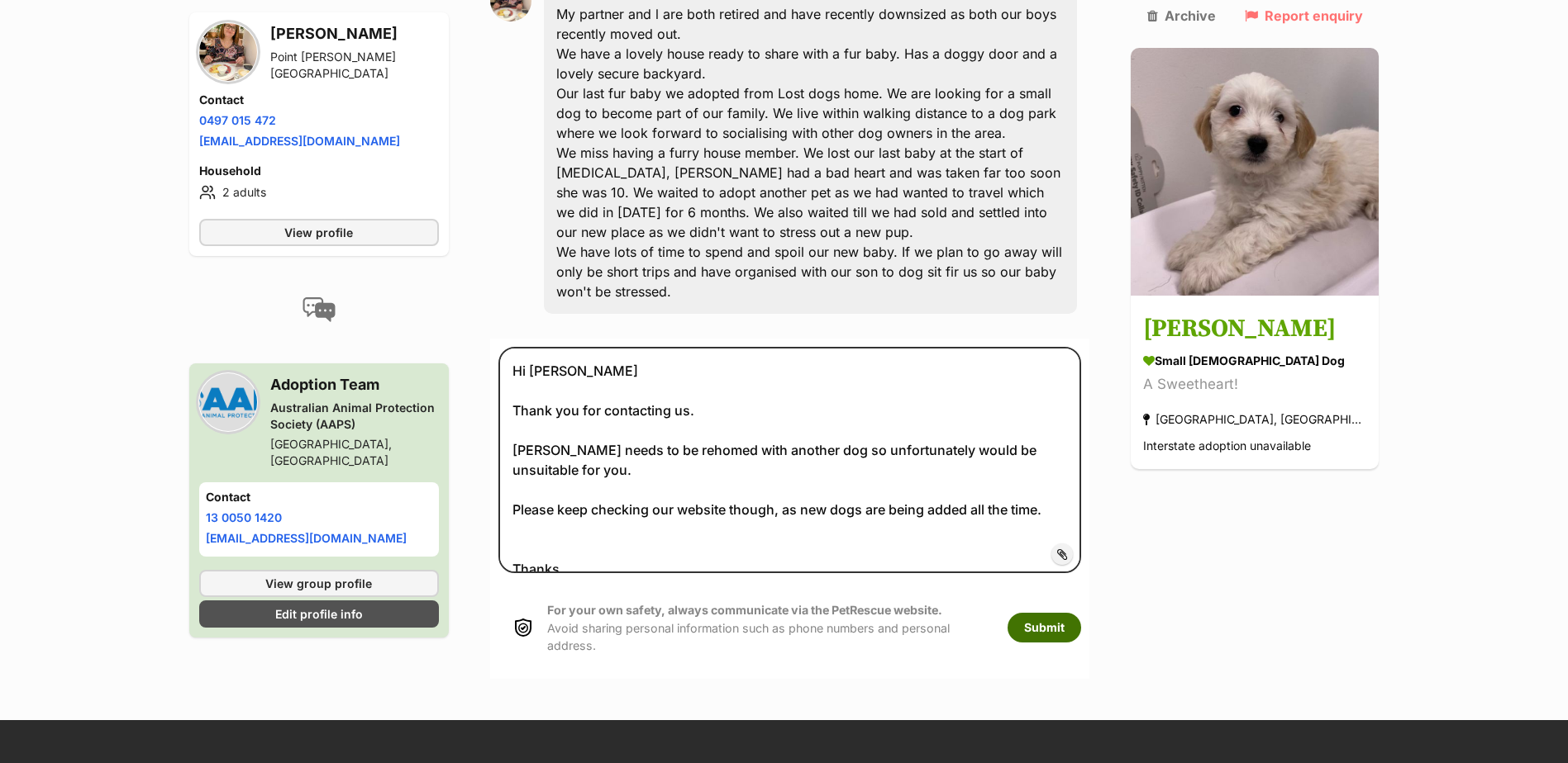
click at [1081, 613] on button "Submit" at bounding box center [1044, 628] width 73 height 30
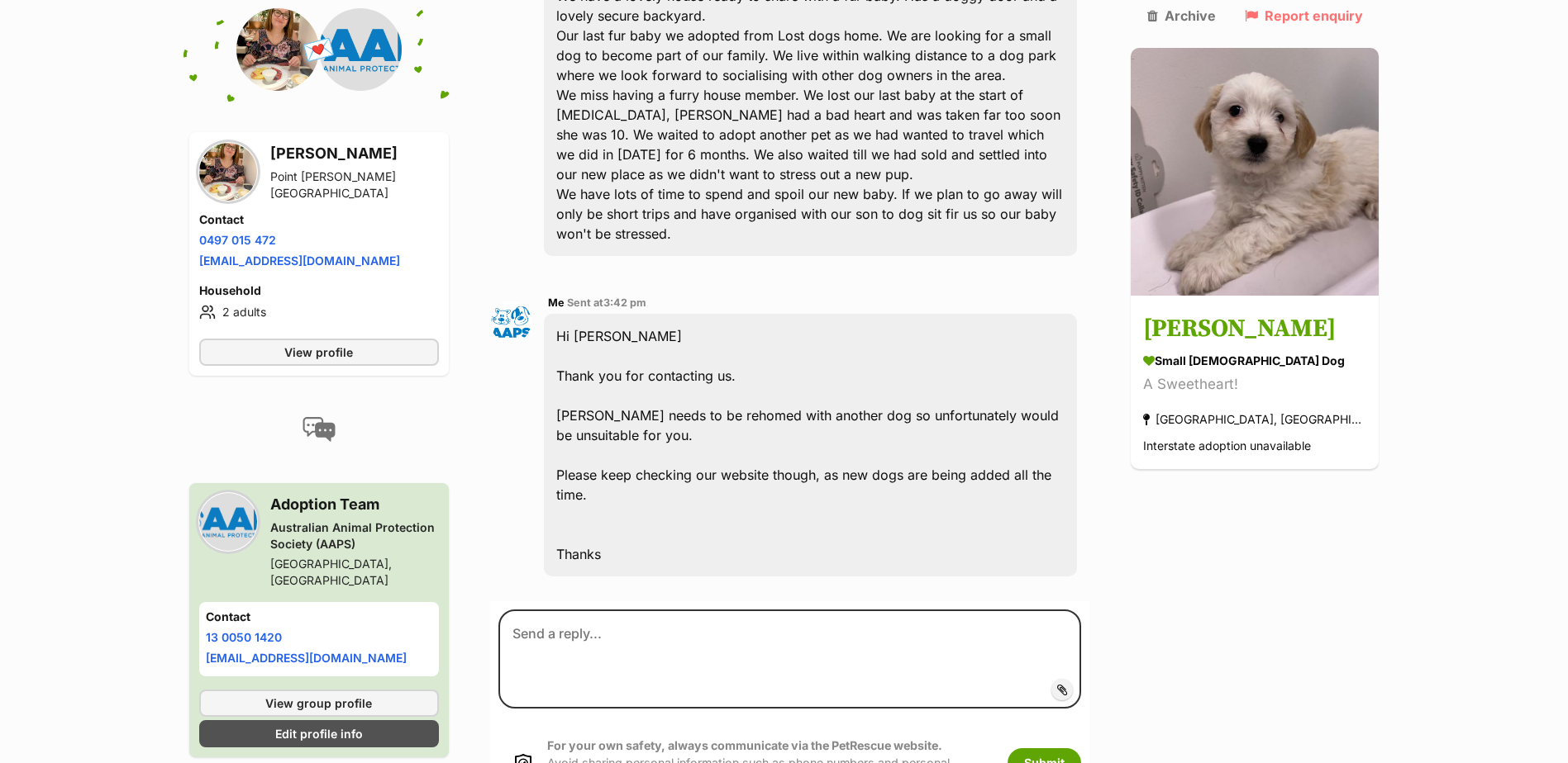
scroll to position [594, 0]
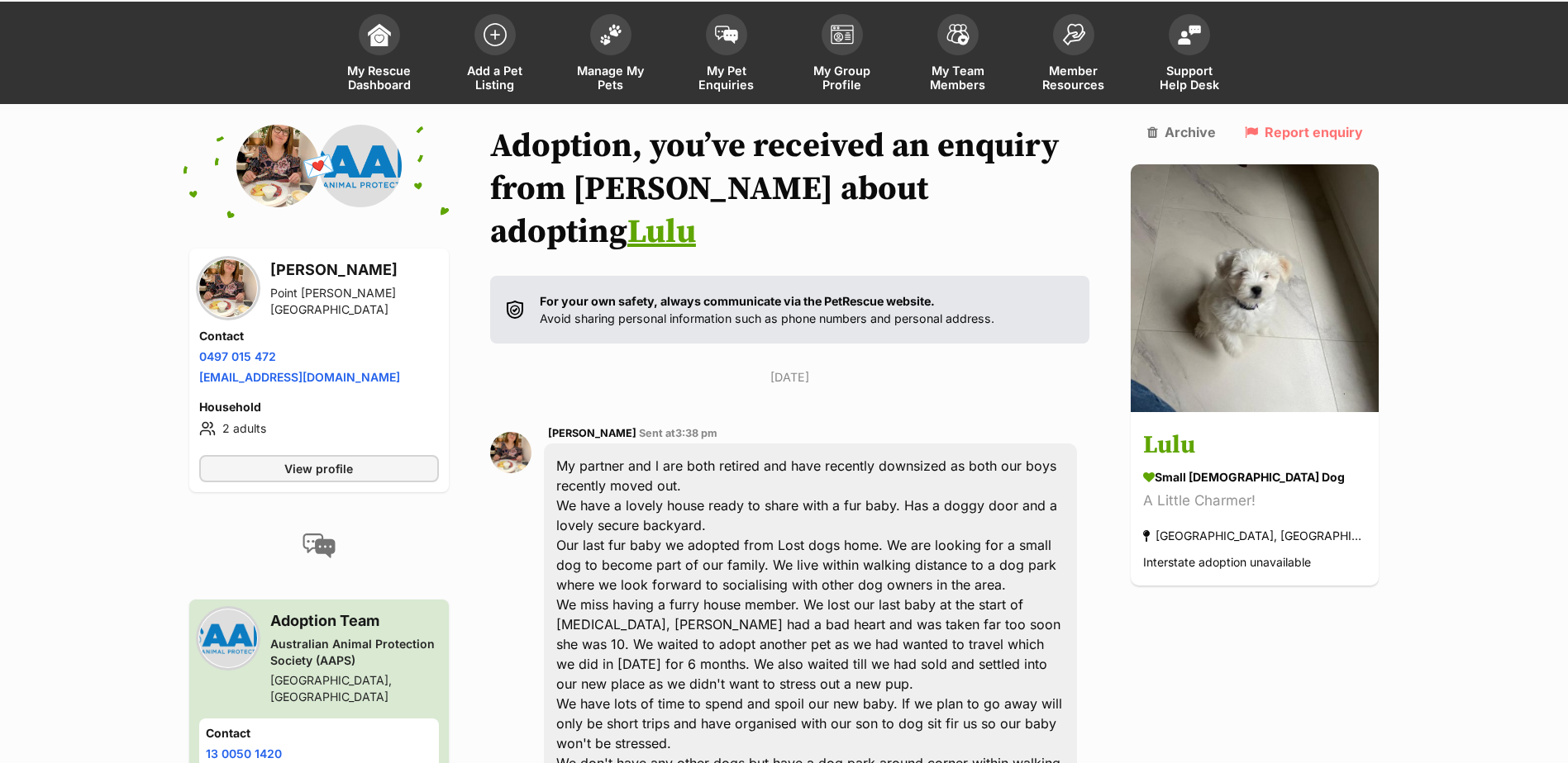
scroll to position [248, 0]
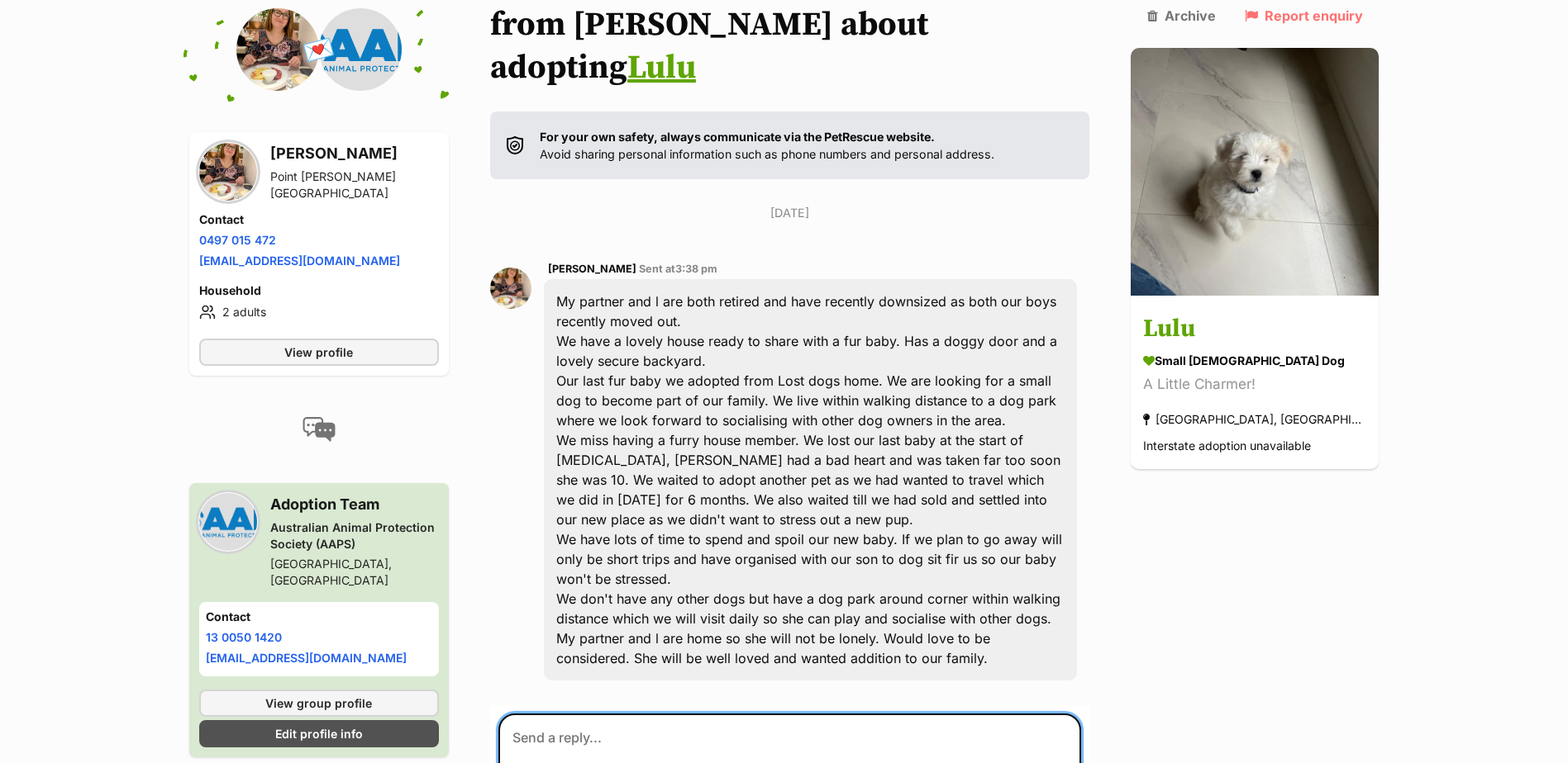
click at [553, 714] on textarea at bounding box center [790, 763] width 583 height 99
paste textarea "Hi Maryann Thank you for contacting us. Ollie needs to be rehomed with another …"
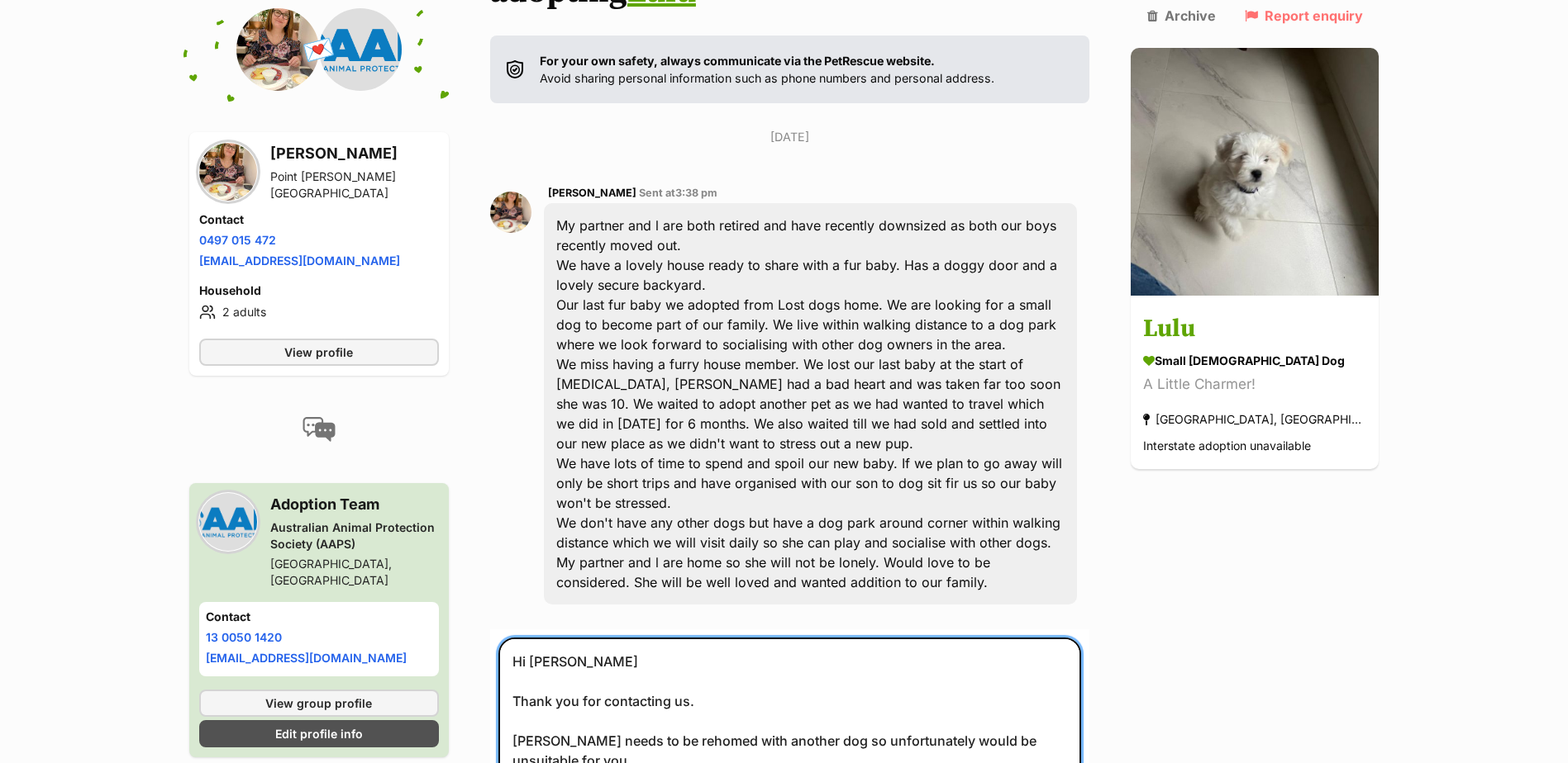
scroll to position [366, 0]
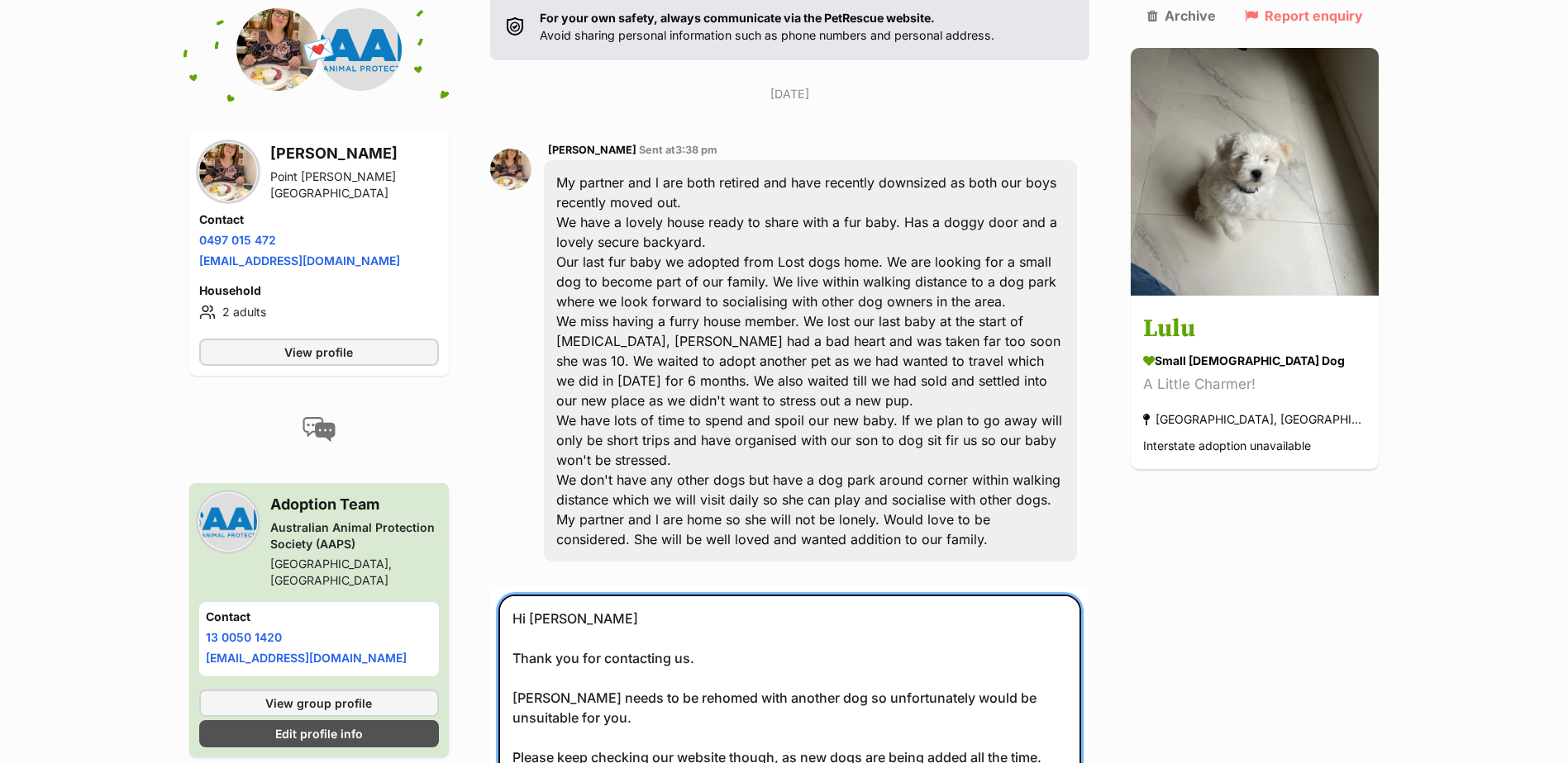
click at [539, 654] on textarea "Hi Maryann Thank you for contacting us. Ollie needs to be rehomed with another …" at bounding box center [790, 707] width 583 height 226
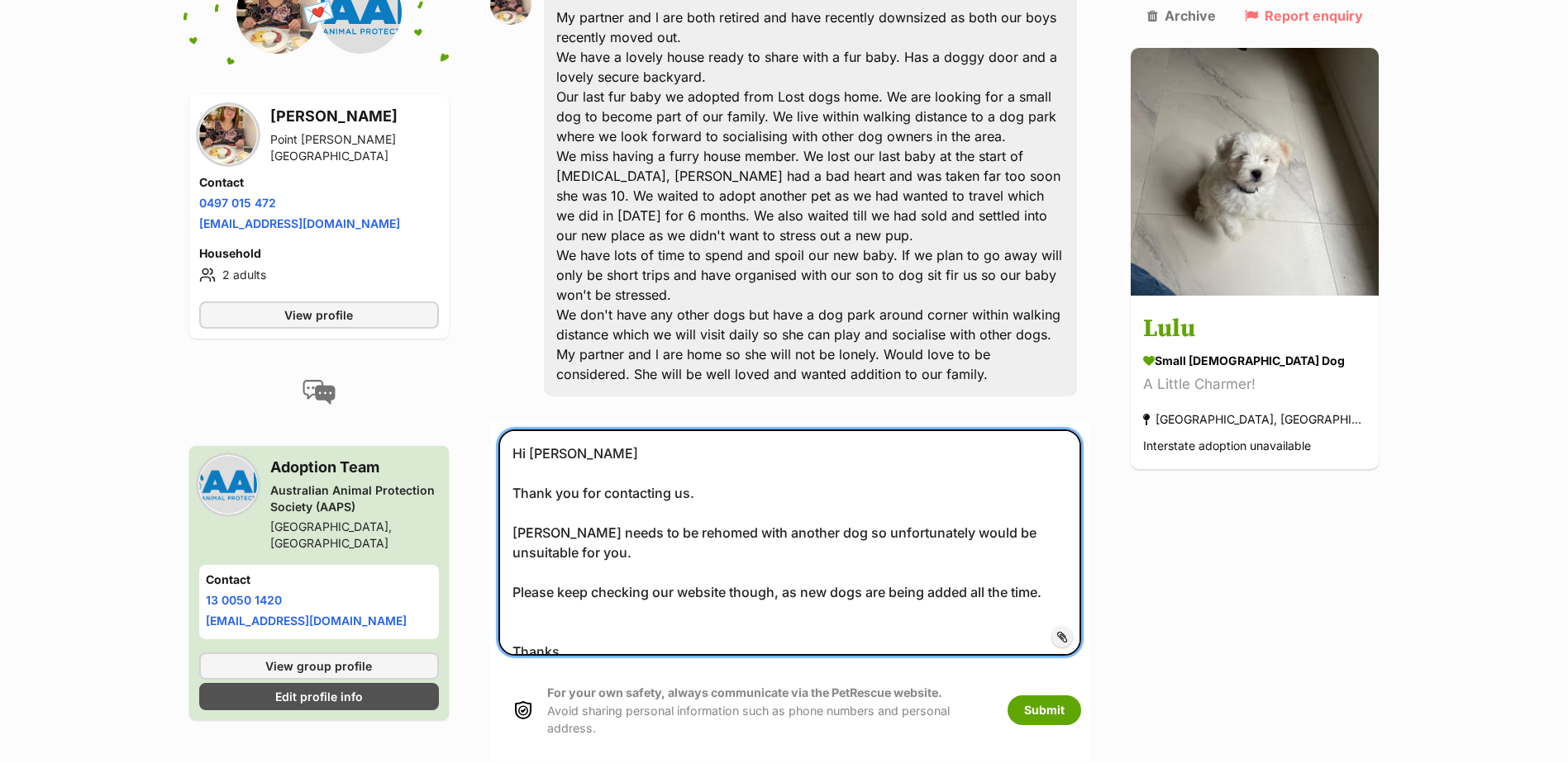
scroll to position [697, 0]
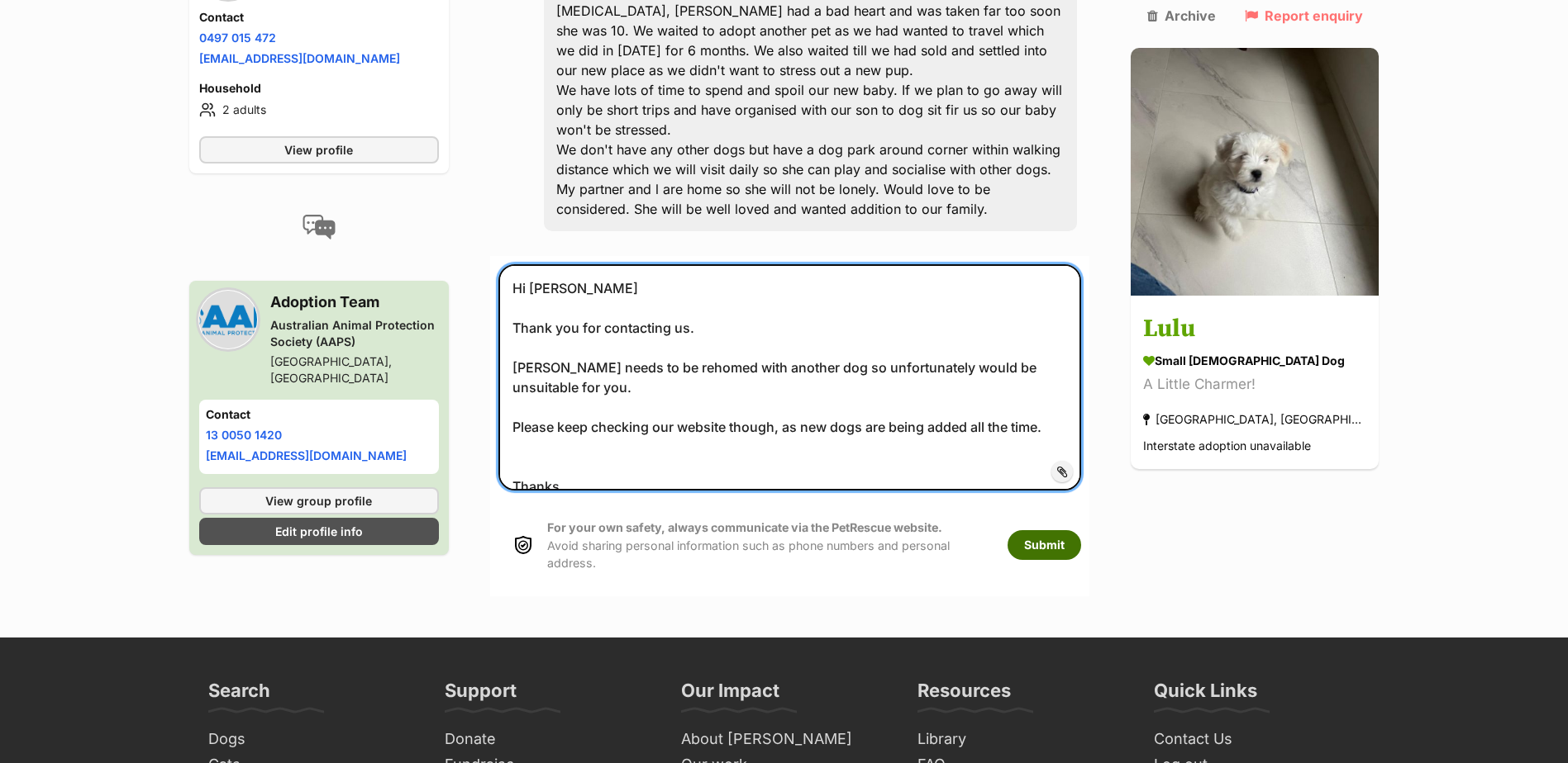
type textarea "Hi Maryann Thank you for contacting us. Lulu needs to be rehomed with another d…"
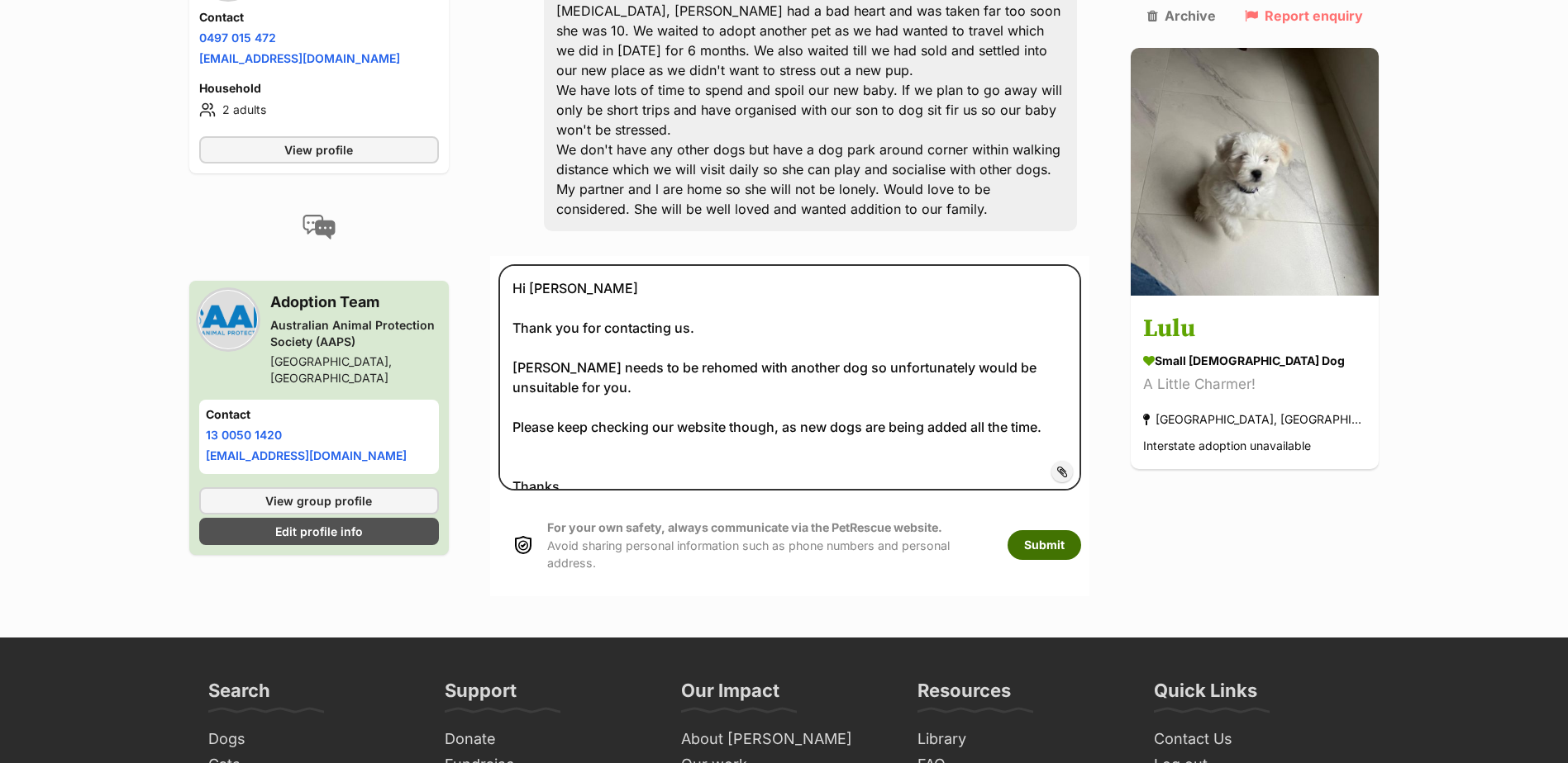
click at [1081, 531] on button "Submit" at bounding box center [1044, 545] width 73 height 30
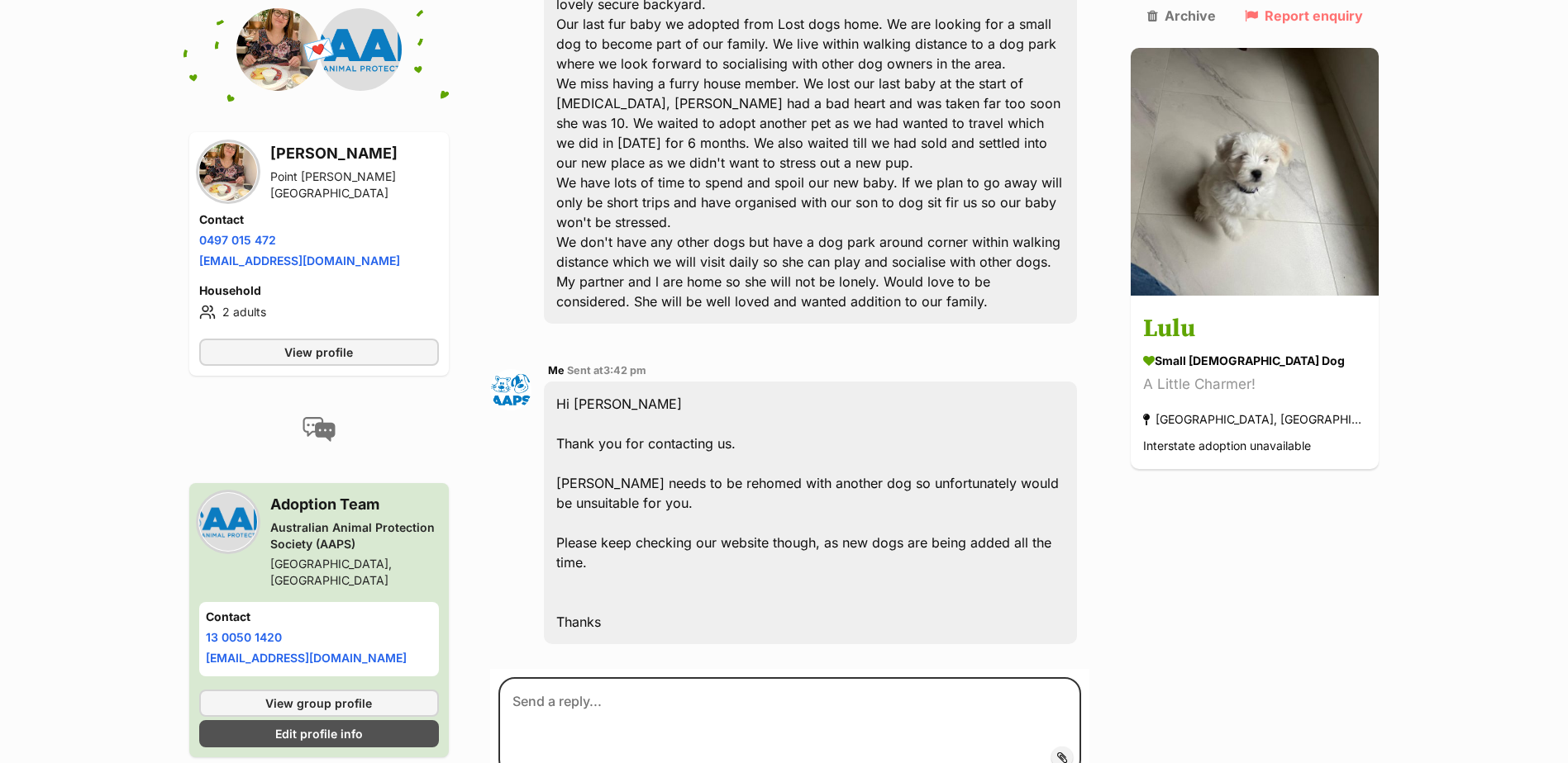
scroll to position [674, 0]
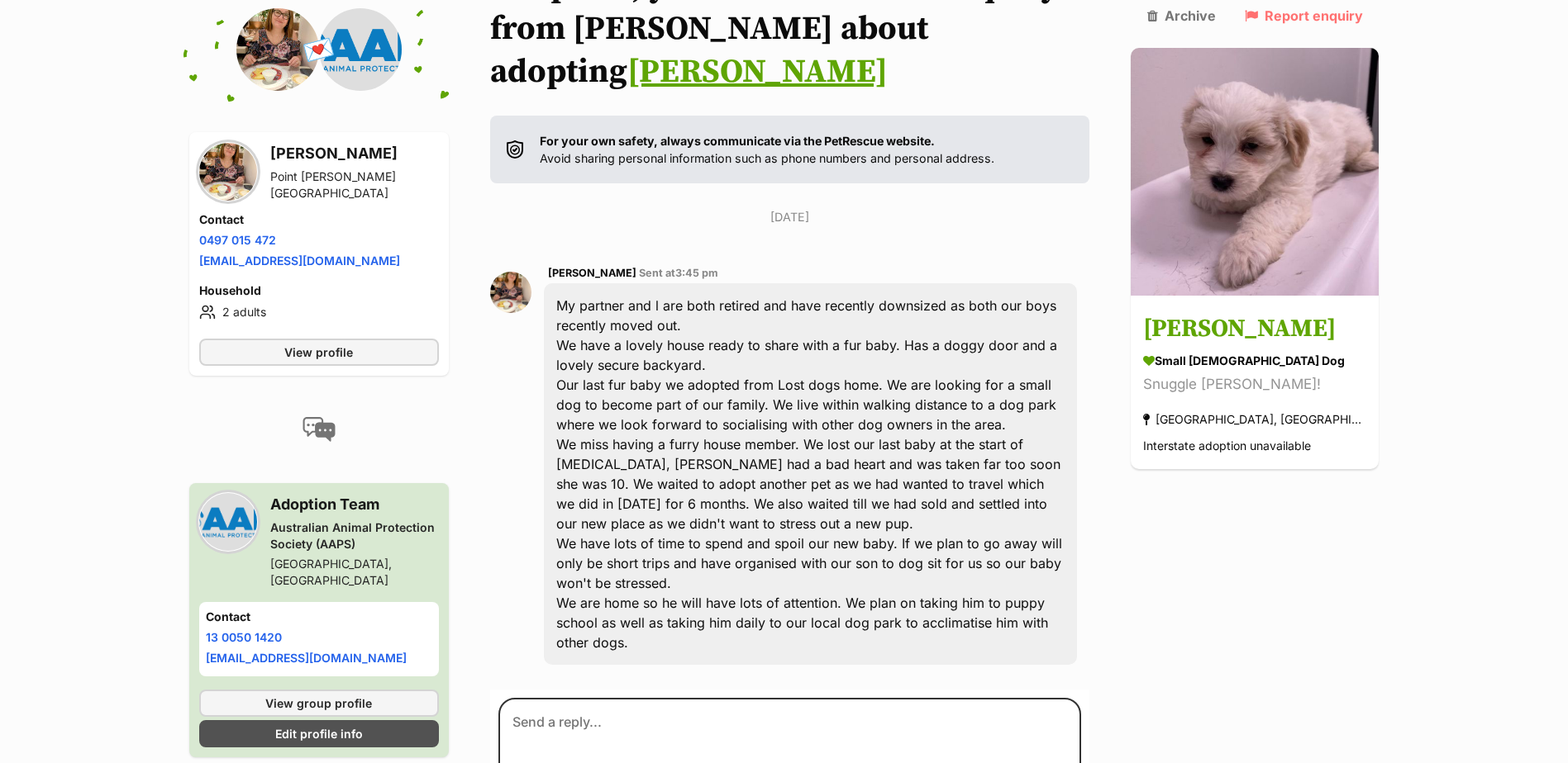
scroll to position [274, 0]
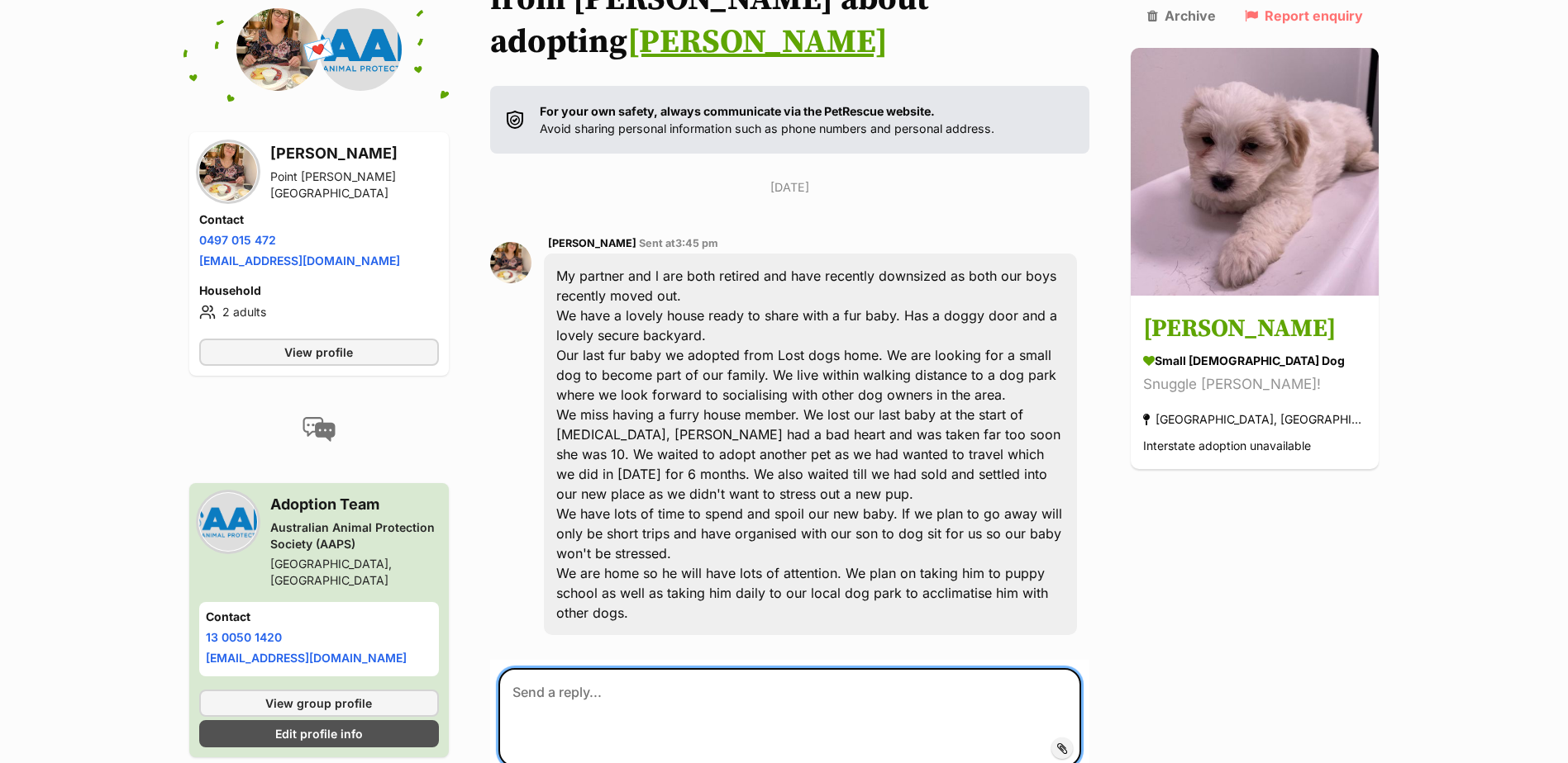
click at [574, 668] on textarea at bounding box center [790, 717] width 583 height 99
paste textarea "Hi Maryann Thank you for contacting us. Ollie needs to be rehomed with another …"
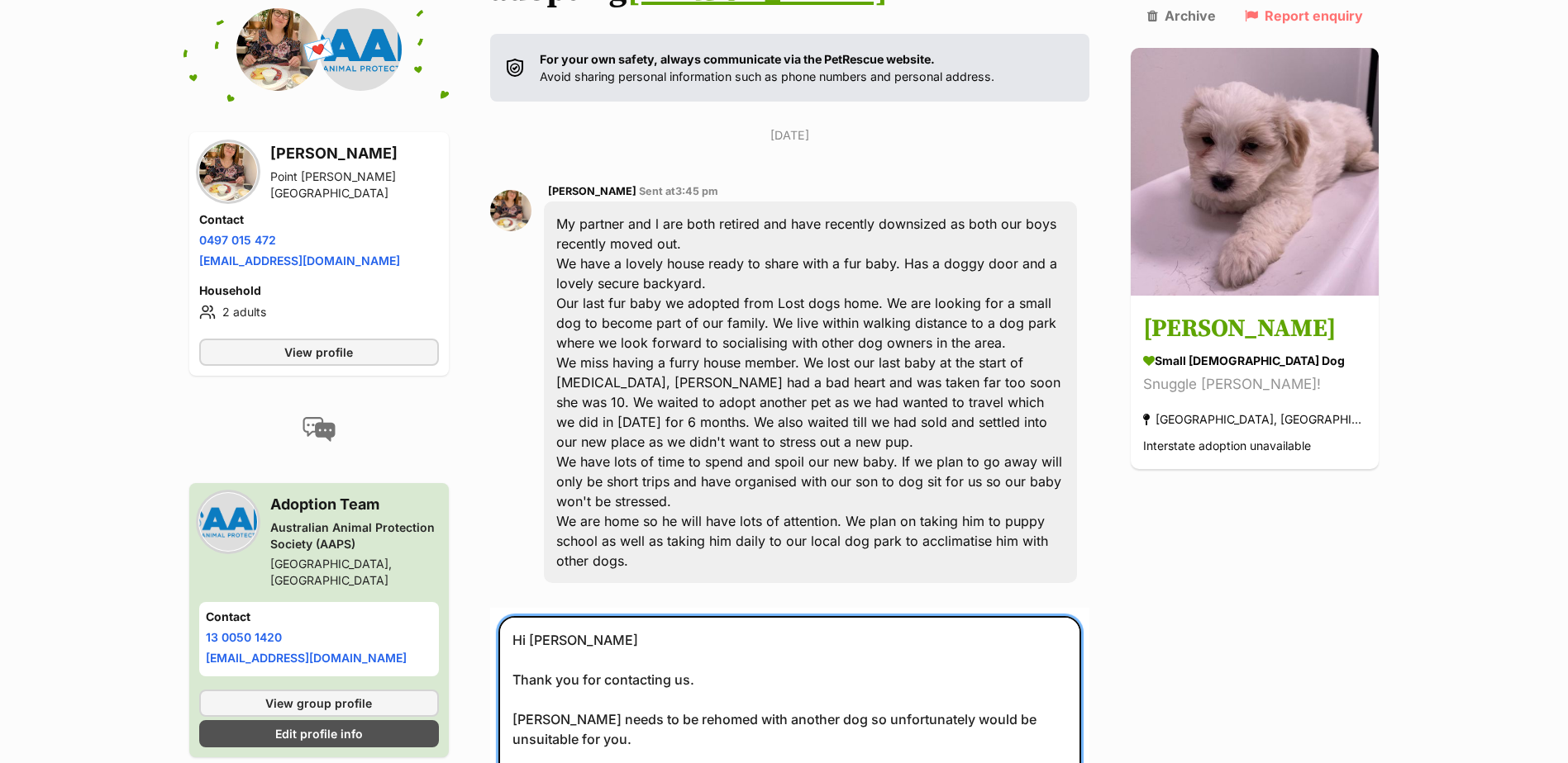
scroll to position [327, 0]
click at [530, 654] on textarea "Hi Maryann Thank you for contacting us. Ollie needs to be rehomed with another …" at bounding box center [790, 727] width 583 height 226
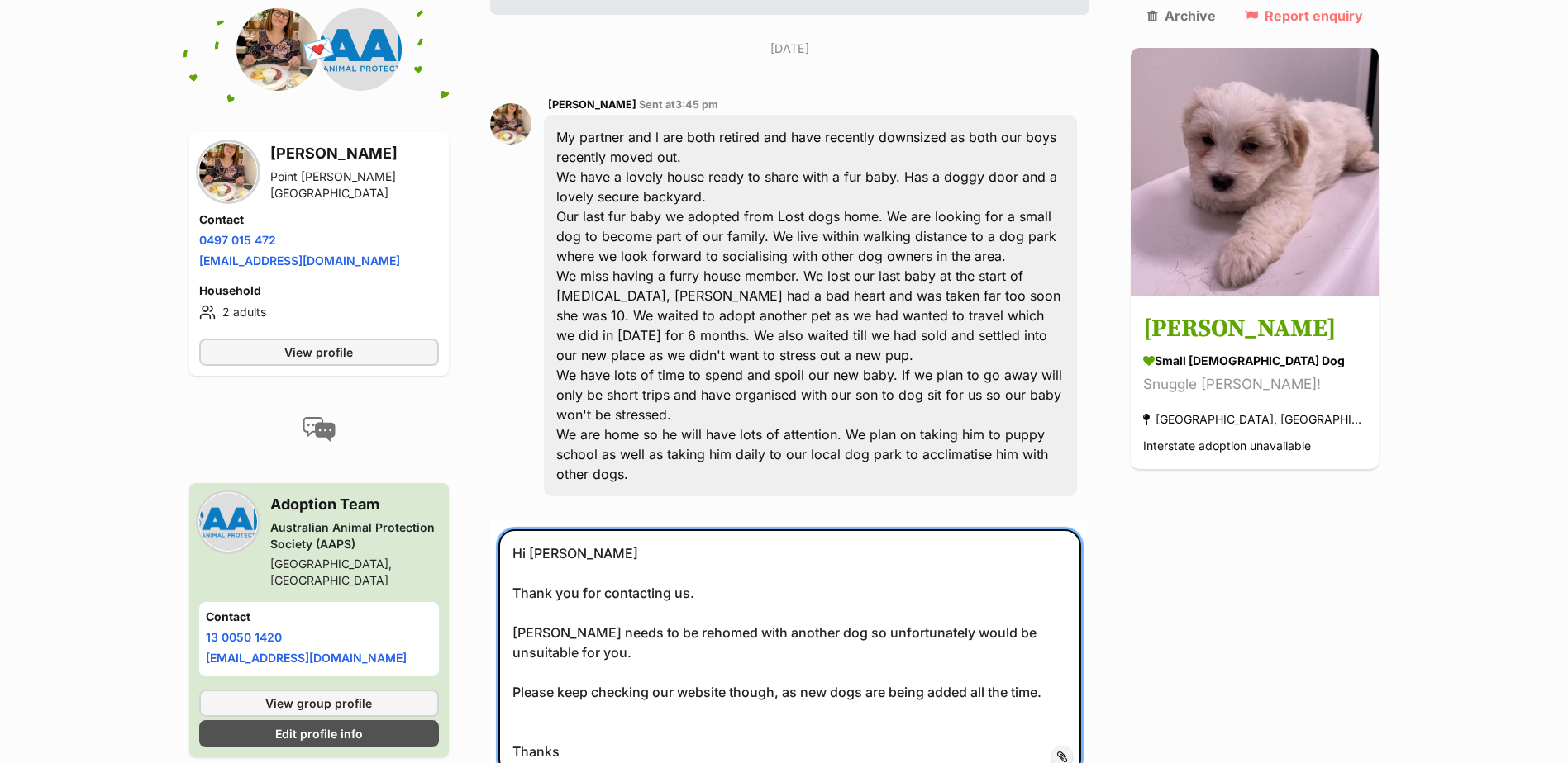
scroll to position [575, 0]
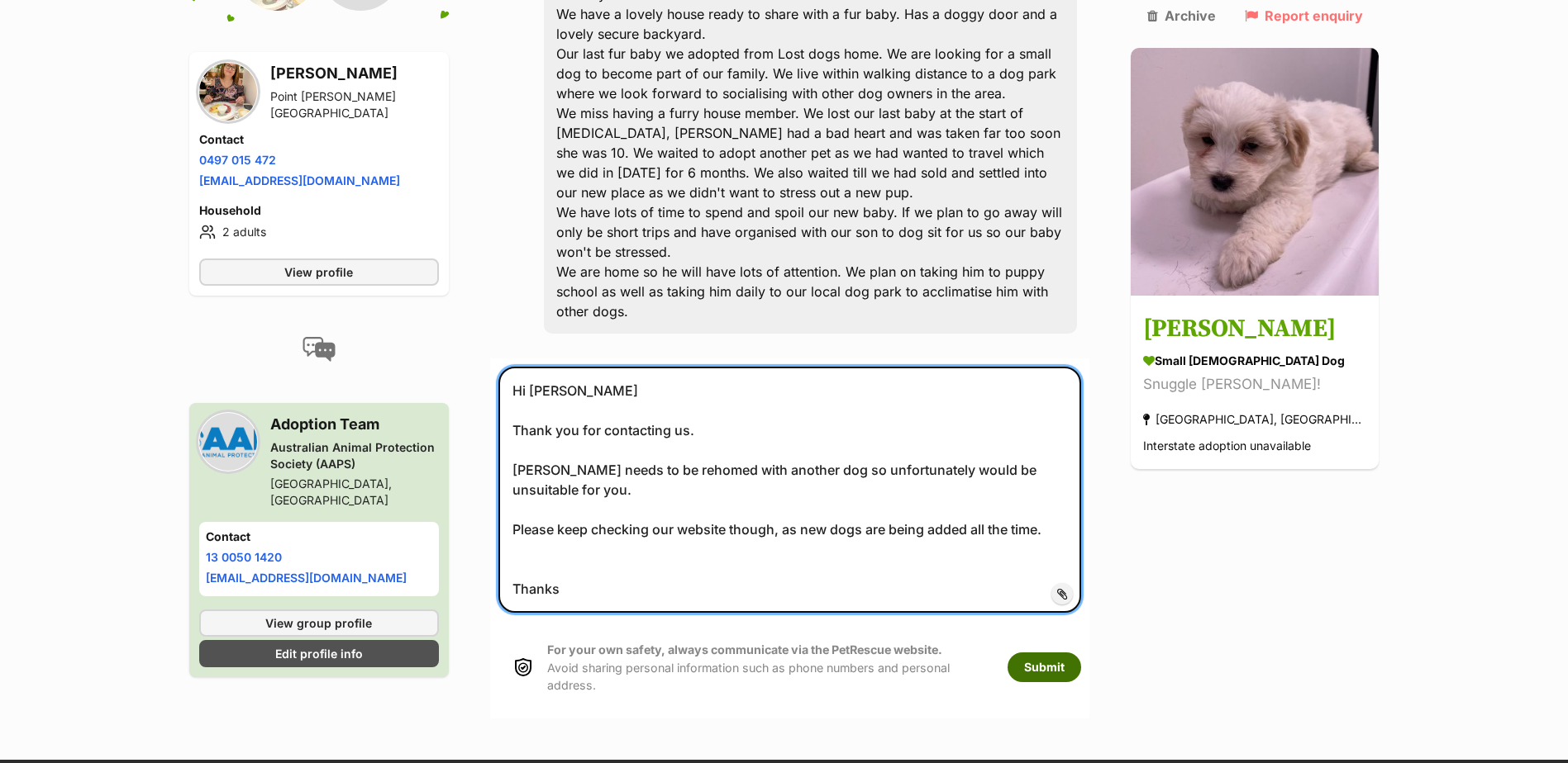
type textarea "Hi Maryann Thank you for contacting us. Winston needs to be rehomed with anothe…"
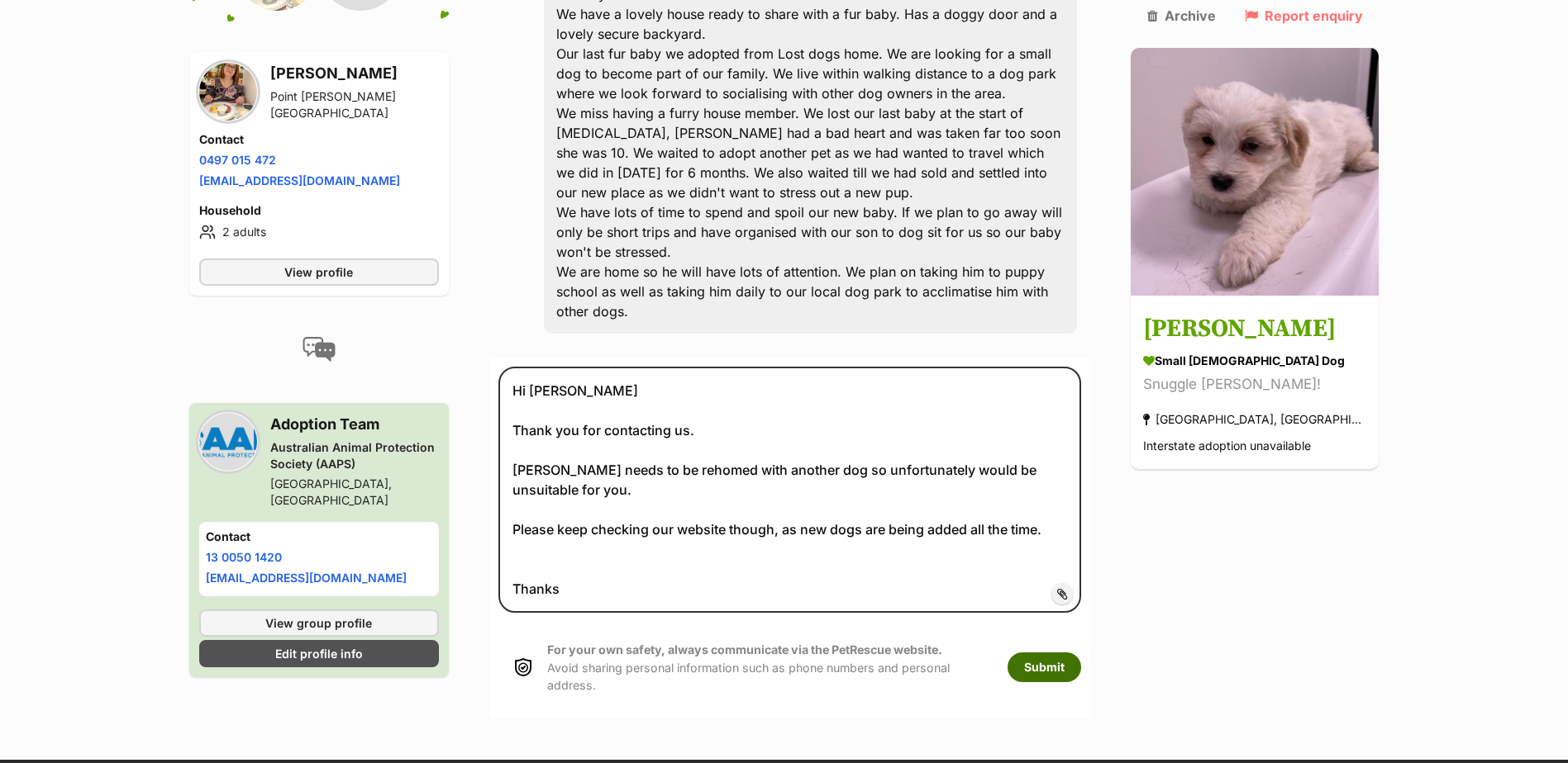
drag, startPoint x: 1090, startPoint y: 593, endPoint x: 1085, endPoint y: 600, distance: 8.6
click at [1081, 653] on button "Submit" at bounding box center [1044, 668] width 73 height 30
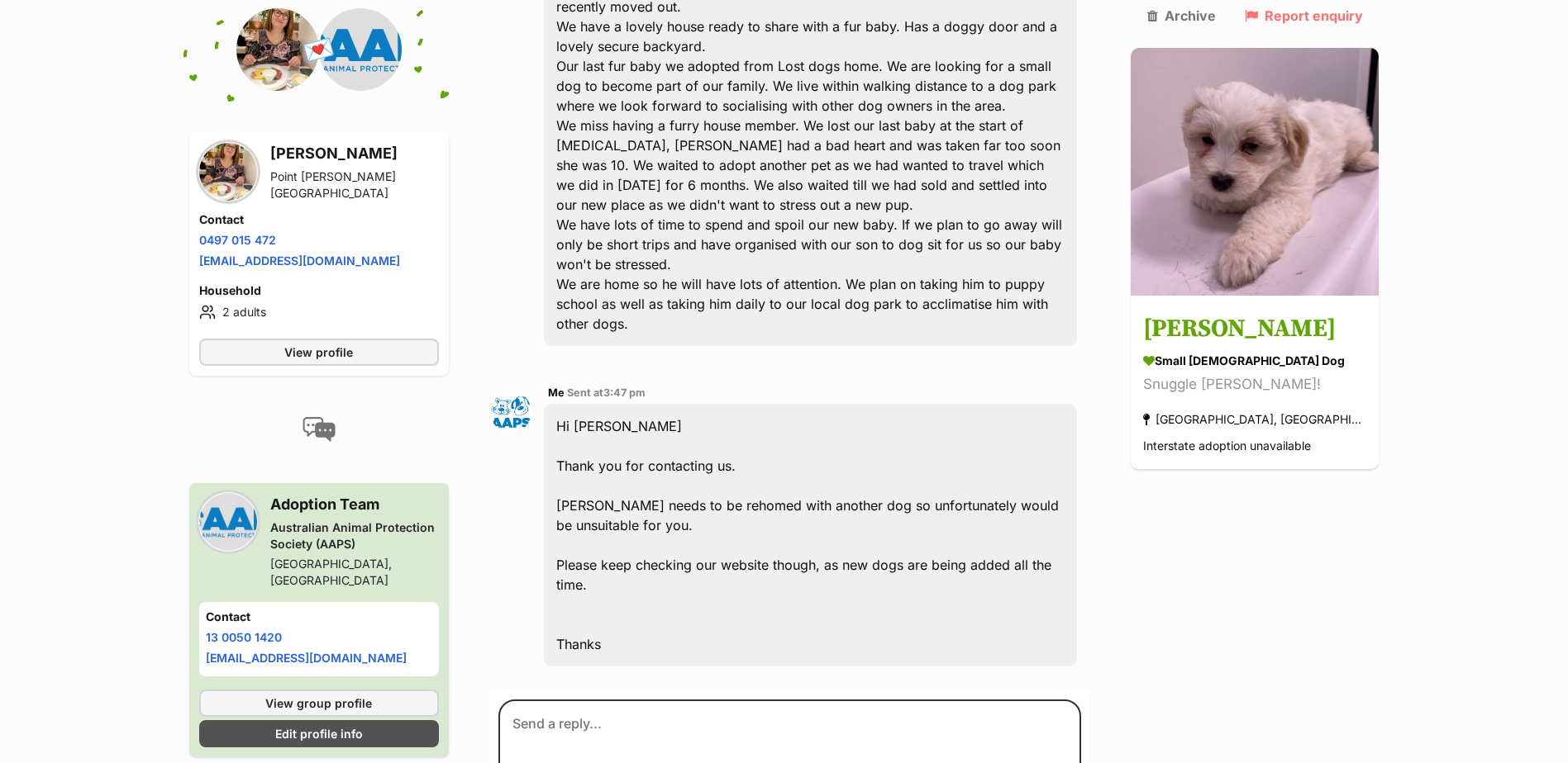
scroll to position [634, 0]
